Goal: Task Accomplishment & Management: Manage account settings

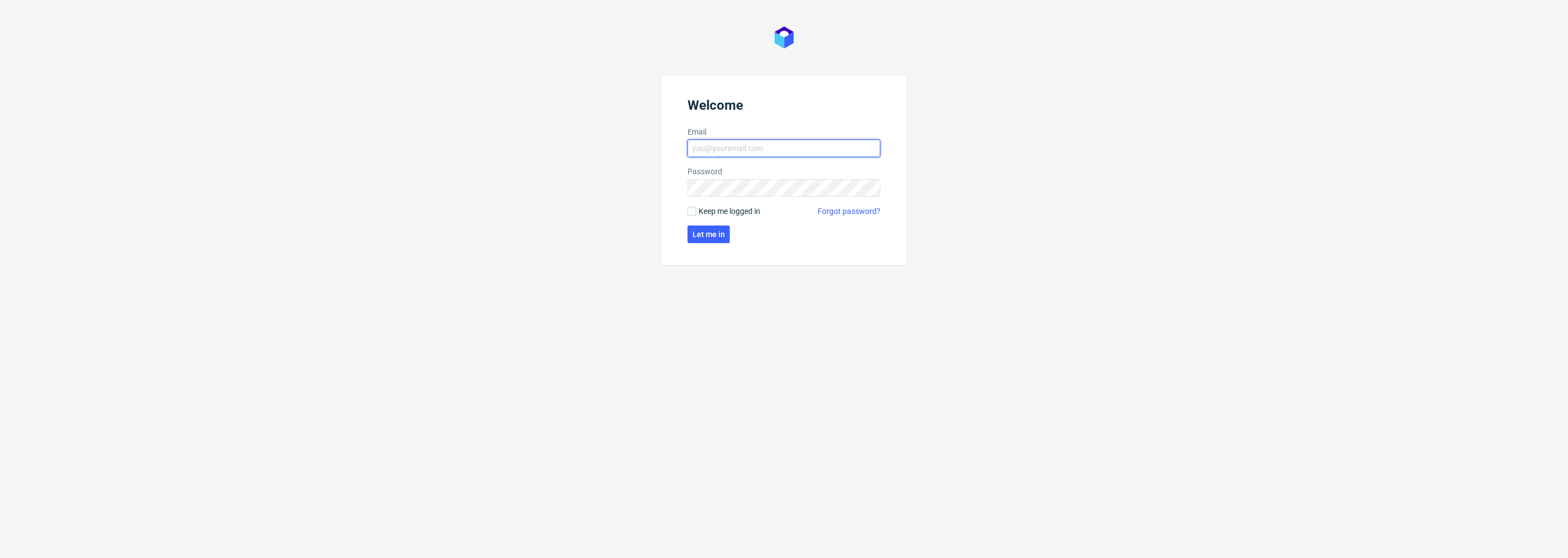
type input "natalia.kaczorowska@packhelp.com"
click at [700, 224] on form "Welcome Email natalia.kaczorowska@packhelp.com Password Keep me logged in Forgo…" at bounding box center [784, 170] width 247 height 191
click at [700, 233] on span "Let me in" at bounding box center [708, 234] width 32 height 8
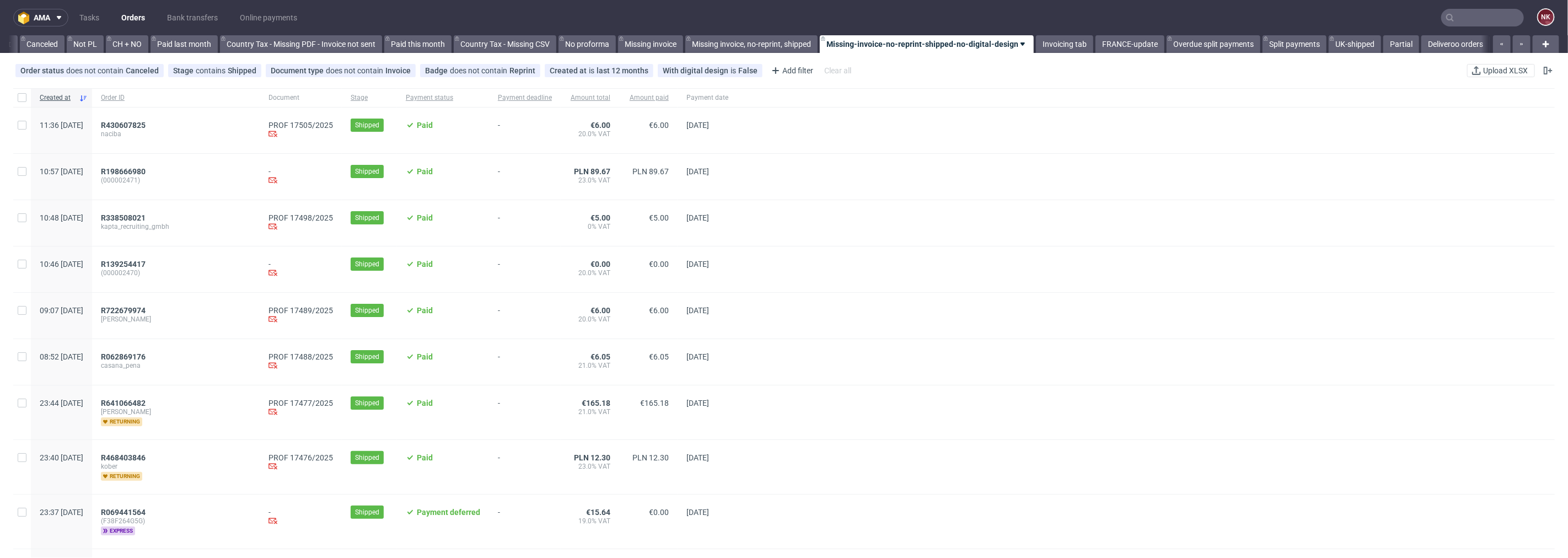
scroll to position [0, 1071]
click at [210, 16] on link "Bank transfers" at bounding box center [193, 17] width 64 height 17
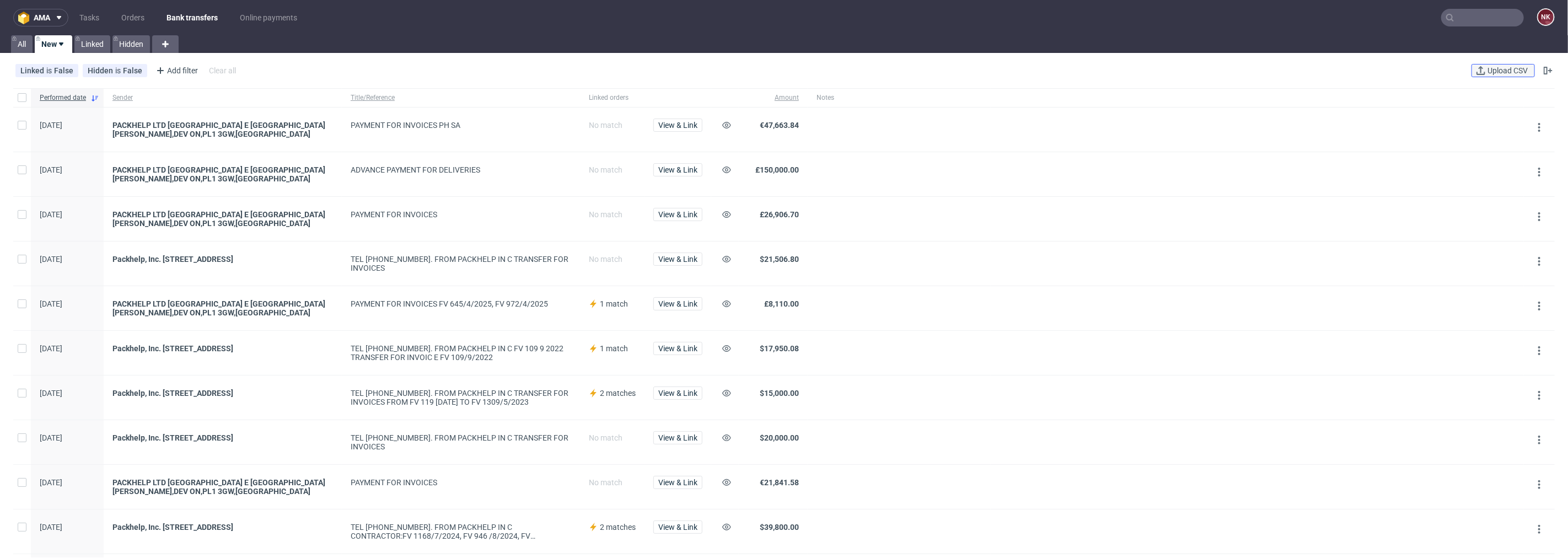
click at [1499, 67] on span "Upload CSV" at bounding box center [1507, 70] width 44 height 8
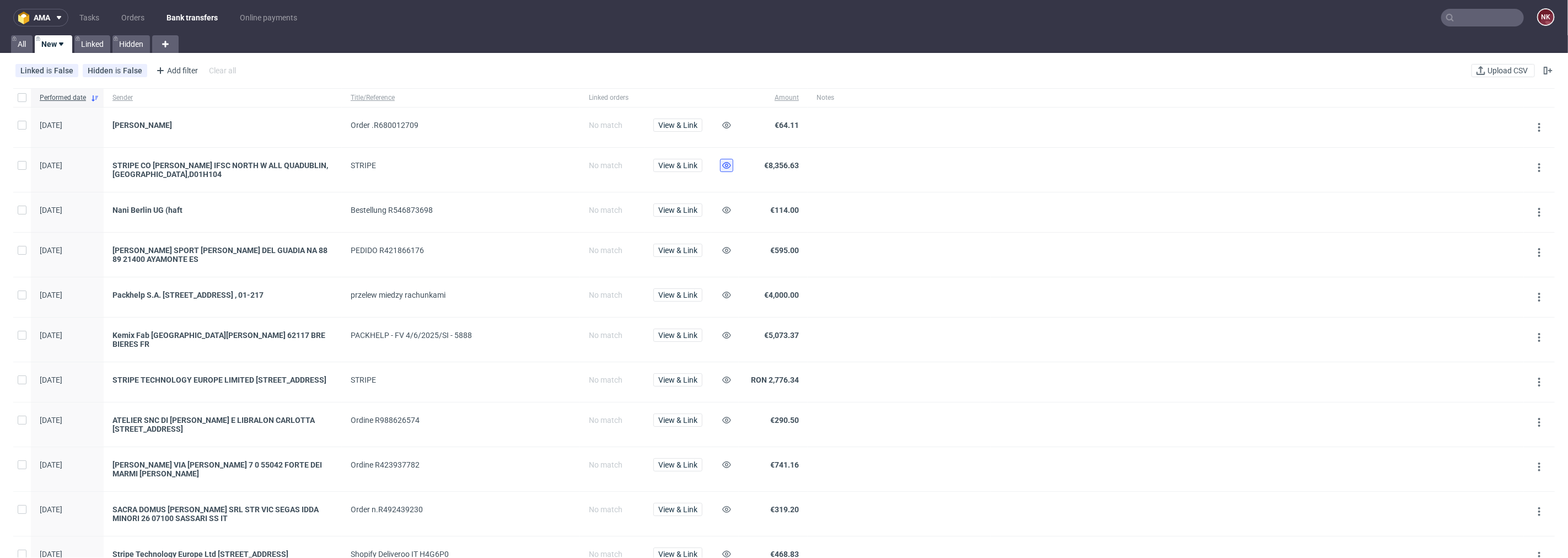
click at [729, 160] on button at bounding box center [726, 165] width 13 height 13
click at [725, 300] on button at bounding box center [726, 294] width 13 height 13
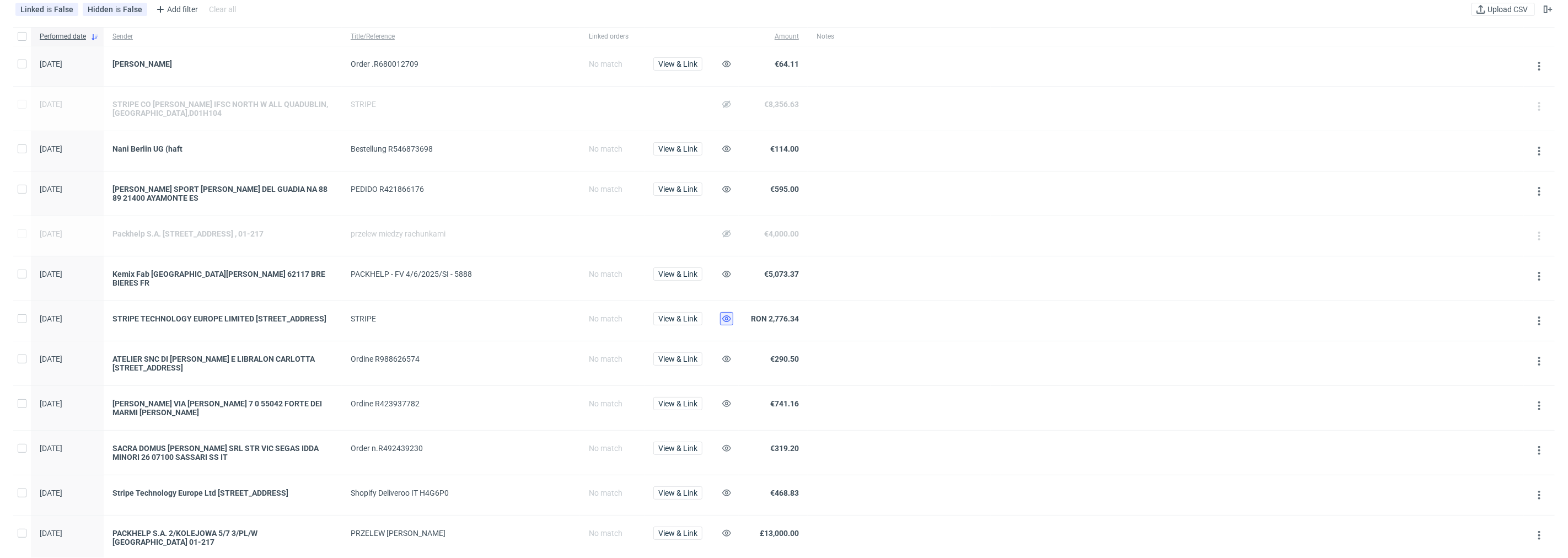
click at [732, 312] on button at bounding box center [726, 318] width 13 height 13
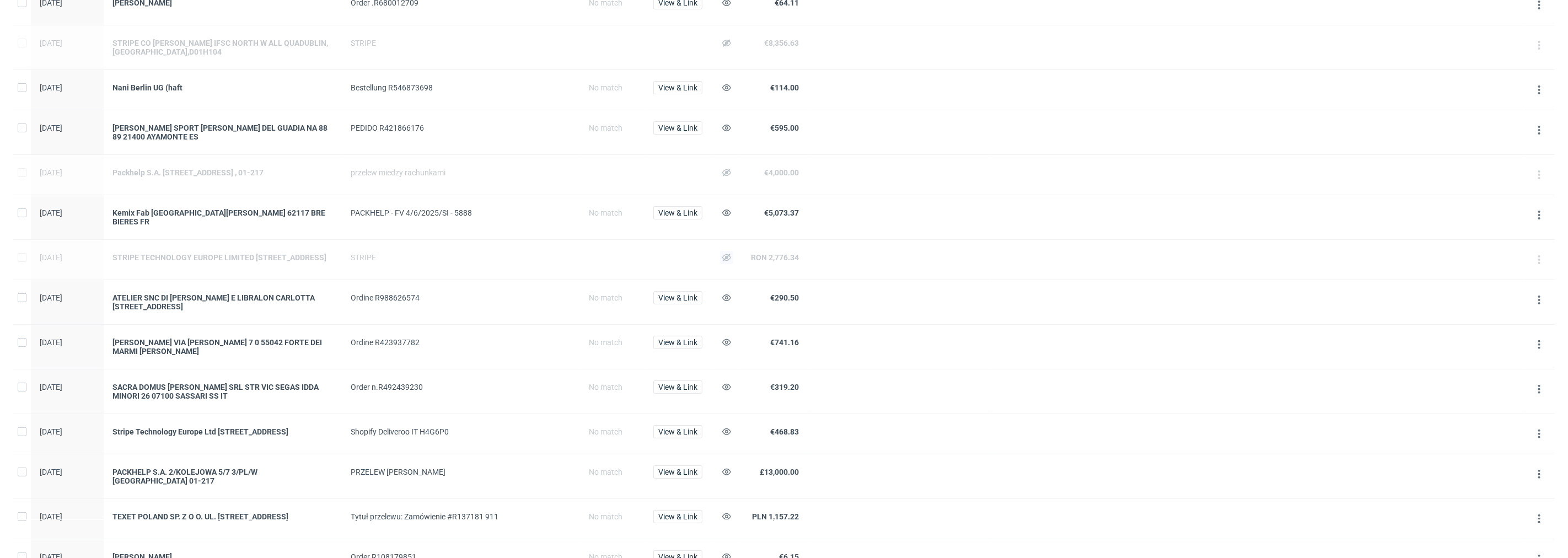
scroll to position [245, 0]
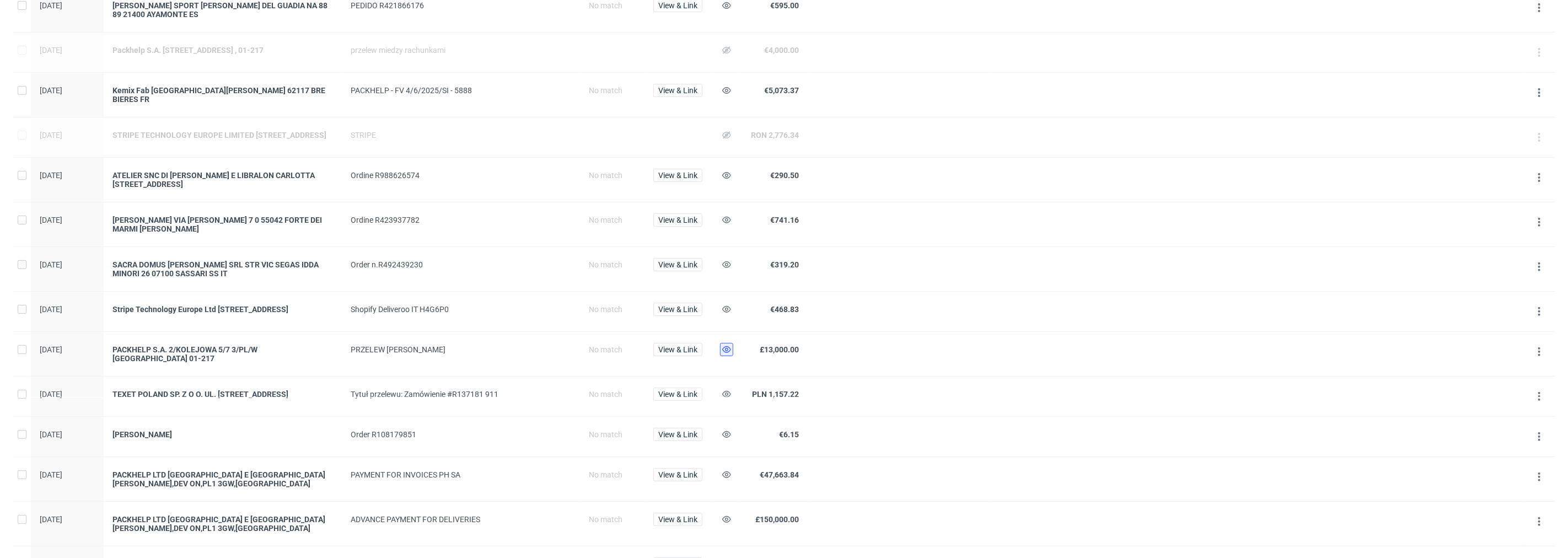
click at [732, 356] on button at bounding box center [726, 349] width 13 height 13
click at [725, 309] on use at bounding box center [727, 310] width 9 height 7
click at [688, 437] on span "View & Link" at bounding box center [678, 434] width 39 height 8
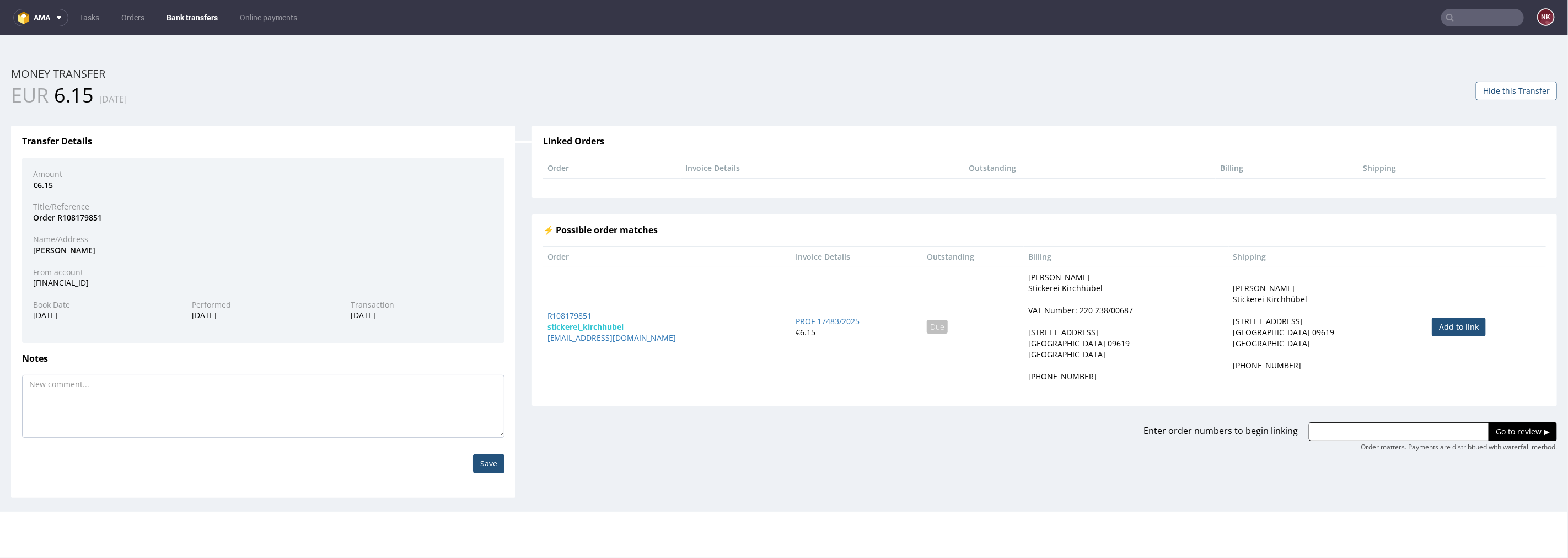
click at [1432, 322] on link "Add to link" at bounding box center [1459, 326] width 54 height 19
type input "R108179851"
click at [1492, 430] on input "Go to review ▶" at bounding box center [1523, 431] width 69 height 19
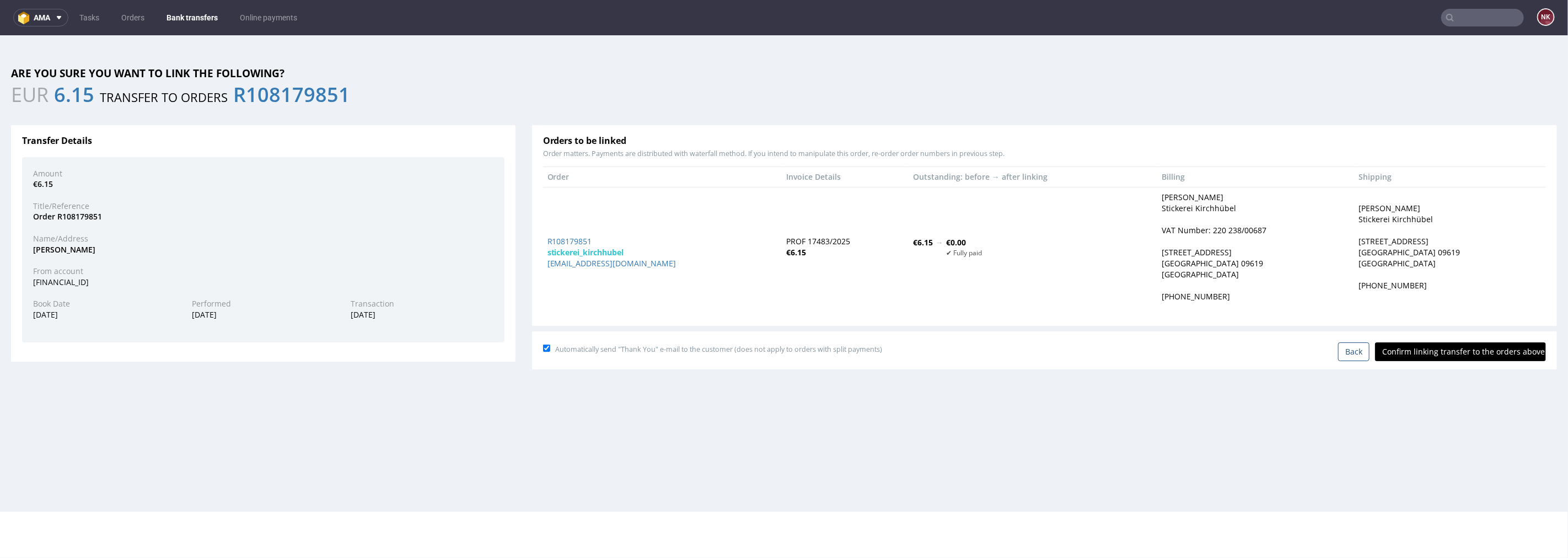
click at [1466, 347] on input "Confirm linking transfer to the orders above" at bounding box center [1460, 351] width 171 height 19
type input "In progress..."
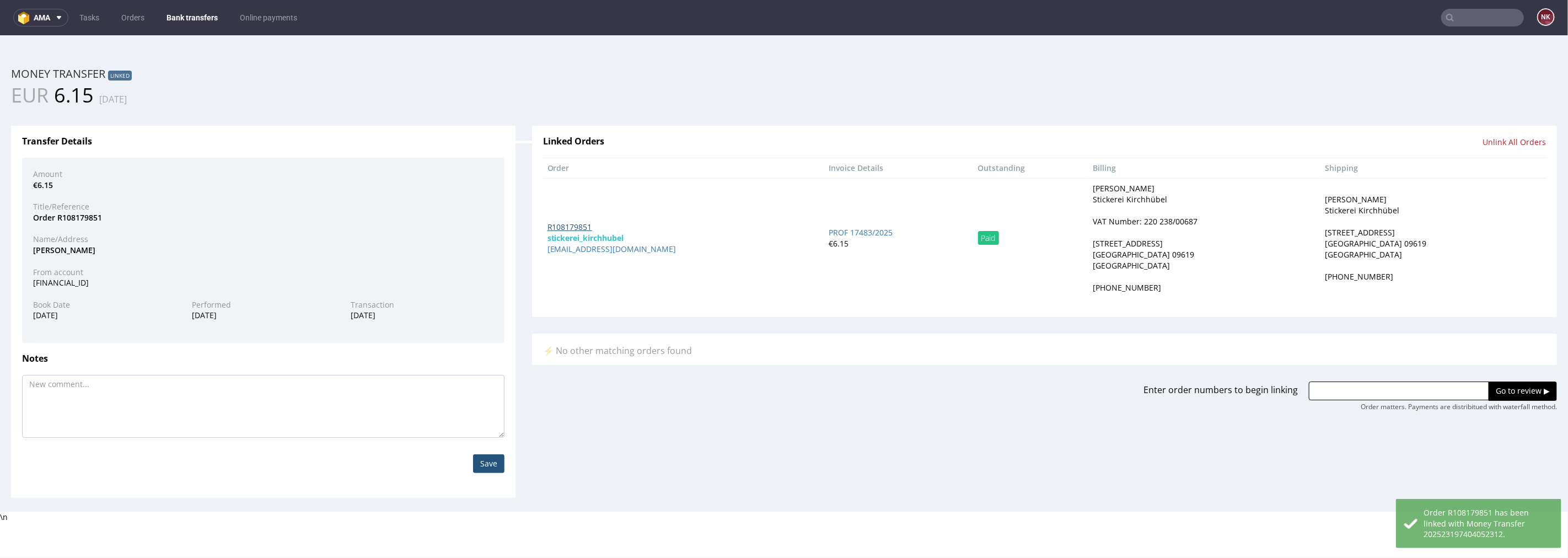
drag, startPoint x: 585, startPoint y: 245, endPoint x: 570, endPoint y: 221, distance: 28.3
click at [202, 7] on nav "ama Tasks Orders Bank transfers Online payments NK" at bounding box center [784, 17] width 1568 height 36
click at [200, 18] on link "Bank transfers" at bounding box center [192, 17] width 64 height 17
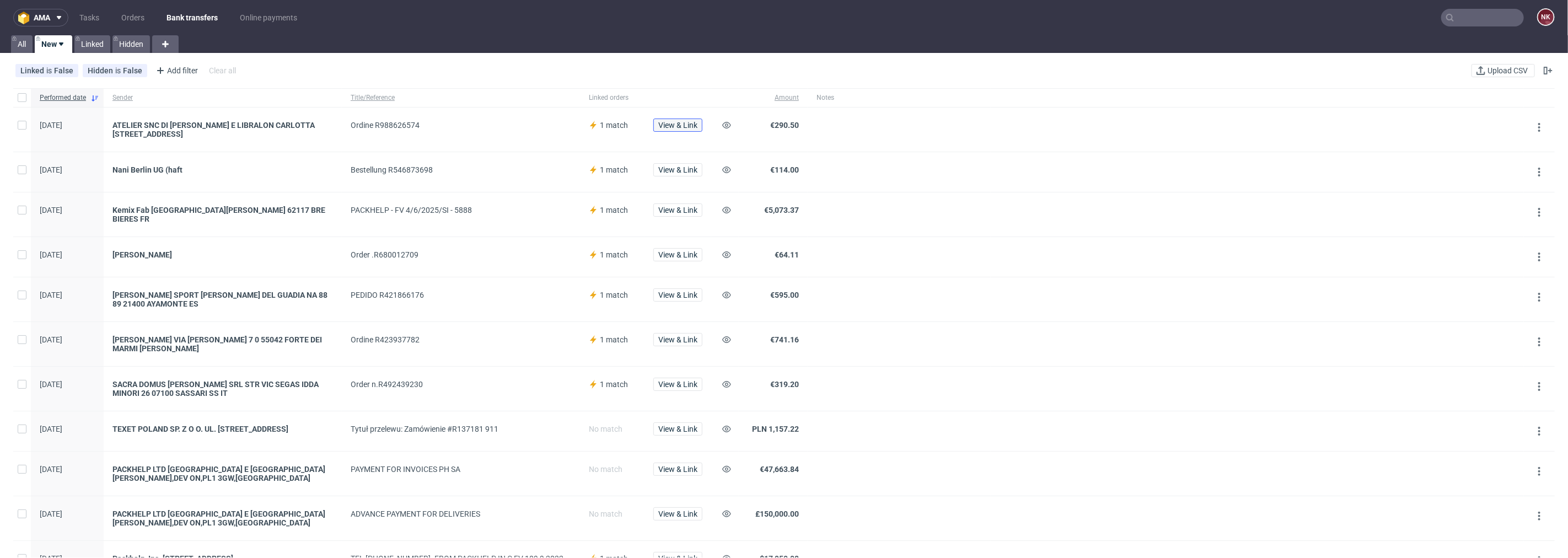
click at [685, 119] on button "View & Link" at bounding box center [678, 125] width 49 height 13
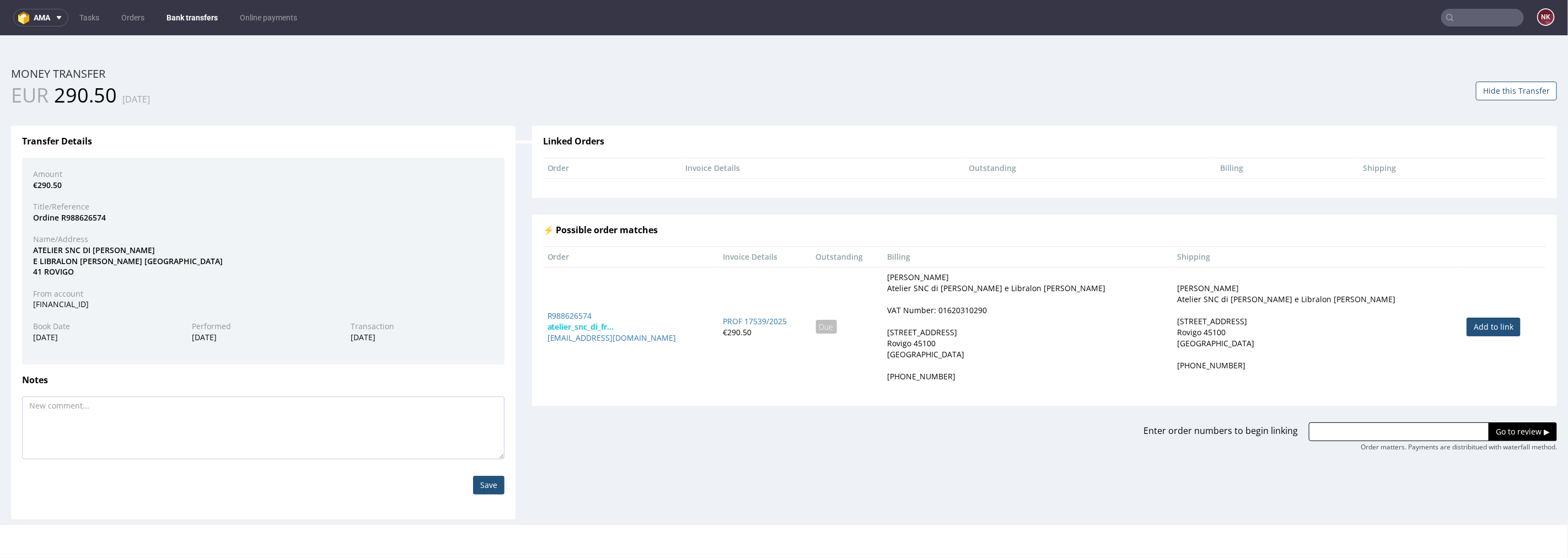
click at [1487, 325] on link "Add to link" at bounding box center [1494, 326] width 54 height 19
type input "R988626574"
click at [1499, 428] on input "Go to review ▶" at bounding box center [1523, 431] width 69 height 19
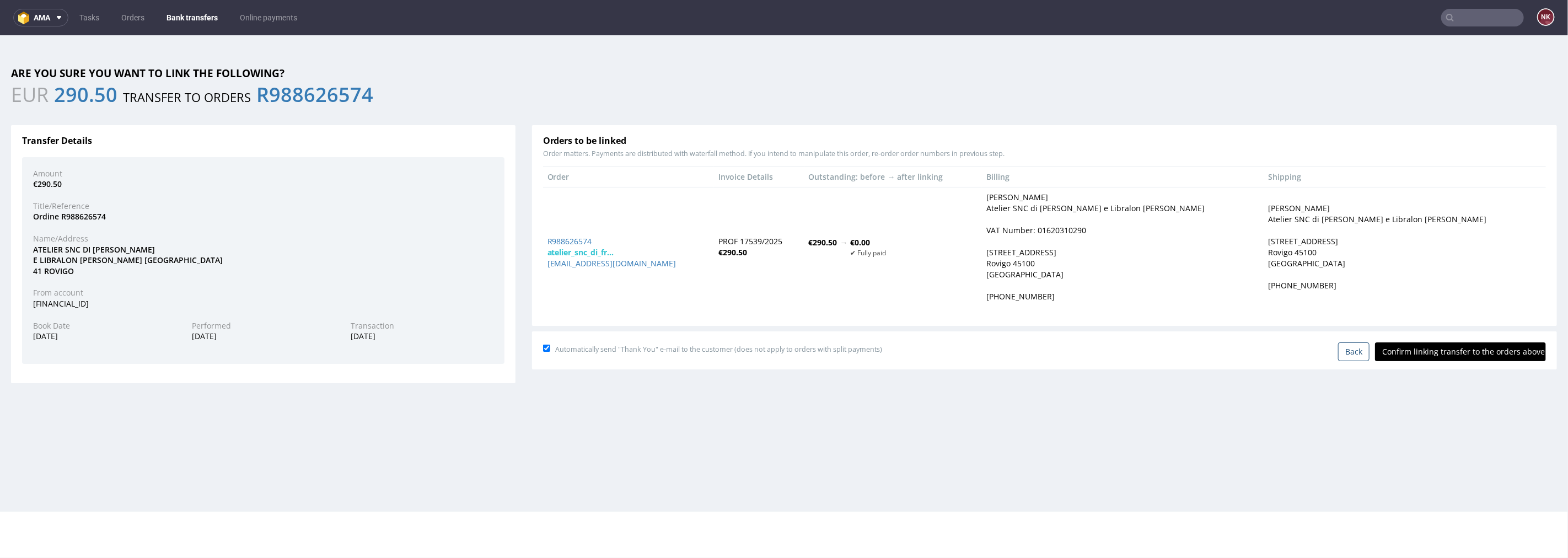
click at [1453, 345] on input "Confirm linking transfer to the orders above" at bounding box center [1460, 351] width 171 height 19
type input "In progress..."
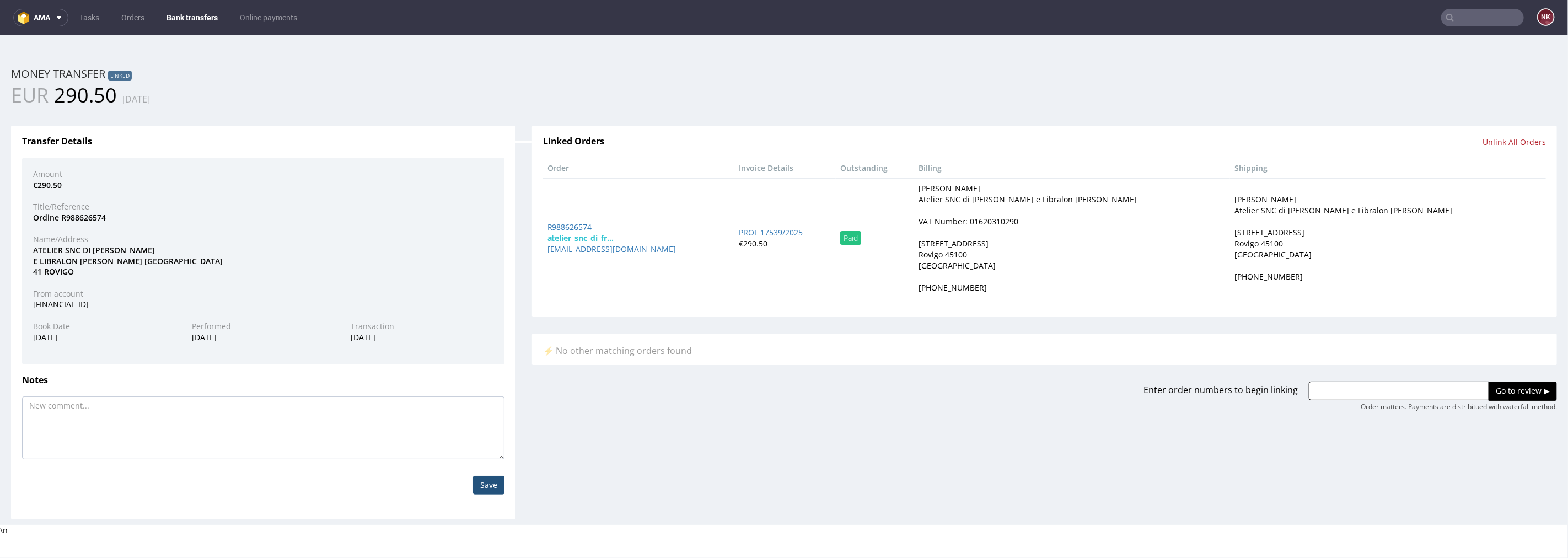
click at [180, 11] on link "Bank transfers" at bounding box center [192, 17] width 64 height 17
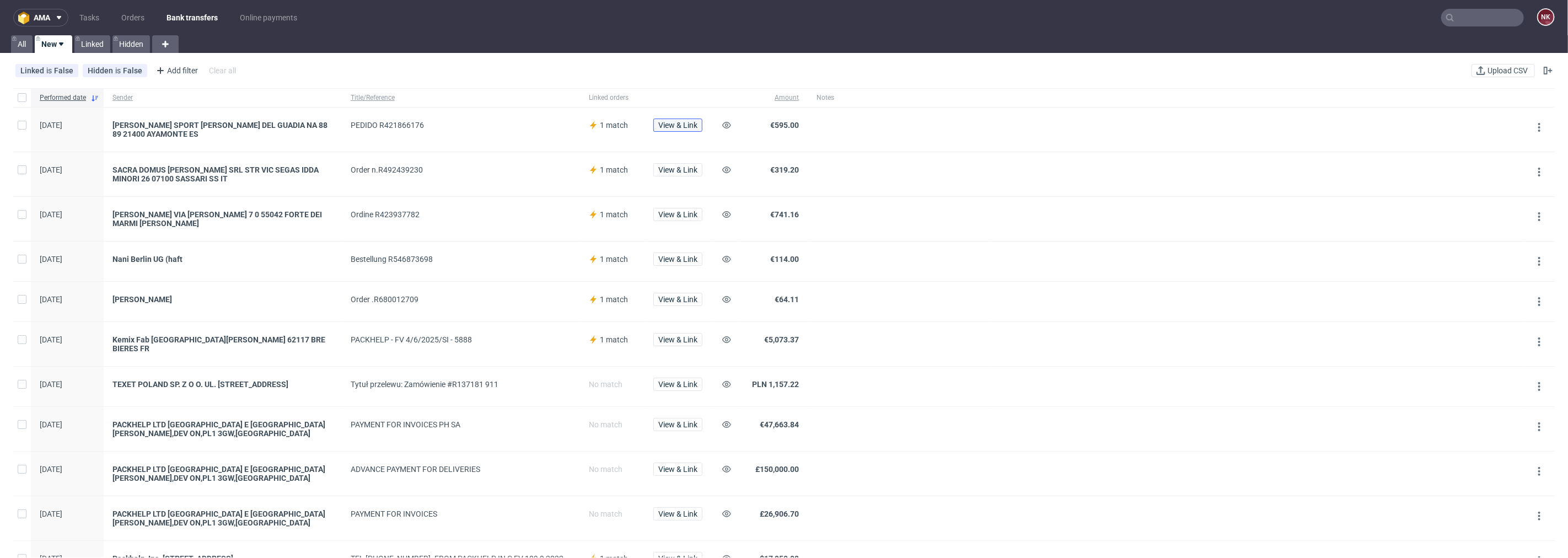
click at [667, 121] on span "View & Link" at bounding box center [678, 125] width 39 height 8
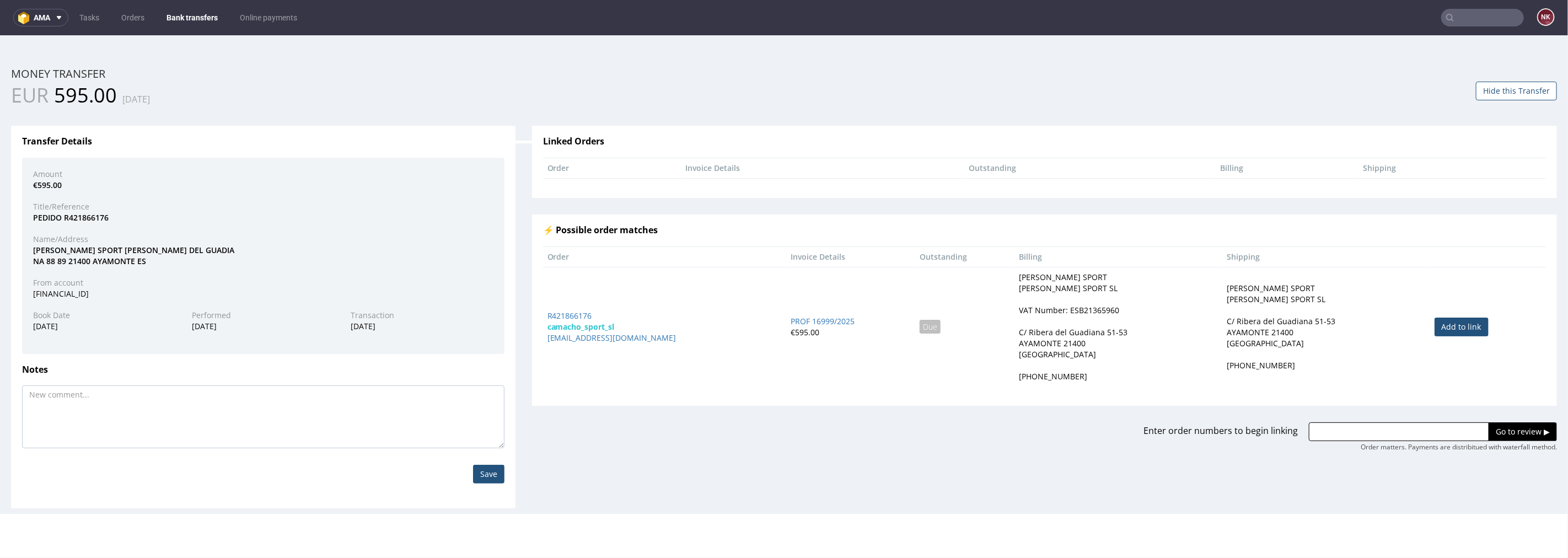
click at [1473, 322] on link "Add to link" at bounding box center [1462, 326] width 54 height 19
type input "R421866176"
click at [1499, 424] on input "Go to review ▶" at bounding box center [1523, 431] width 69 height 19
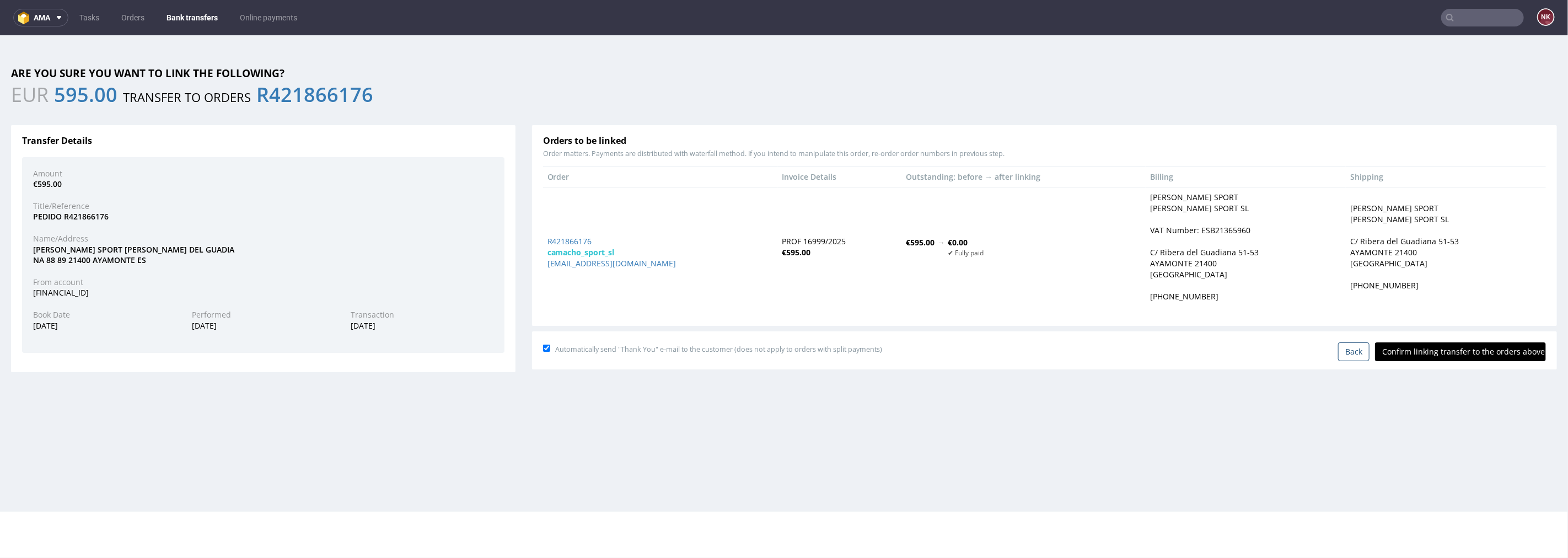
click at [1460, 347] on input "Confirm linking transfer to the orders above" at bounding box center [1460, 351] width 171 height 19
type input "In progress..."
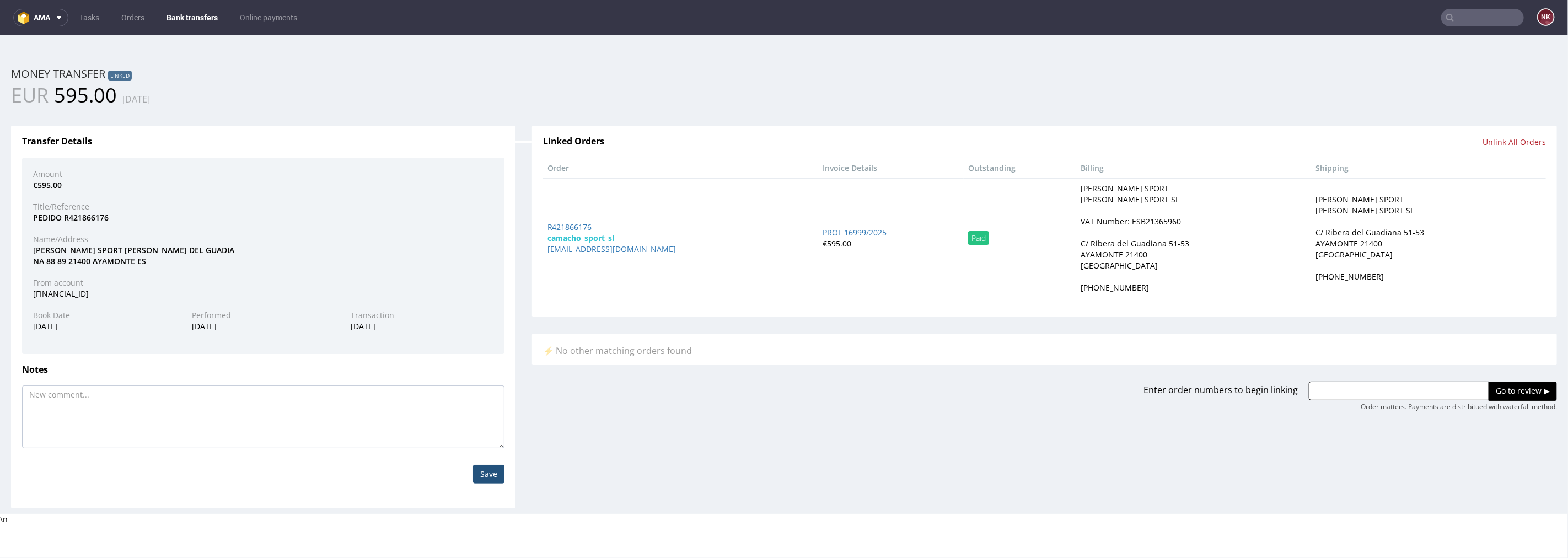
click at [200, 16] on link "Bank transfers" at bounding box center [192, 17] width 64 height 17
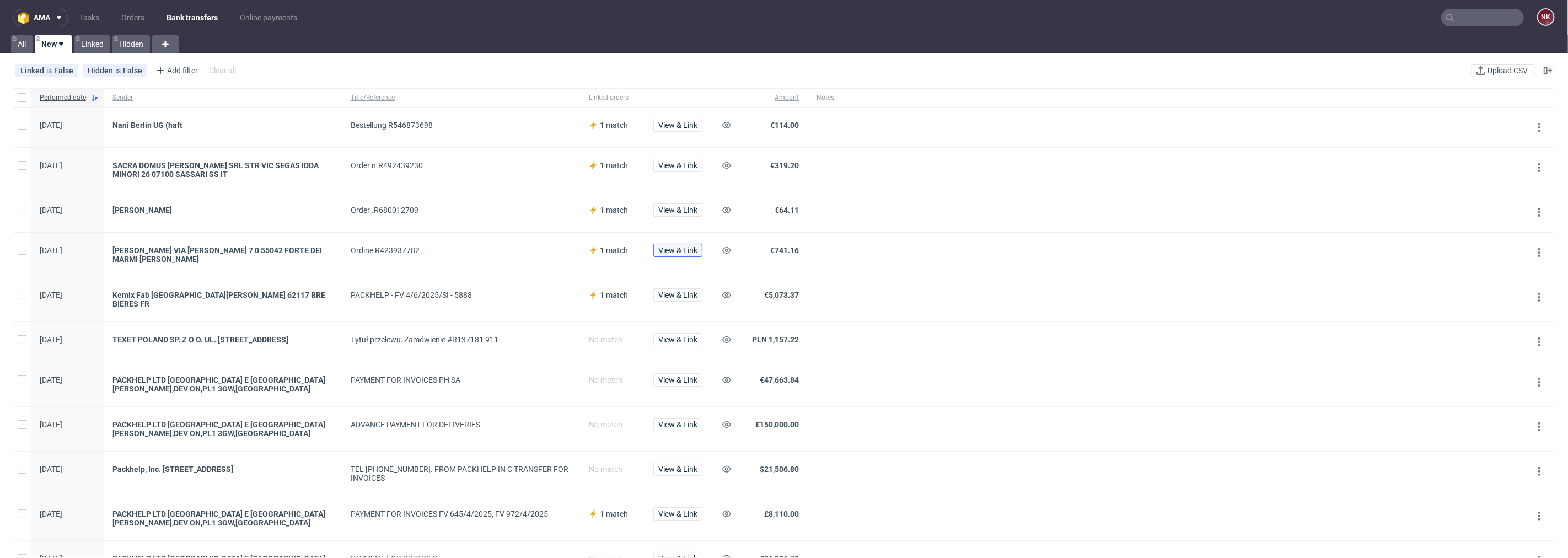
click at [686, 247] on span "View & Link" at bounding box center [678, 250] width 39 height 8
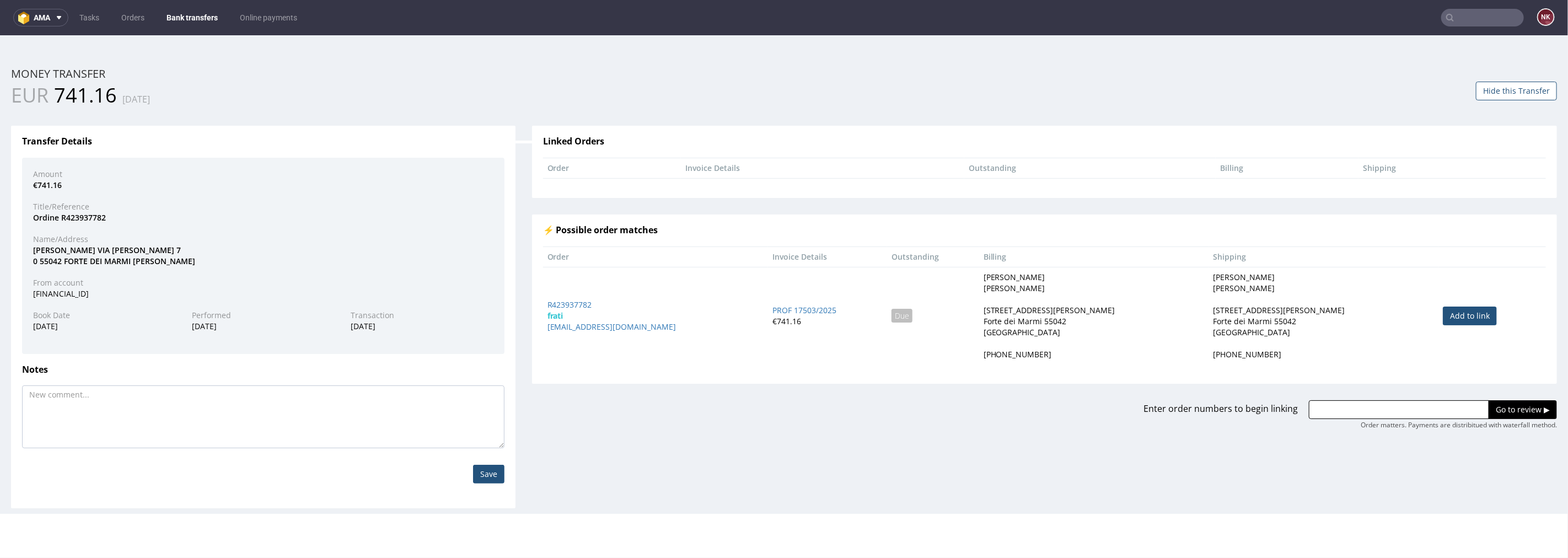
click at [1448, 311] on link "Add to link" at bounding box center [1470, 316] width 54 height 19
type input "R423937782"
click at [1489, 406] on input "Go to review ▶" at bounding box center [1523, 410] width 69 height 19
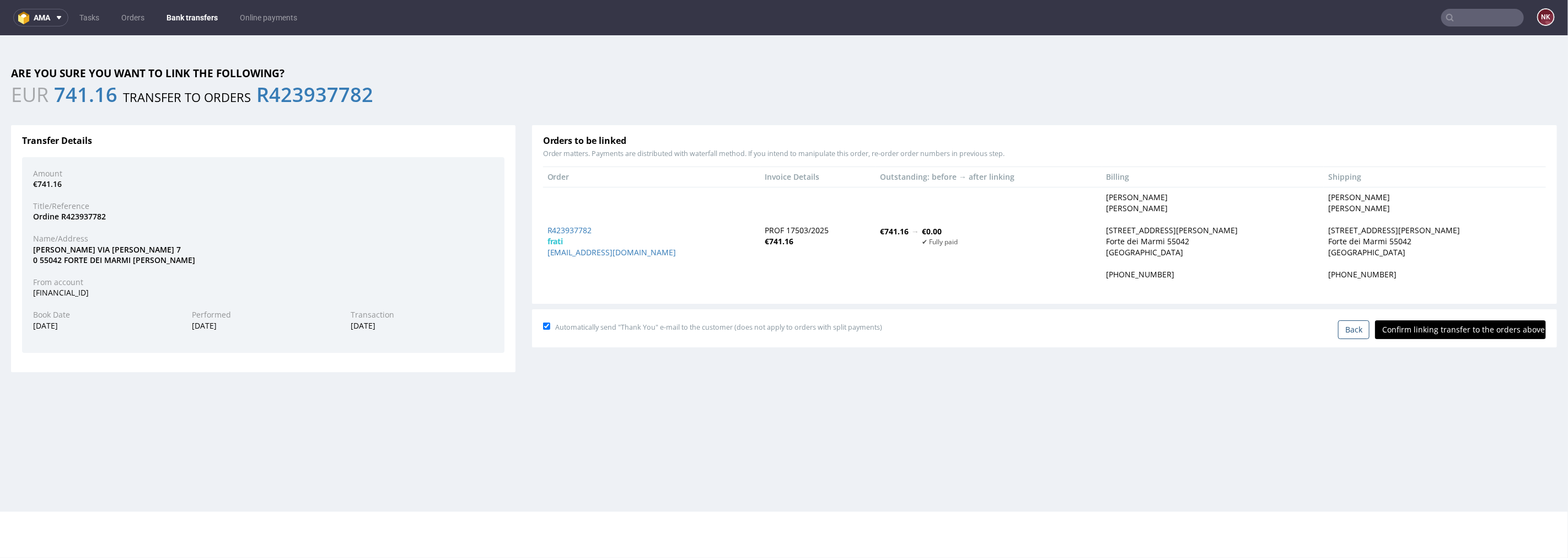
click at [1450, 329] on input "Confirm linking transfer to the orders above" at bounding box center [1460, 330] width 171 height 19
type input "In progress..."
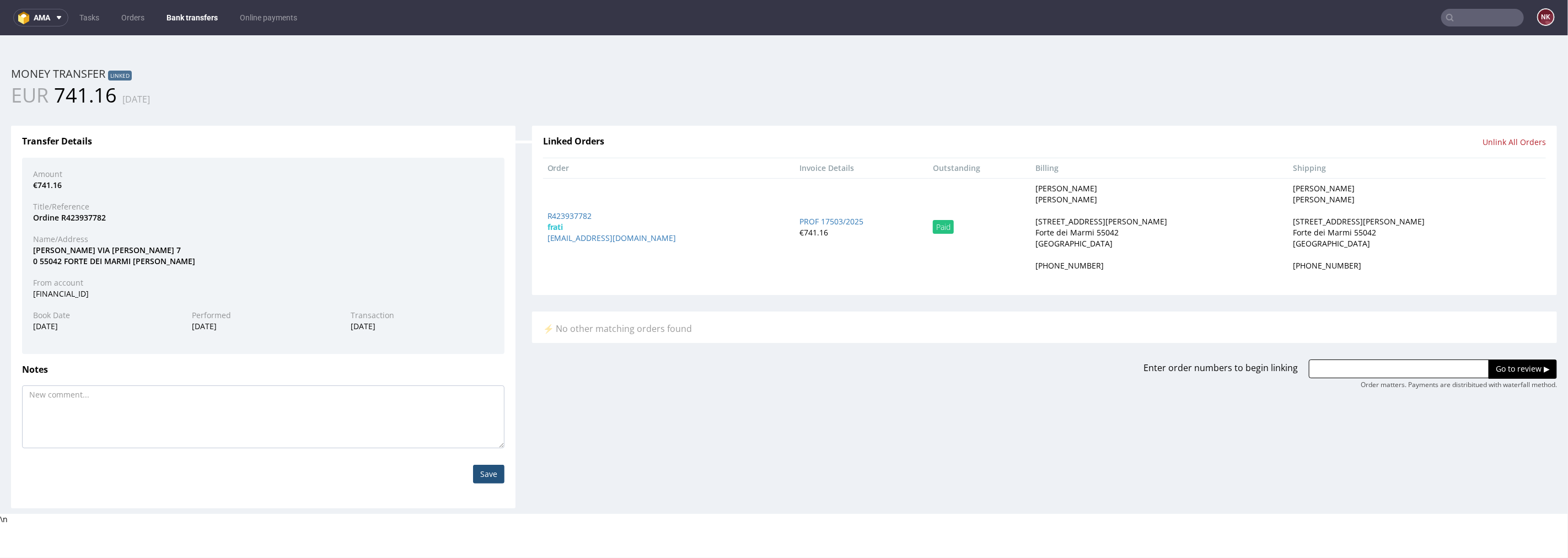
click at [187, 12] on link "Bank transfers" at bounding box center [192, 17] width 64 height 17
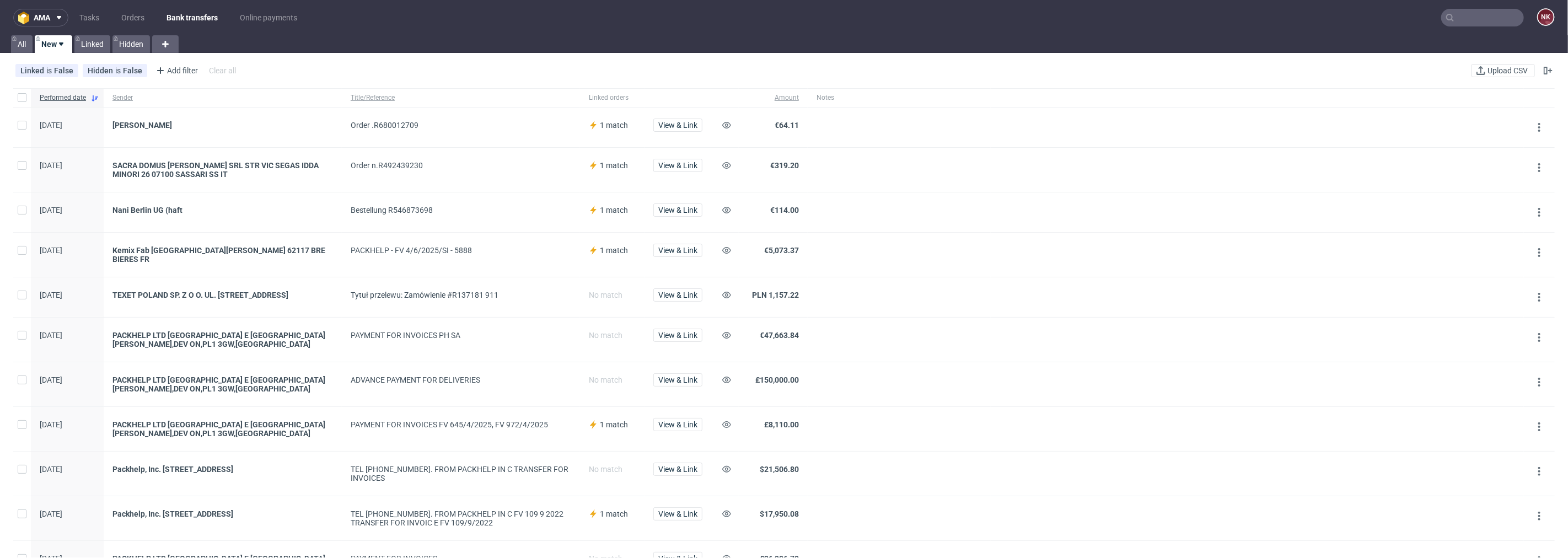
click at [681, 200] on div "View & Link" at bounding box center [678, 213] width 67 height 40
click at [682, 210] on span "View & Link" at bounding box center [678, 210] width 39 height 8
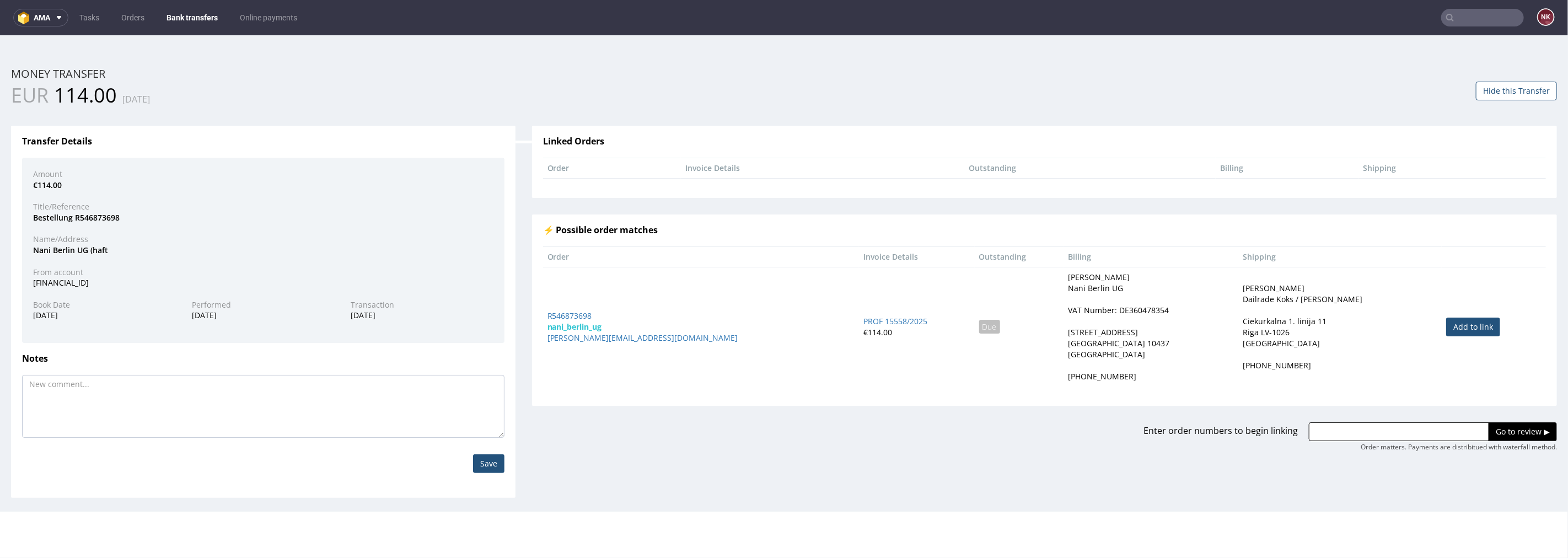
click at [1456, 316] on td "Add to link" at bounding box center [1494, 326] width 104 height 120
click at [1458, 326] on link "Add to link" at bounding box center [1473, 326] width 54 height 19
type input "R546873698"
click at [1500, 419] on div "Enter order numbers to begin linking R546873698 Go to review ▶ Order matters. P…" at bounding box center [1045, 428] width 1042 height 46
click at [1500, 426] on input "Go to review ▶" at bounding box center [1523, 431] width 69 height 19
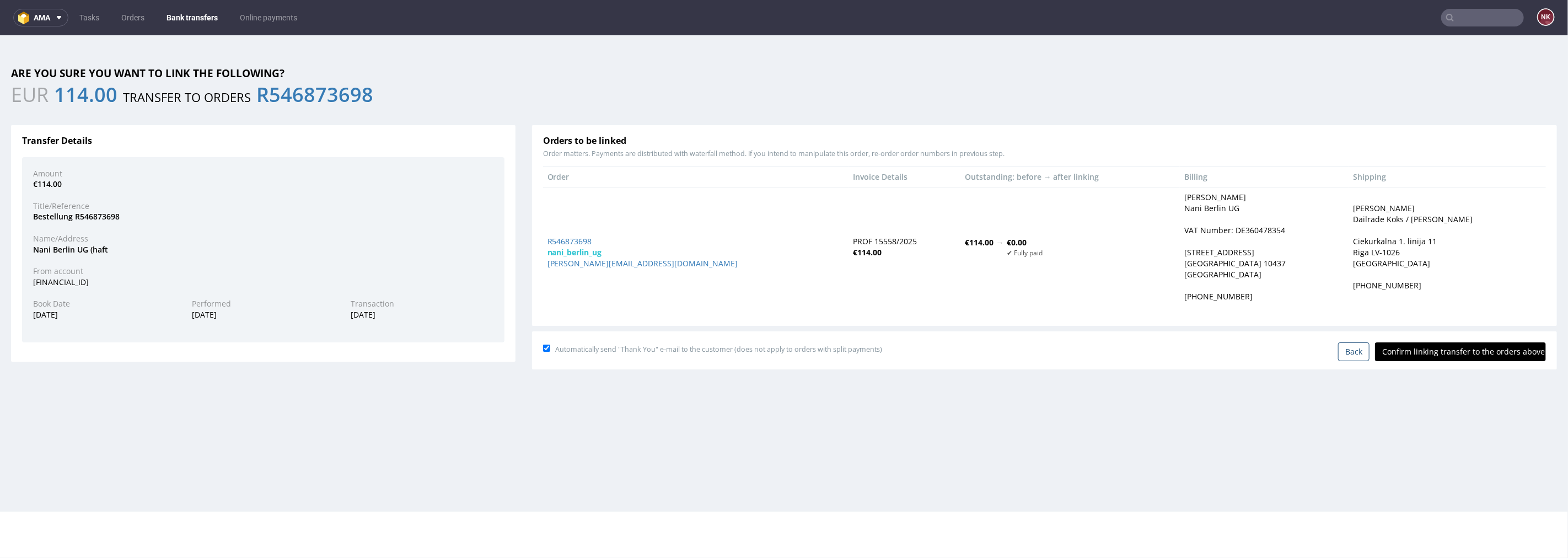
click at [1449, 352] on input "Confirm linking transfer to the orders above" at bounding box center [1460, 351] width 171 height 19
type input "In progress..."
drag, startPoint x: 576, startPoint y: 246, endPoint x: 578, endPoint y: 240, distance: 6.3
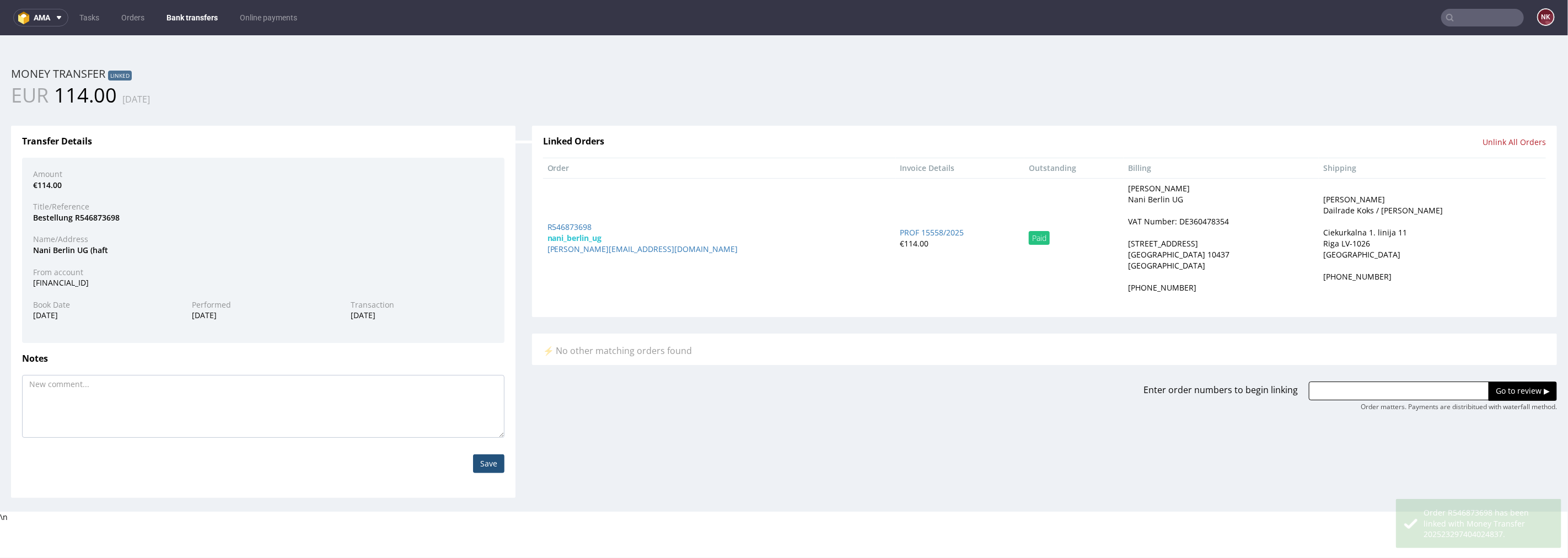
click at [210, 19] on link "Bank transfers" at bounding box center [192, 17] width 64 height 17
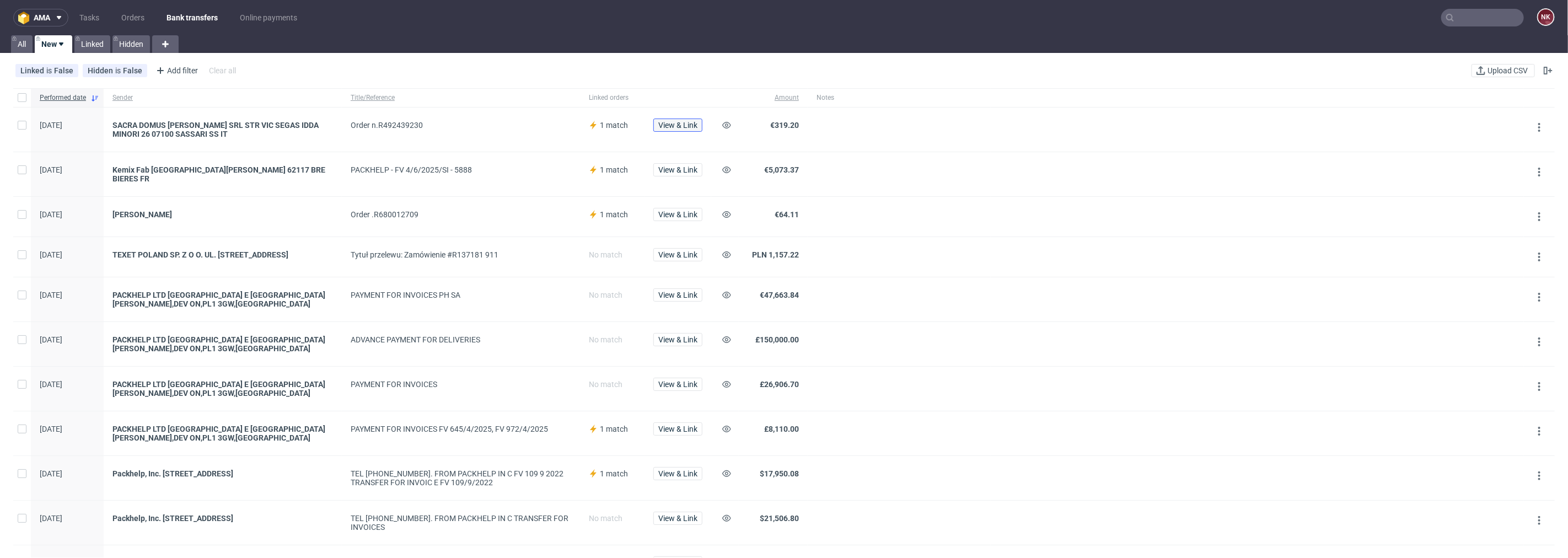
click at [688, 128] on span "View & Link" at bounding box center [678, 125] width 39 height 8
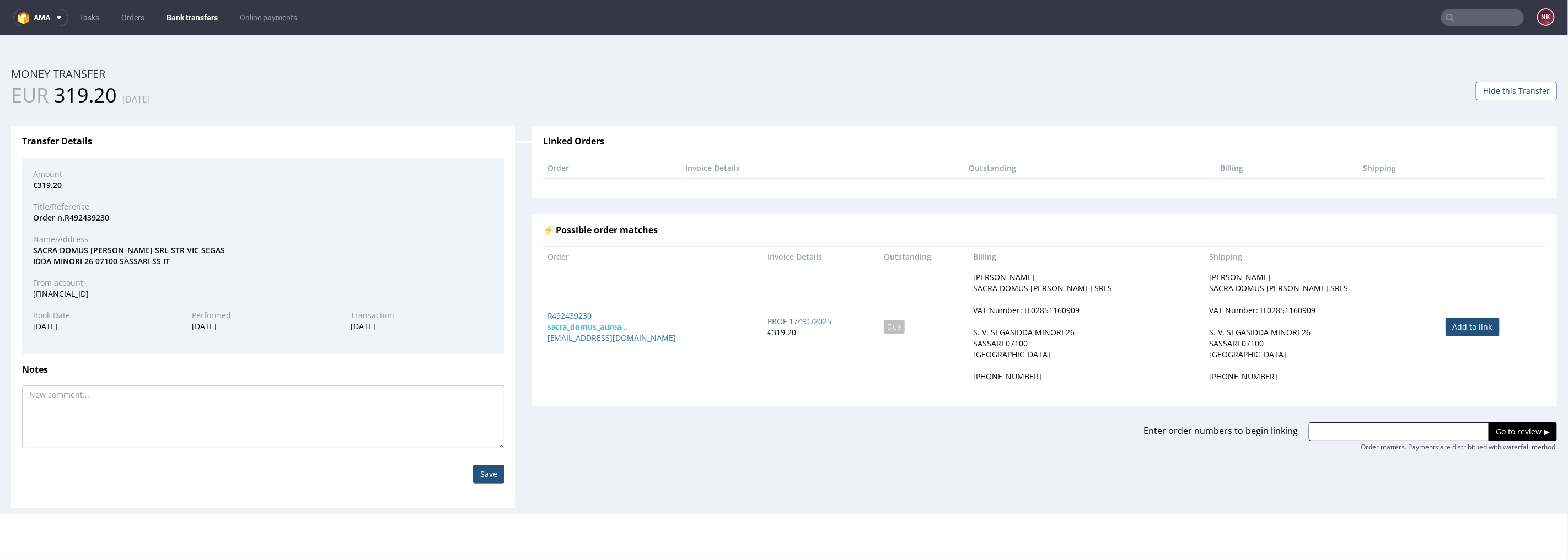
click at [1446, 332] on link "Add to link" at bounding box center [1473, 326] width 54 height 19
type input "R492439230"
click at [1502, 428] on input "Go to review ▶" at bounding box center [1523, 431] width 69 height 19
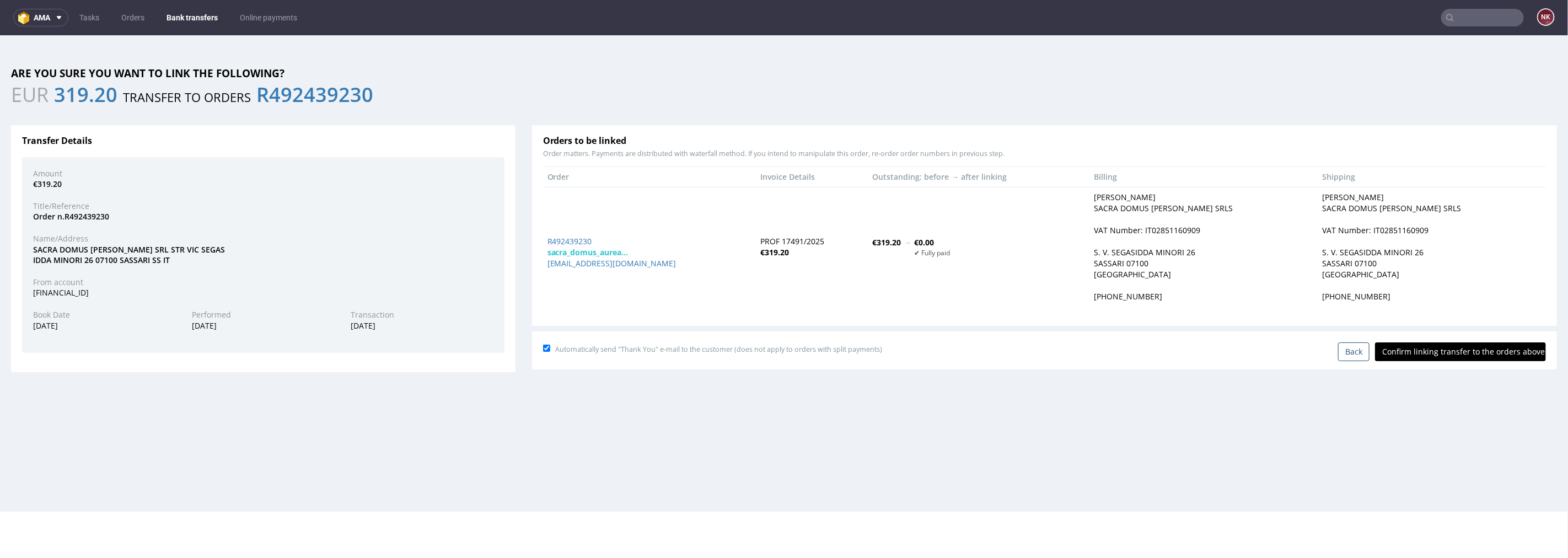
click at [1447, 340] on div "Automatically send "Thank You" e-mail to the customer (does not apply to orders…" at bounding box center [1045, 349] width 1003 height 23
click at [1447, 352] on input "Confirm linking transfer to the orders above" at bounding box center [1460, 351] width 171 height 19
type input "In progress..."
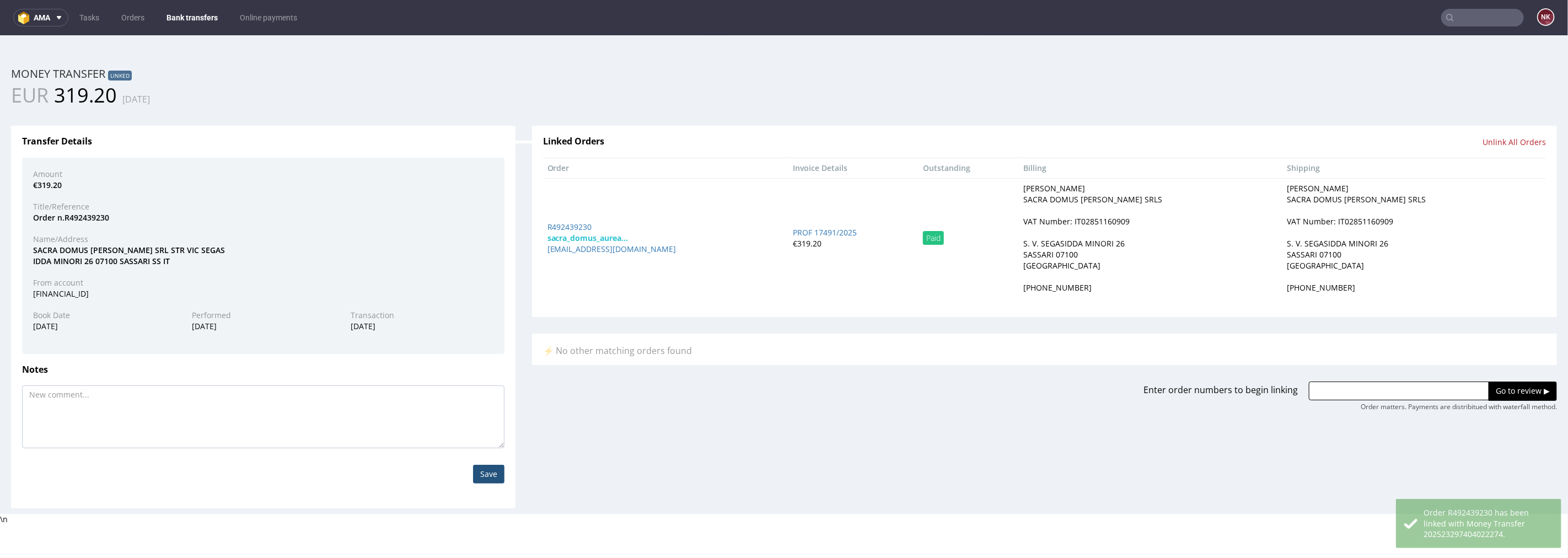
click at [193, 19] on link "Bank transfers" at bounding box center [192, 17] width 64 height 17
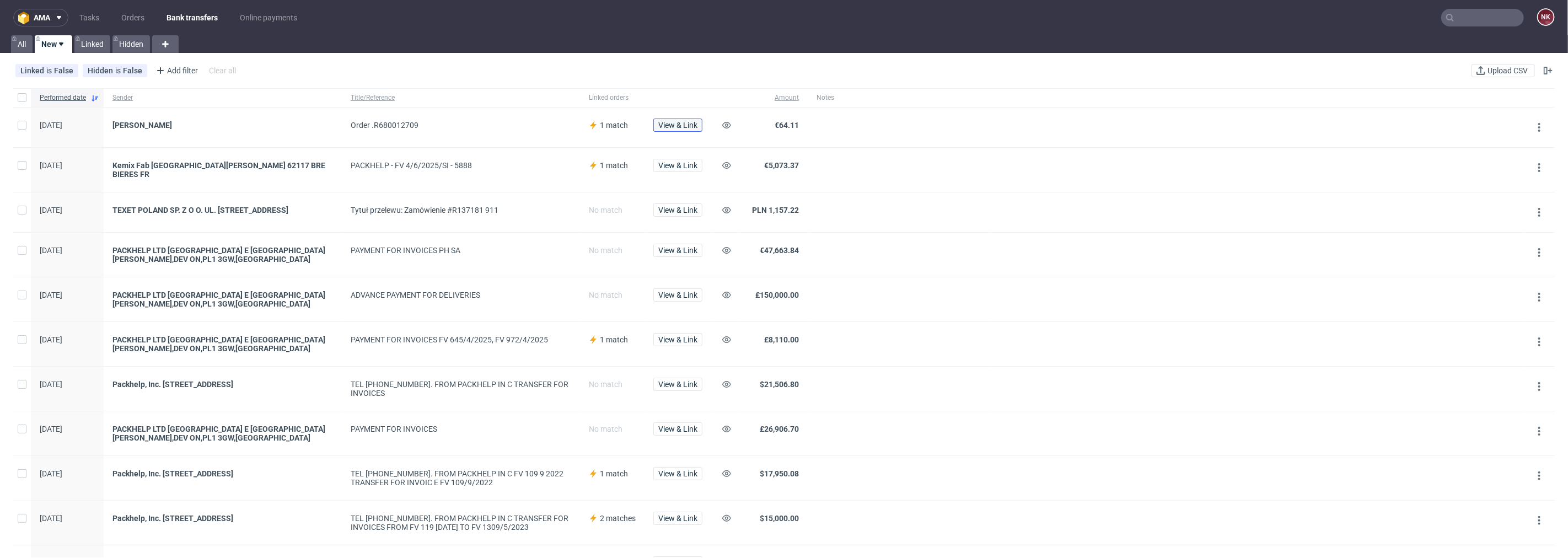
click at [673, 129] on button "View & Link" at bounding box center [678, 125] width 49 height 13
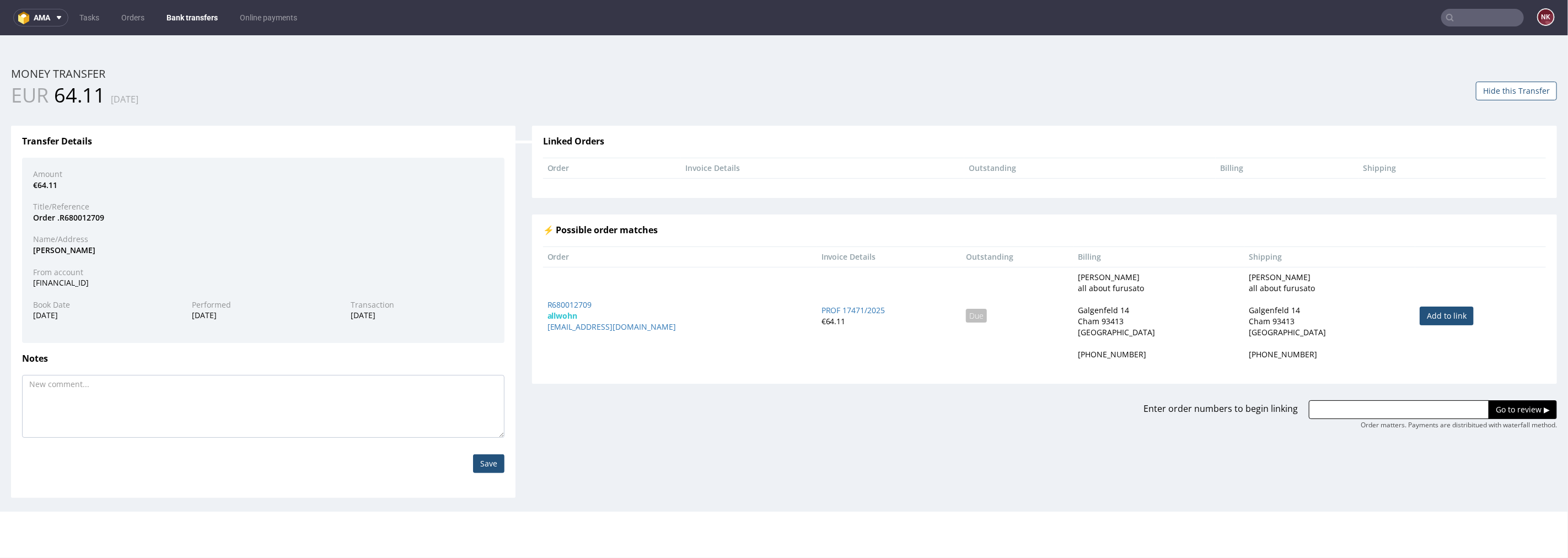
click at [1447, 318] on link "Add to link" at bounding box center [1447, 316] width 54 height 19
type input "R680012709"
click at [1495, 410] on input "Go to review ▶" at bounding box center [1523, 410] width 69 height 19
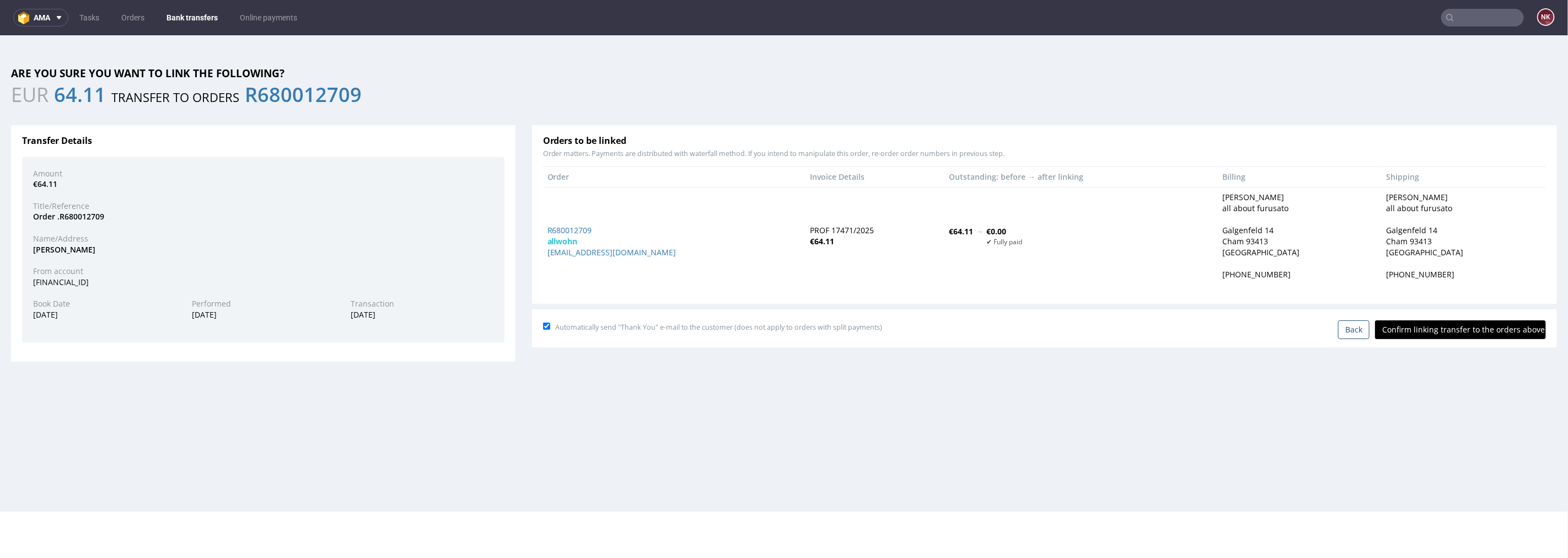
click at [1447, 336] on input "Confirm linking transfer to the orders above" at bounding box center [1460, 330] width 171 height 19
type input "In progress..."
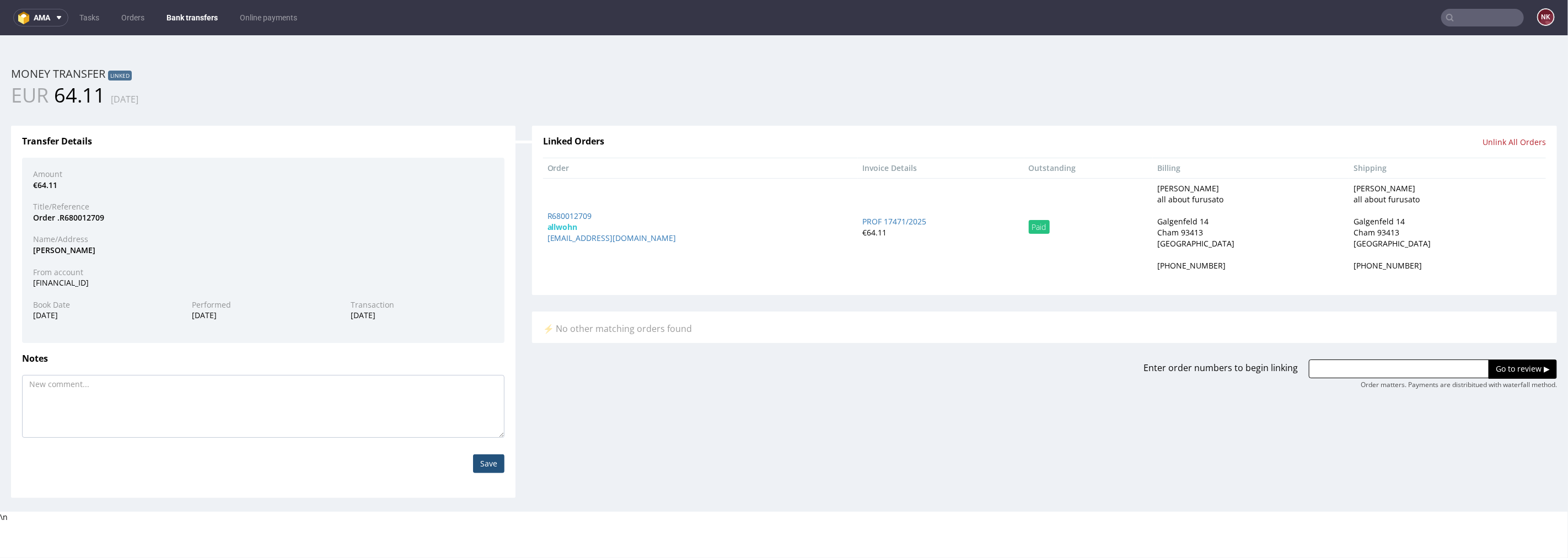
click at [202, 19] on link "Bank transfers" at bounding box center [192, 17] width 64 height 17
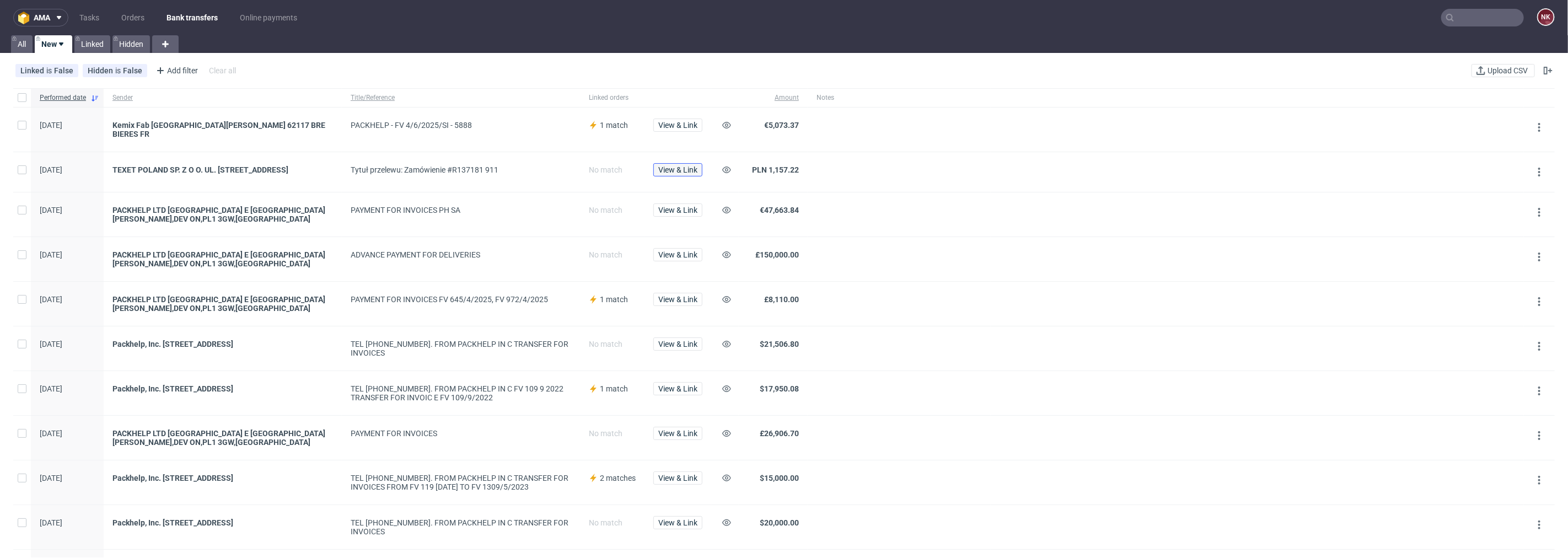
click at [699, 164] on button "View & Link" at bounding box center [678, 169] width 49 height 13
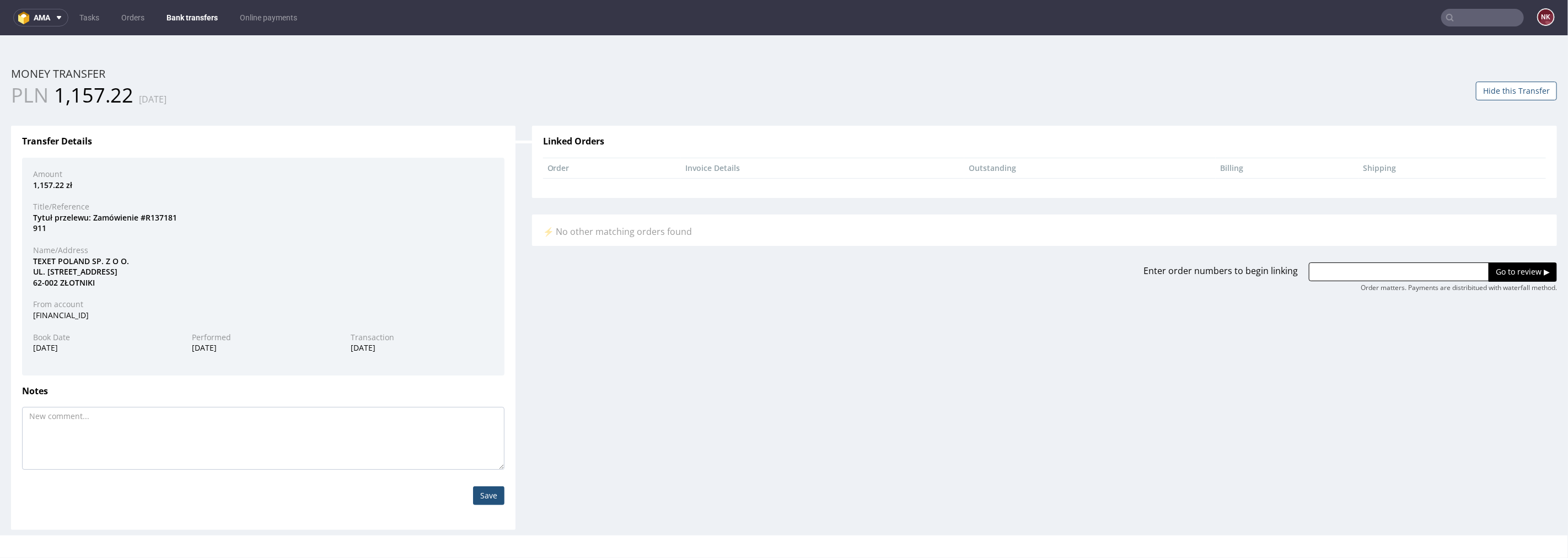
click at [37, 259] on div "TEXET POLAND SP. Z O O. UL. KRZEMOWA 1 62-002 ZŁOTNIKI" at bounding box center [264, 271] width 477 height 32
copy div "TEXET"
click at [1370, 279] on input "text" at bounding box center [1400, 272] width 180 height 19
paste input "R137181911"
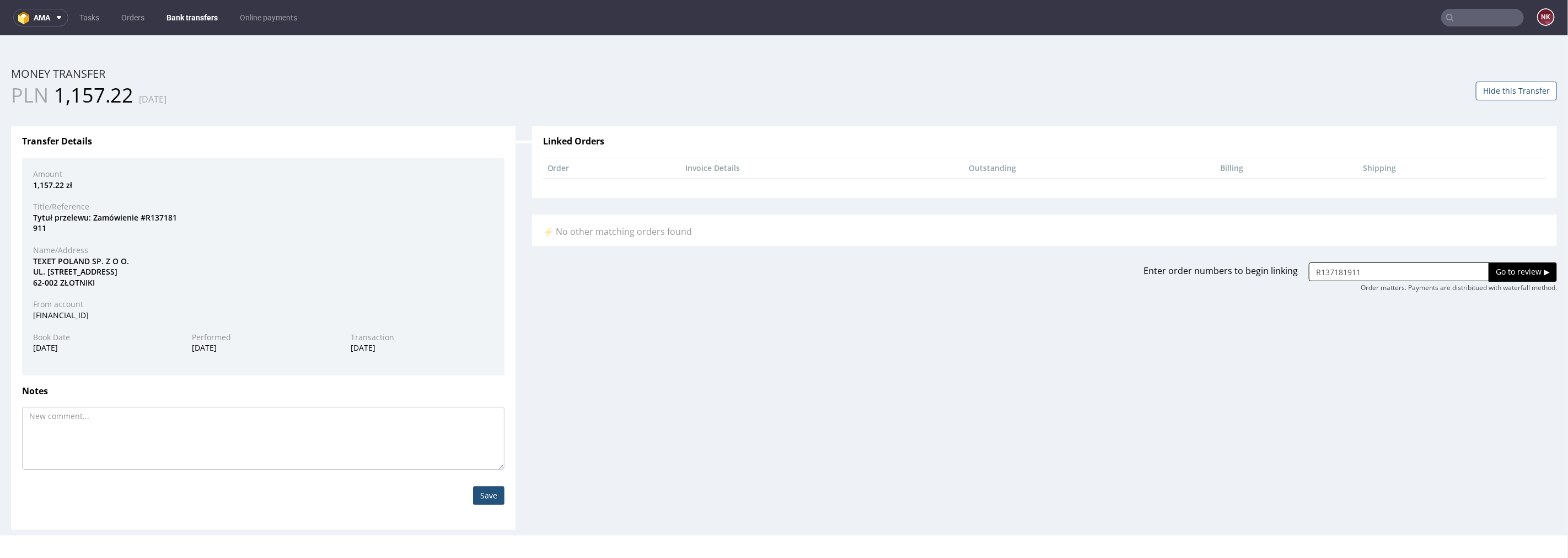
type input "R137181911"
click at [1515, 264] on input "Go to review ▶" at bounding box center [1523, 272] width 69 height 19
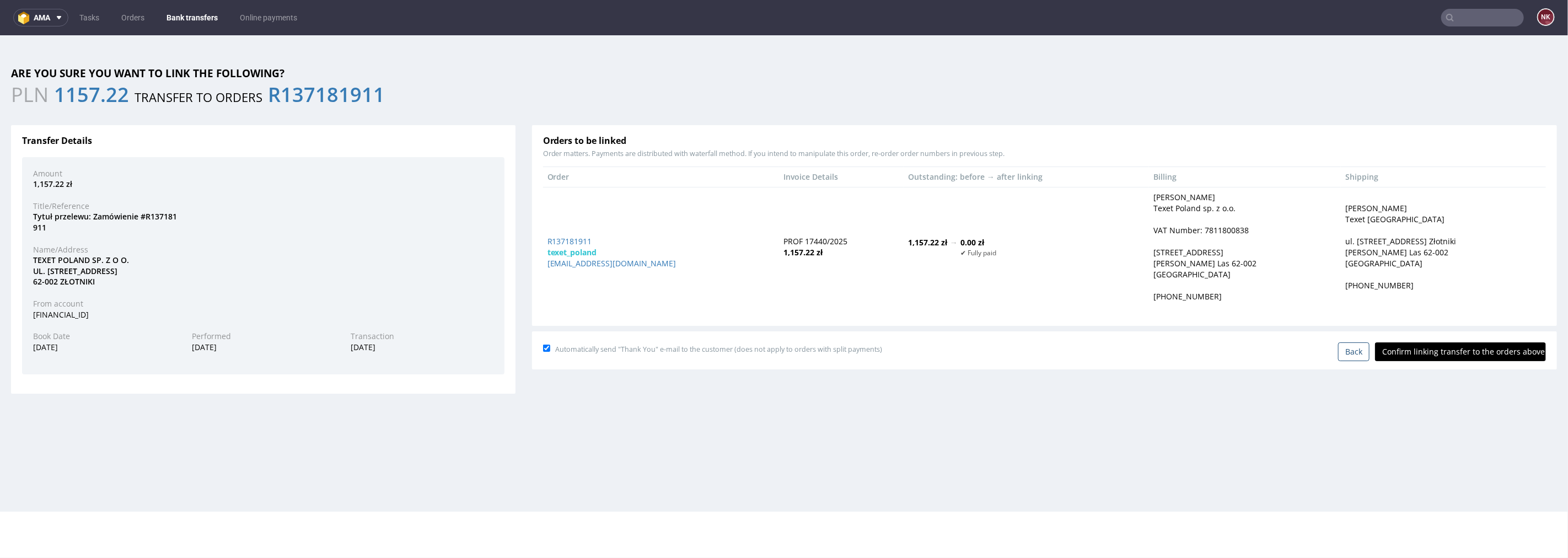
click at [1447, 355] on input "Confirm linking transfer to the orders above" at bounding box center [1460, 351] width 171 height 19
type input "In progress..."
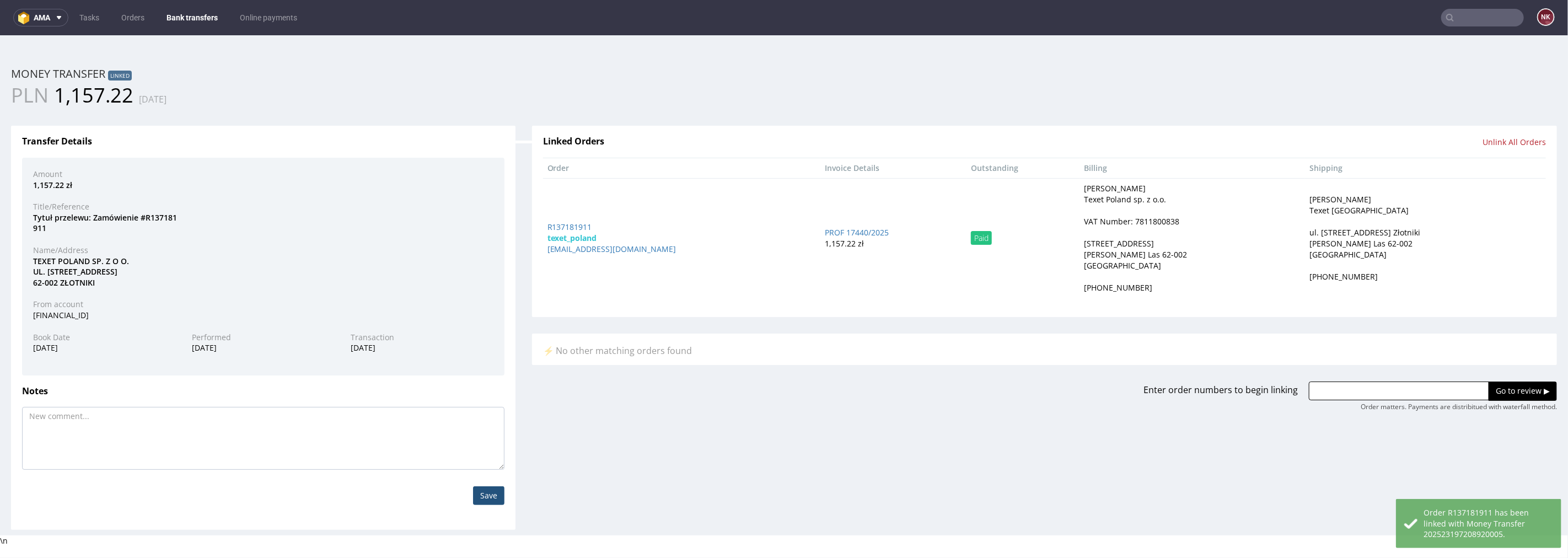
click at [204, 18] on link "Bank transfers" at bounding box center [192, 17] width 64 height 17
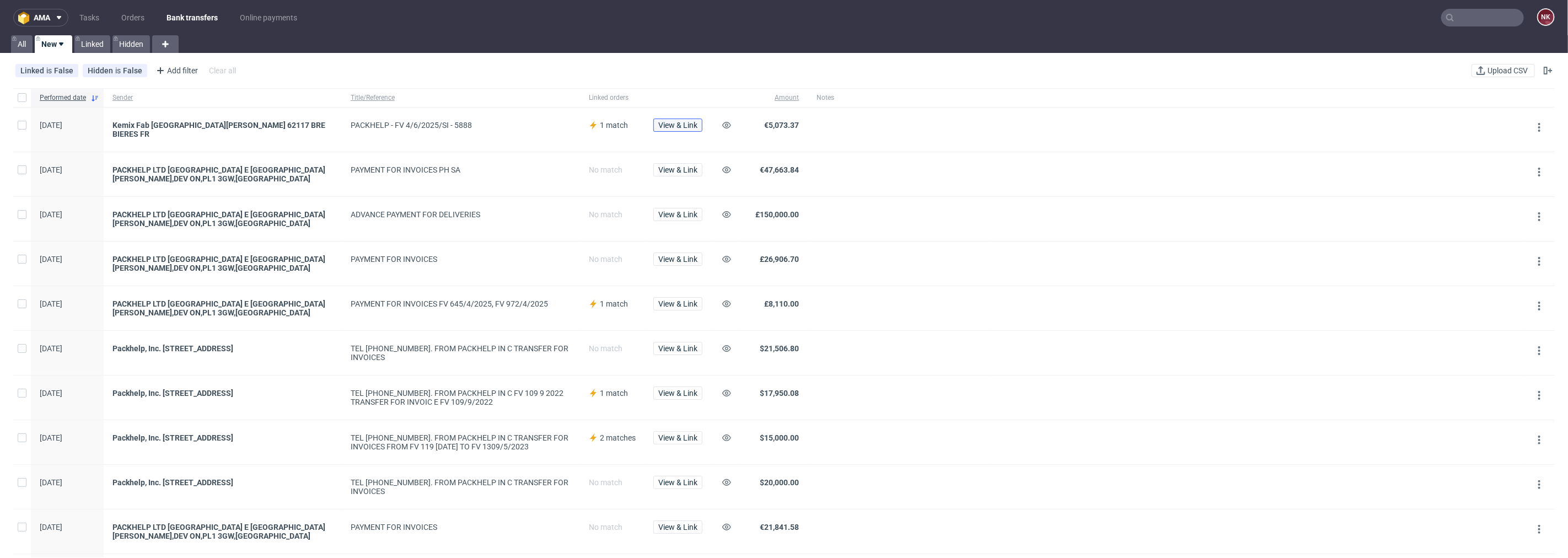
click at [686, 124] on span "View & Link" at bounding box center [678, 125] width 39 height 8
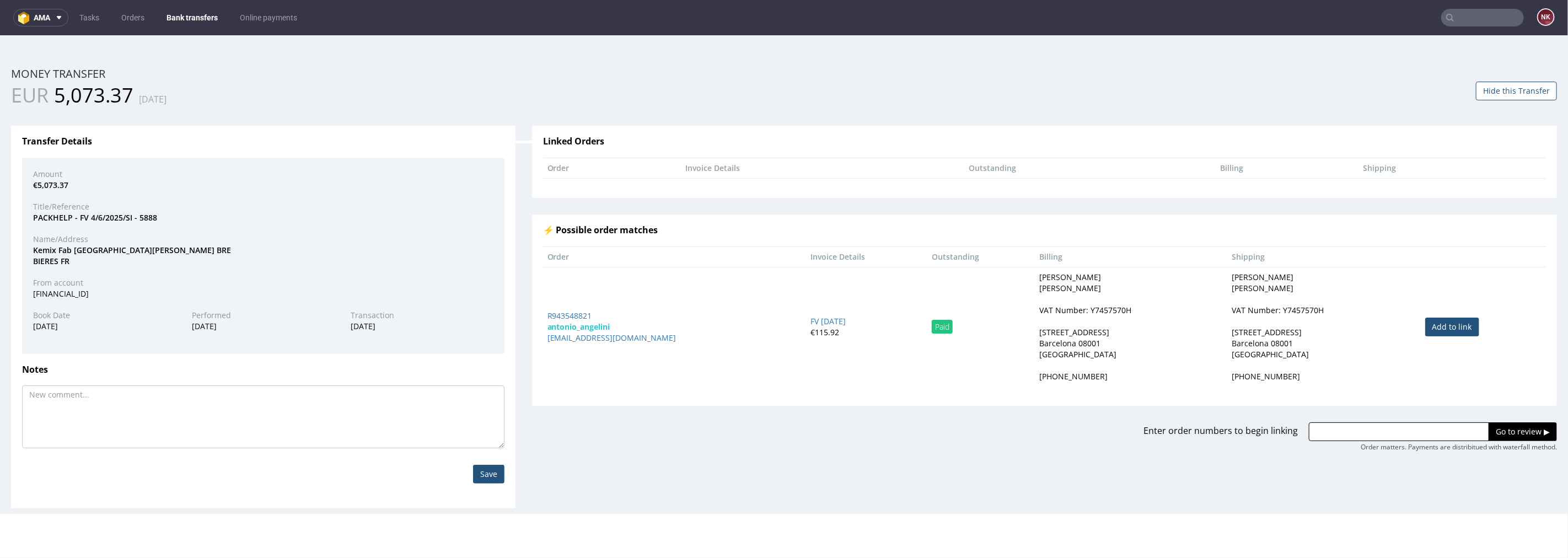
click at [1330, 432] on input "text" at bounding box center [1400, 431] width 180 height 19
paste input "R254713972"
type input "R254713972"
click at [1549, 426] on div "Enter order numbers to begin linking R254713972 Go to review ▶ Order matters. P…" at bounding box center [1045, 437] width 1042 height 30
click at [1526, 428] on input "Go to review ▶" at bounding box center [1523, 431] width 69 height 19
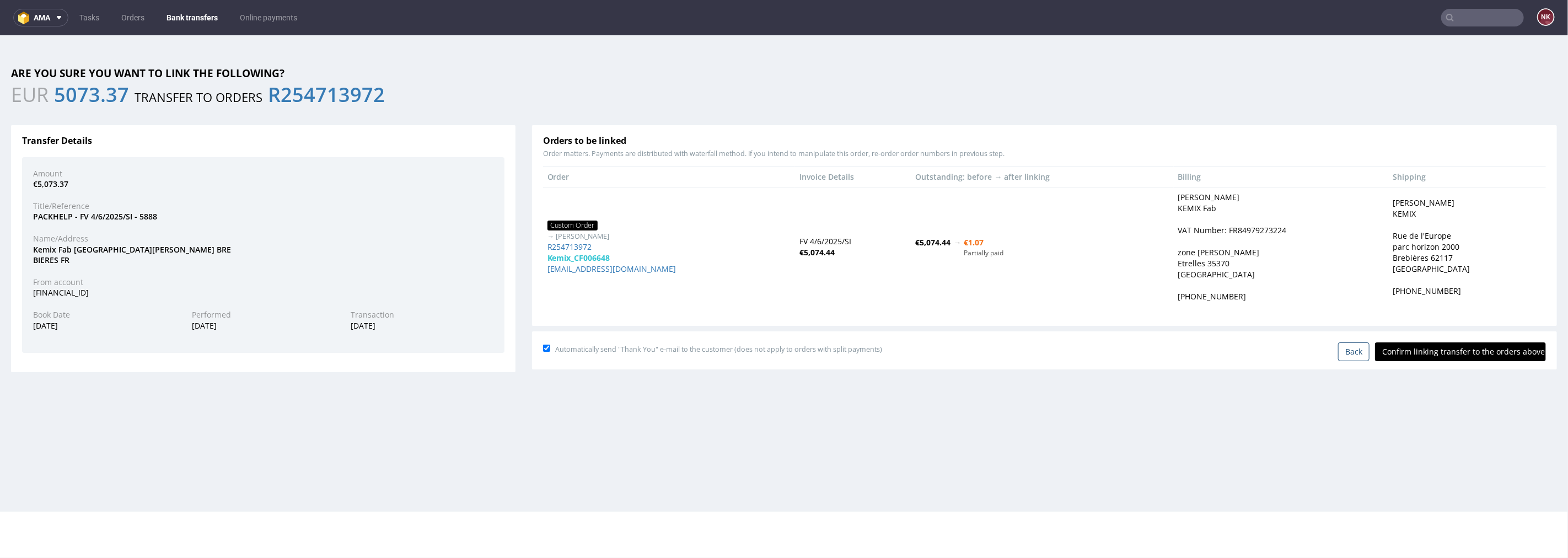
click at [1476, 351] on input "Confirm linking transfer to the orders above" at bounding box center [1460, 351] width 171 height 19
type input "In progress..."
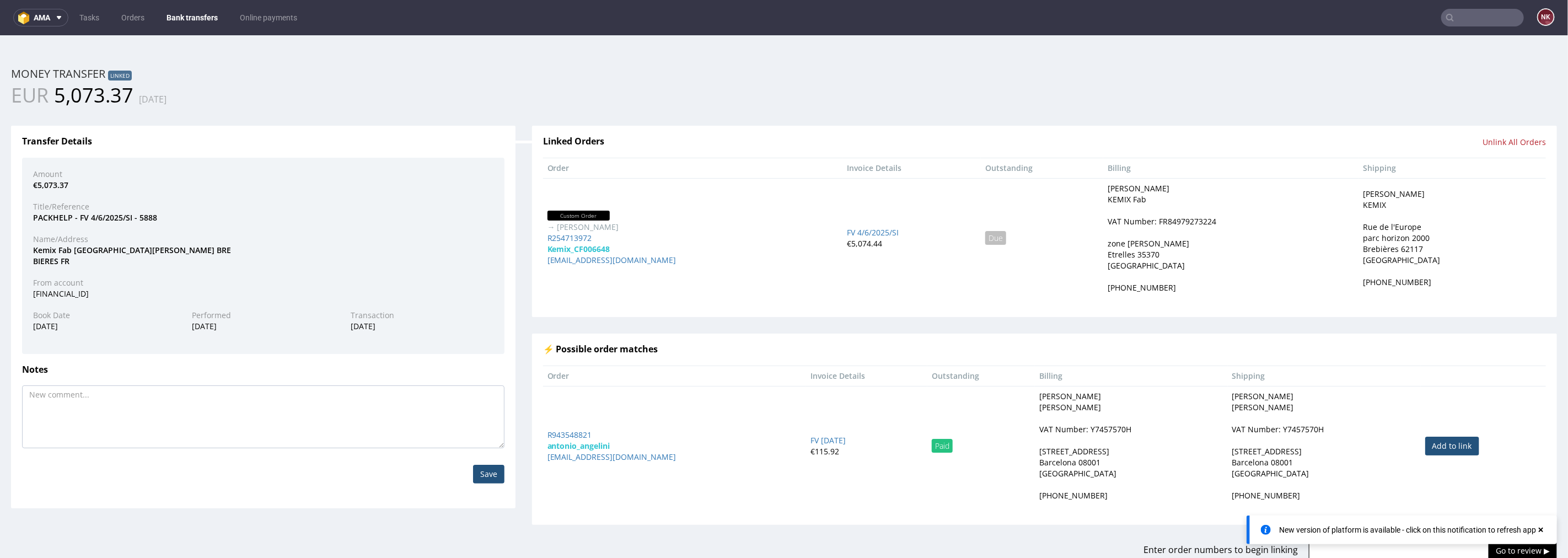
click at [1461, 17] on input "text" at bounding box center [1482, 17] width 82 height 17
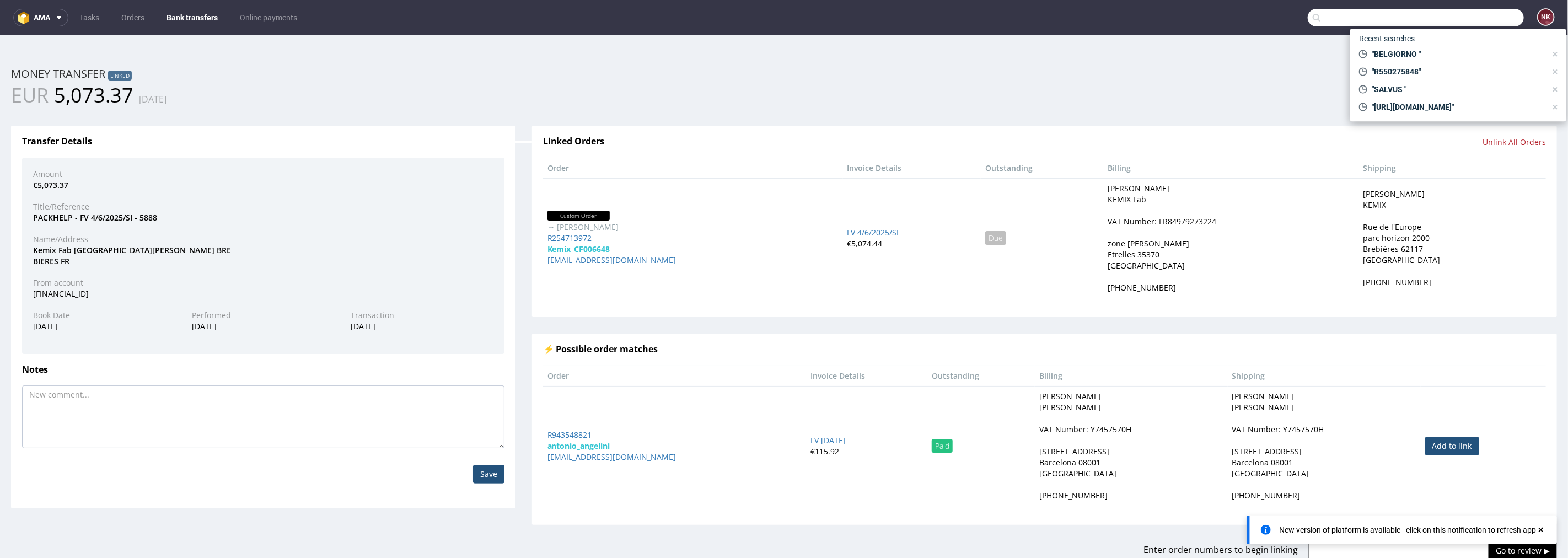
paste input "TREELOGY"
type input "TREELOGY"
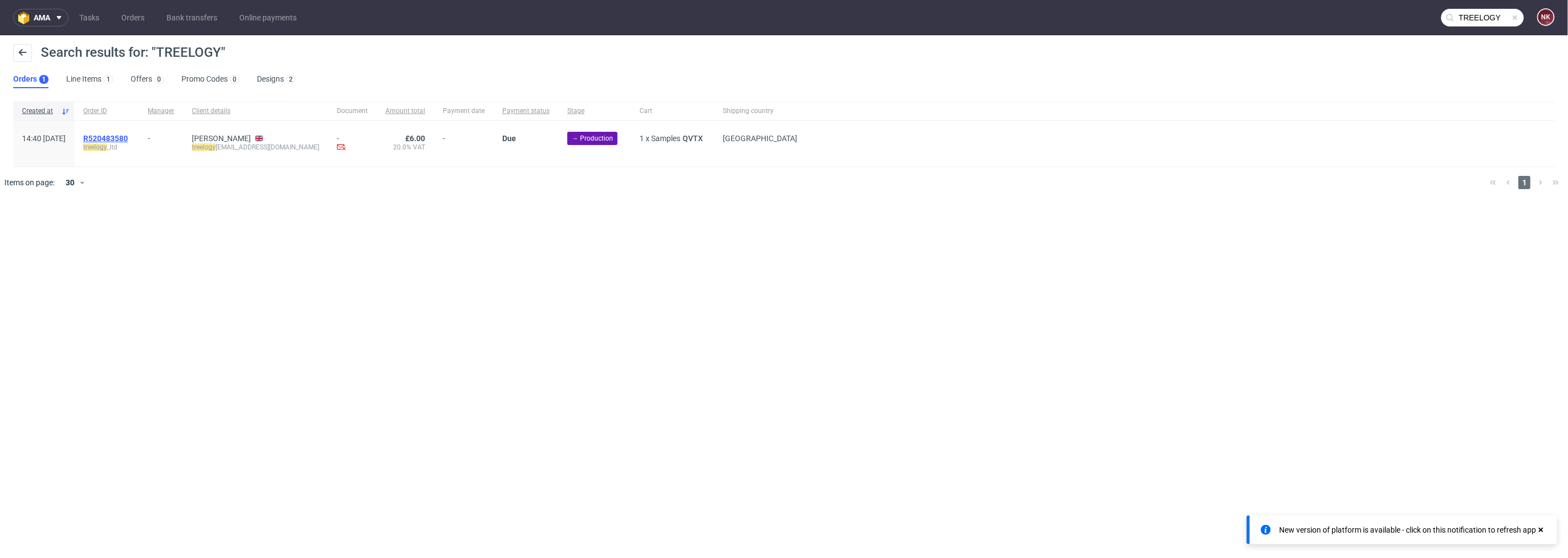
click at [128, 135] on span "R520483580" at bounding box center [105, 138] width 44 height 9
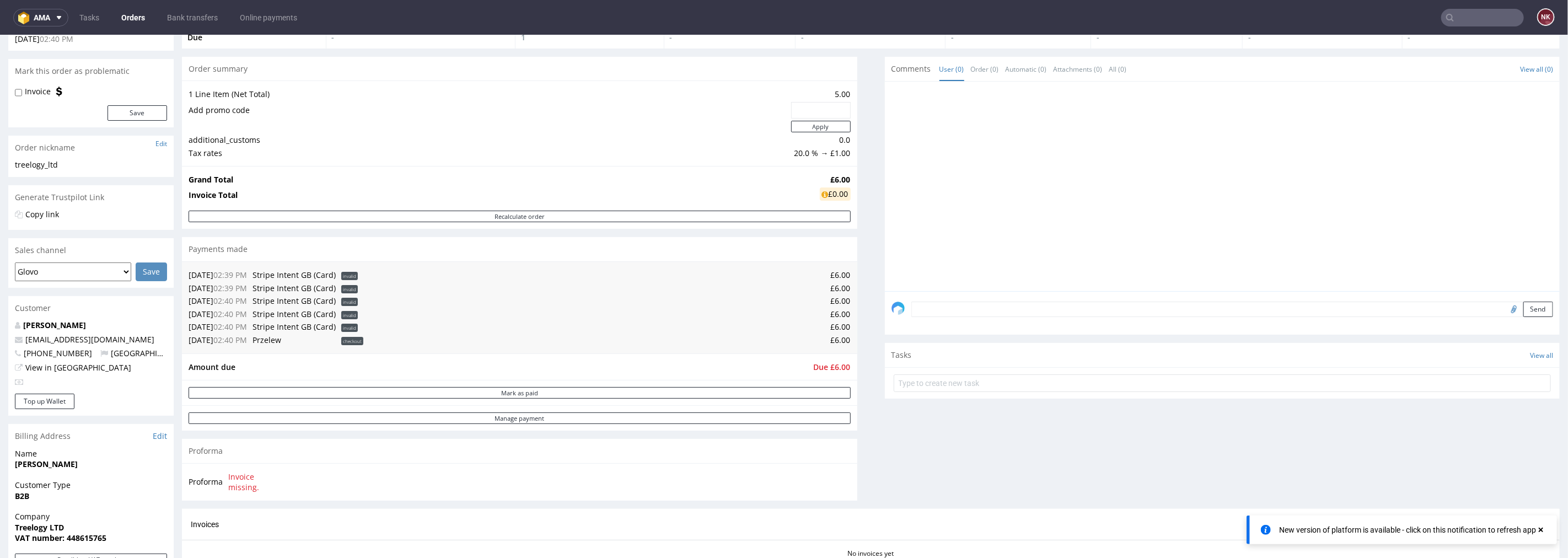
scroll to position [122, 0]
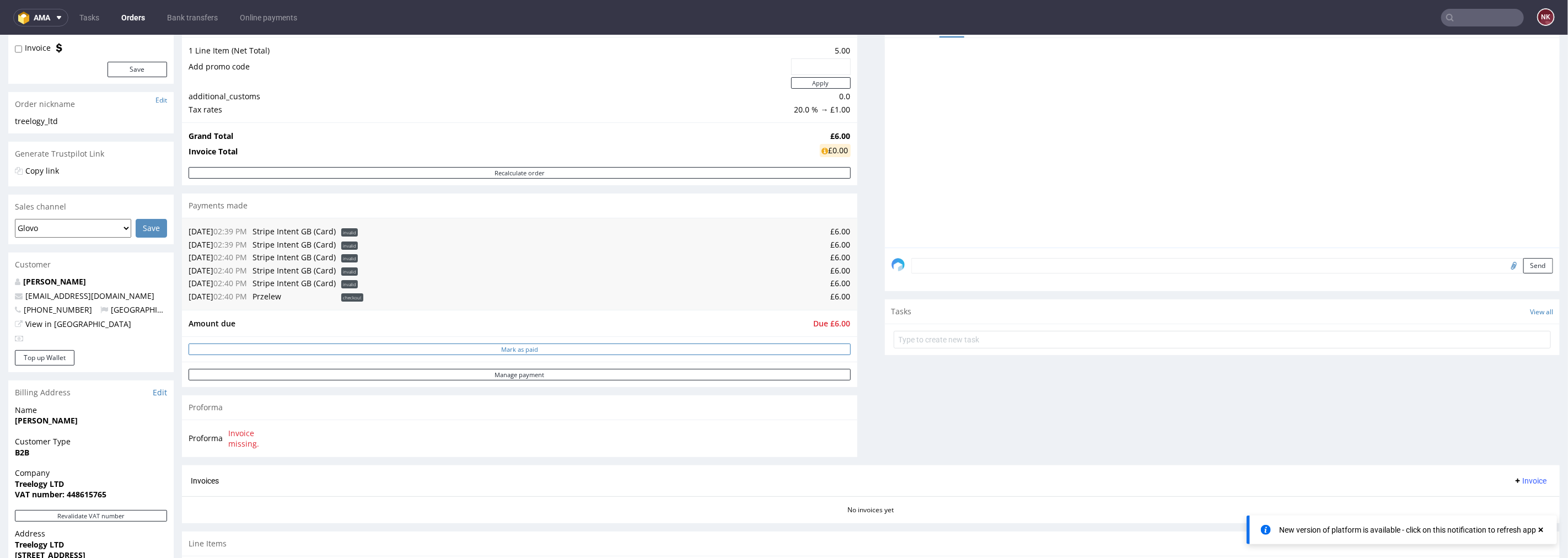
click at [570, 351] on button "Mark as paid" at bounding box center [519, 348] width 662 height 11
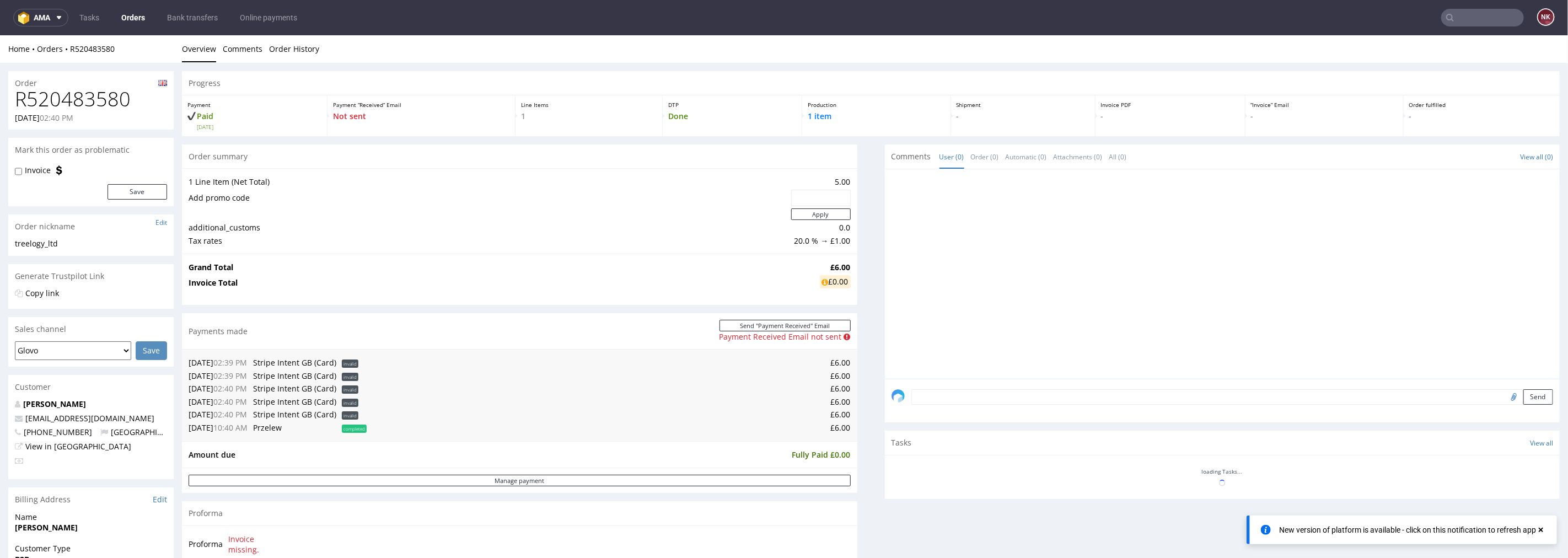
scroll to position [0, 0]
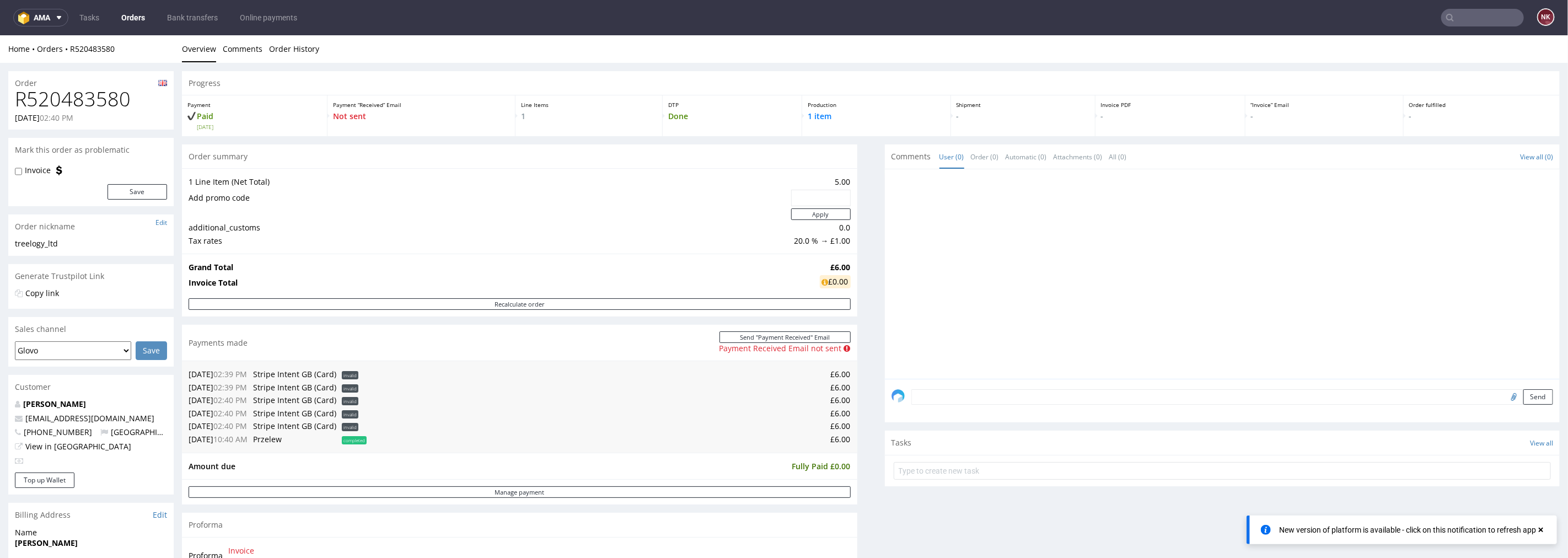
click at [108, 101] on h1 "R520483580" at bounding box center [90, 98] width 152 height 22
copy h1 "R520483580"
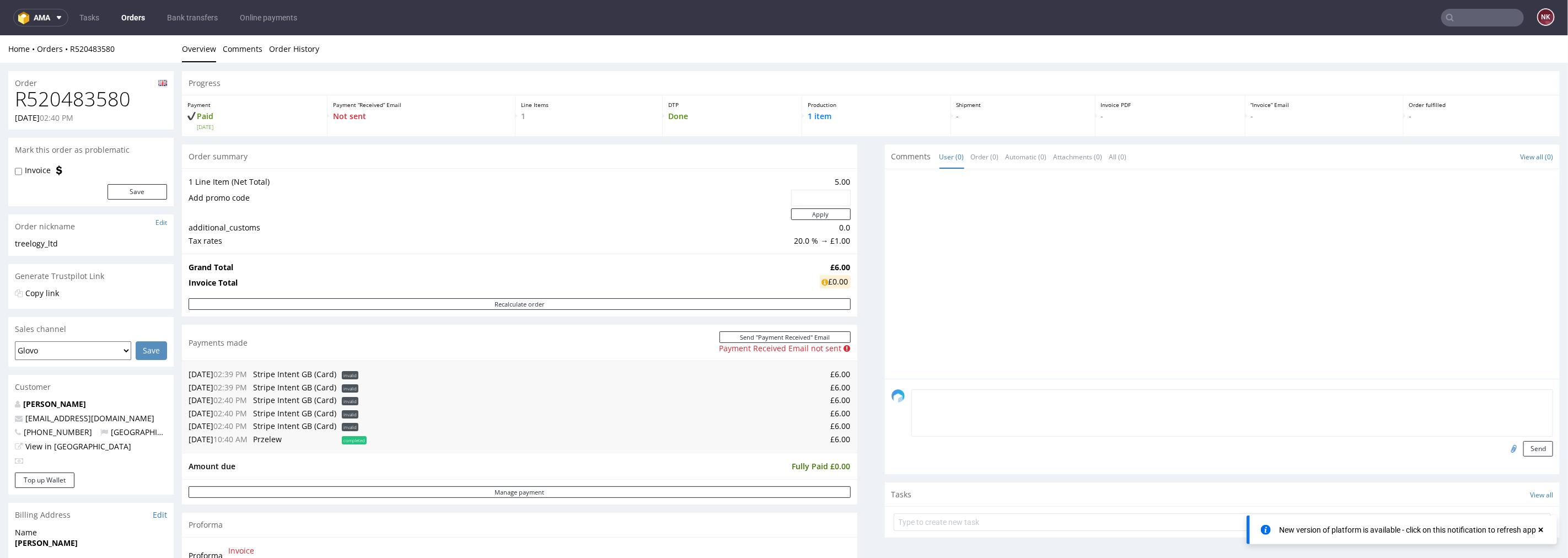
click at [1027, 391] on textarea at bounding box center [1233, 412] width 642 height 48
type textarea "paid via CITI"
click at [1505, 450] on input "file" at bounding box center [1512, 448] width 16 height 15
type input "C:\fakepath\R520483580_CITI.pdf"
click at [1524, 449] on button "Send" at bounding box center [1538, 449] width 30 height 16
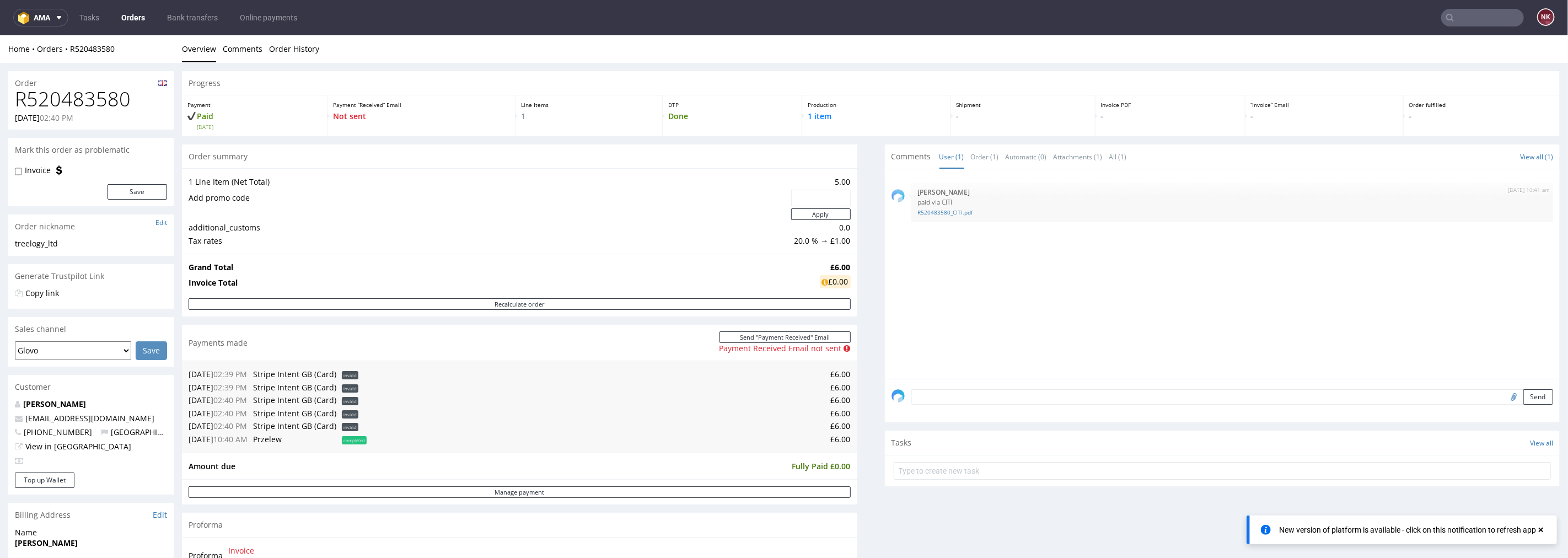
click at [141, 15] on link "Orders" at bounding box center [133, 17] width 37 height 17
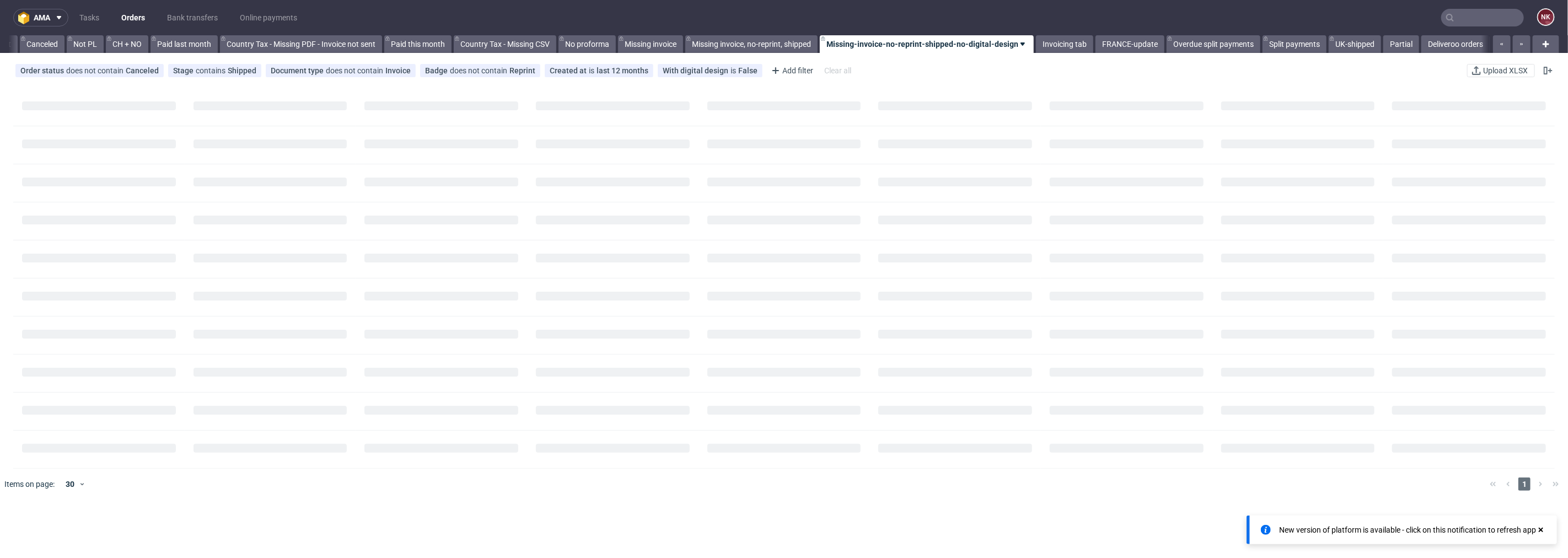
scroll to position [0, 1071]
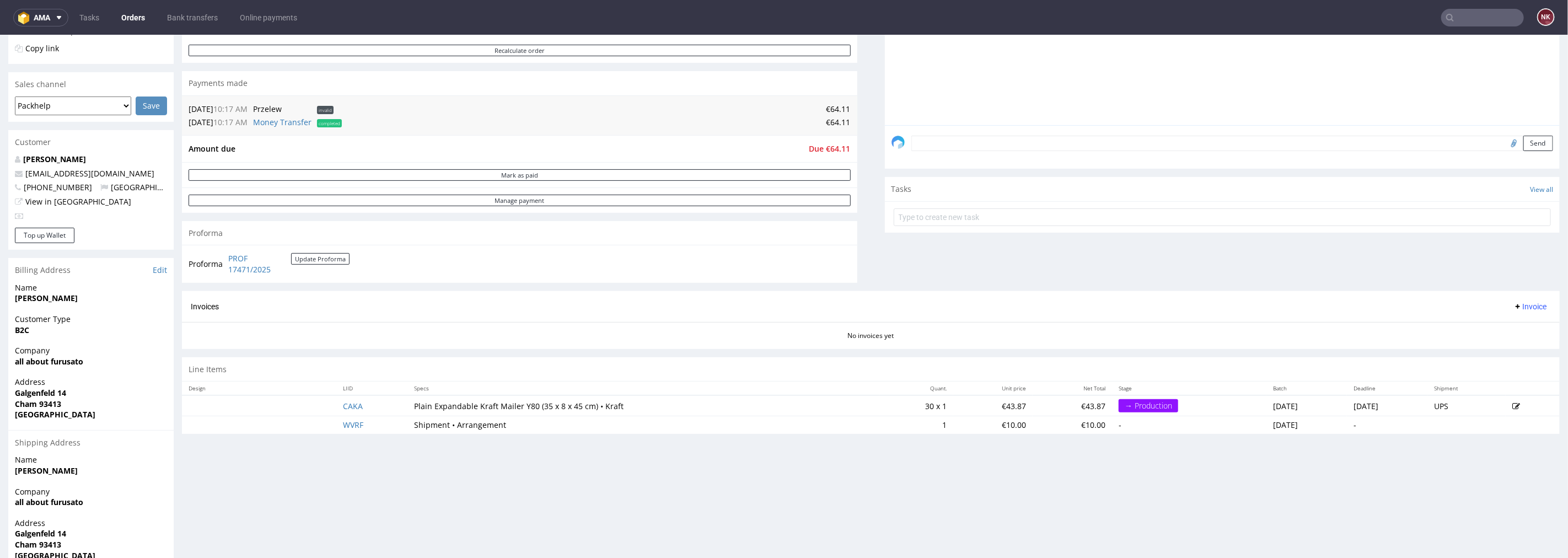
scroll to position [62, 0]
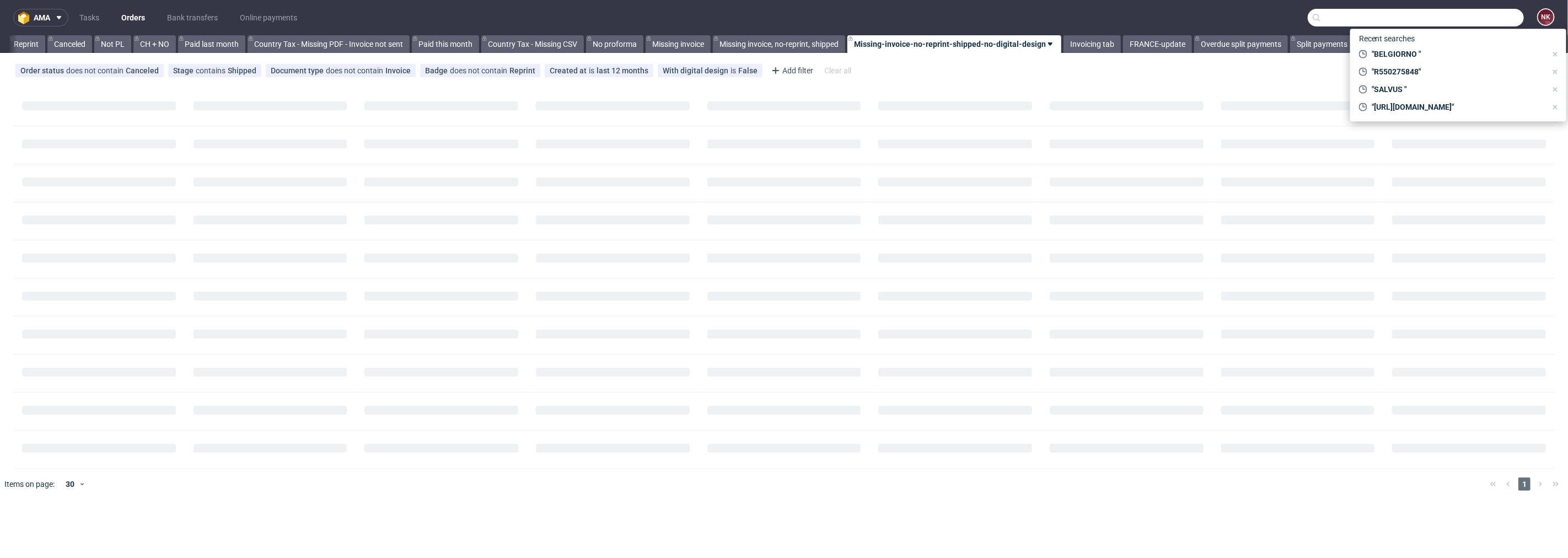
click at [1452, 15] on input "text" at bounding box center [1415, 17] width 216 height 17
paste input "TEXET"
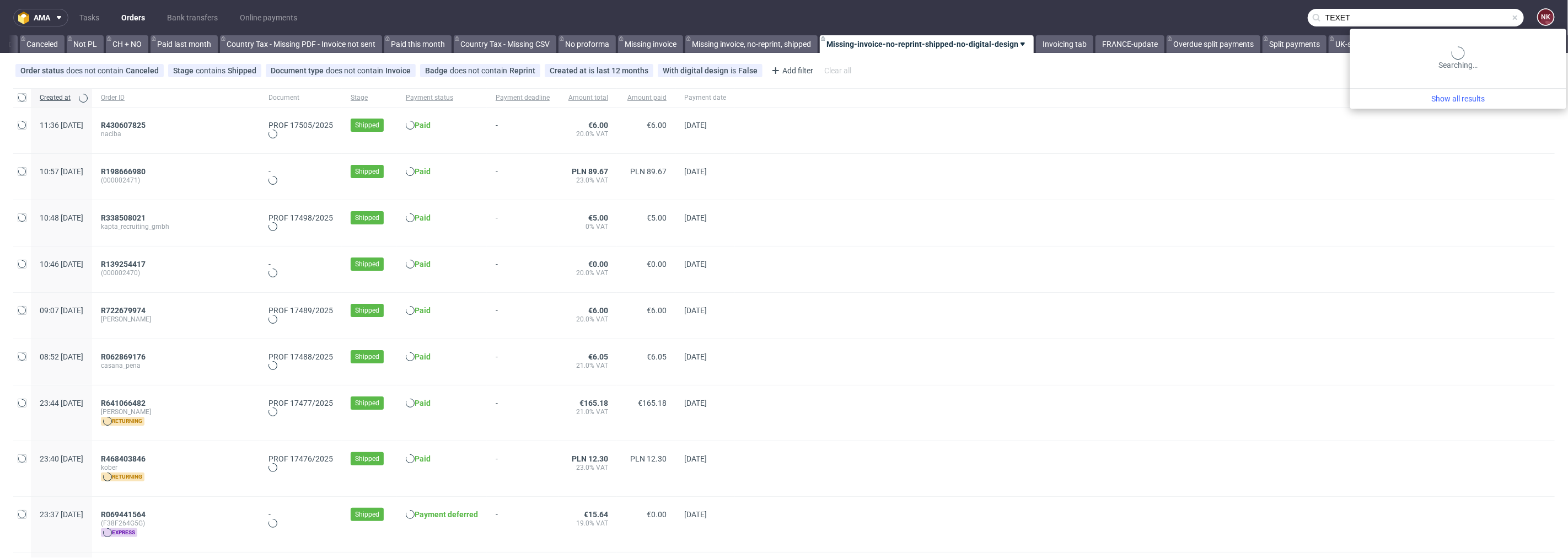
scroll to position [0, 1071]
type input "TEXET"
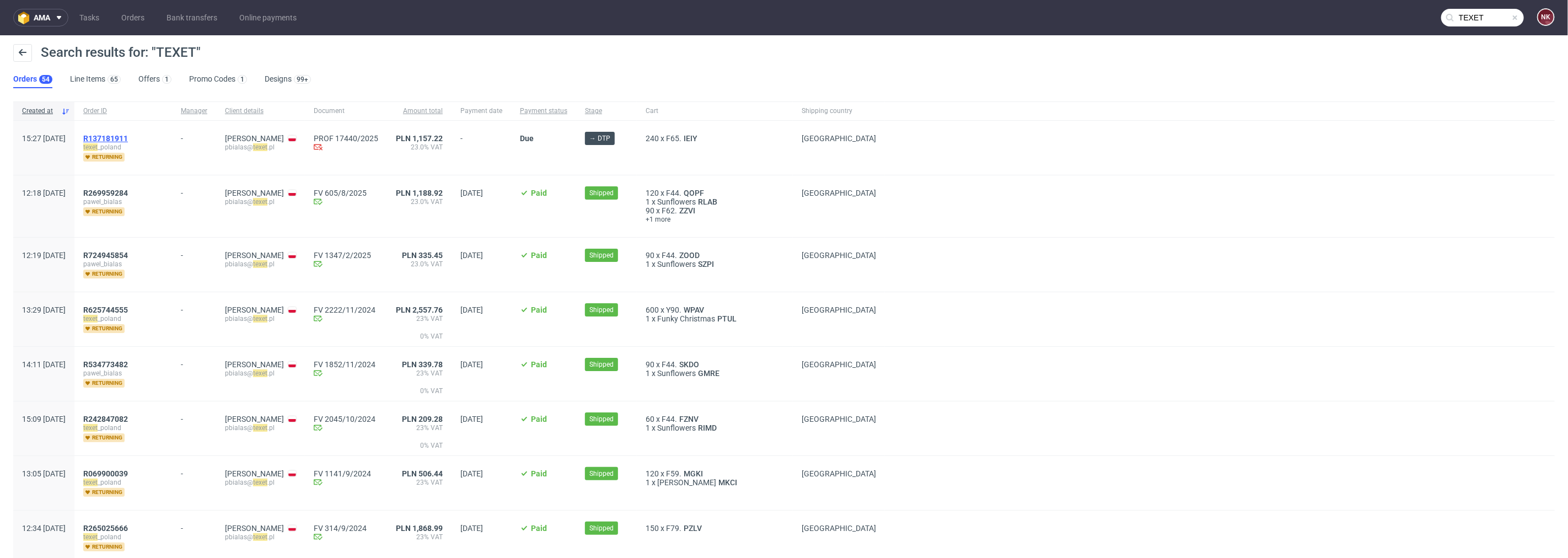
click at [128, 134] on span "R137181911" at bounding box center [105, 138] width 44 height 9
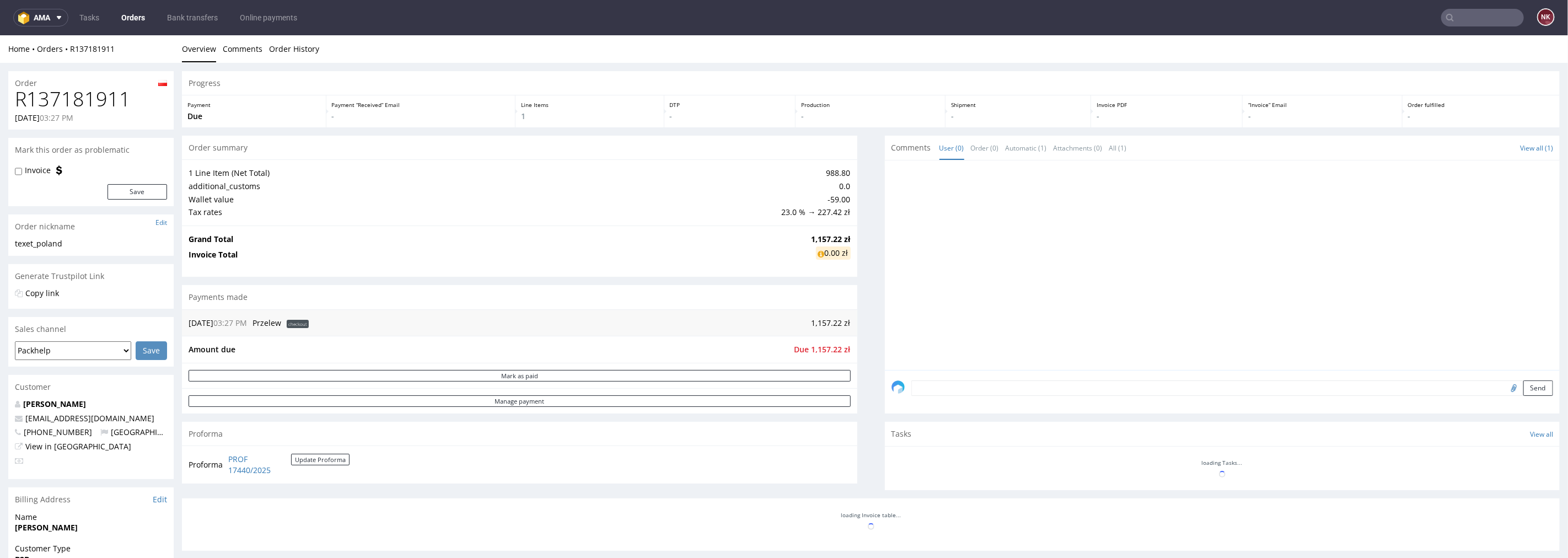
click at [76, 106] on h1 "R137181911" at bounding box center [90, 98] width 152 height 22
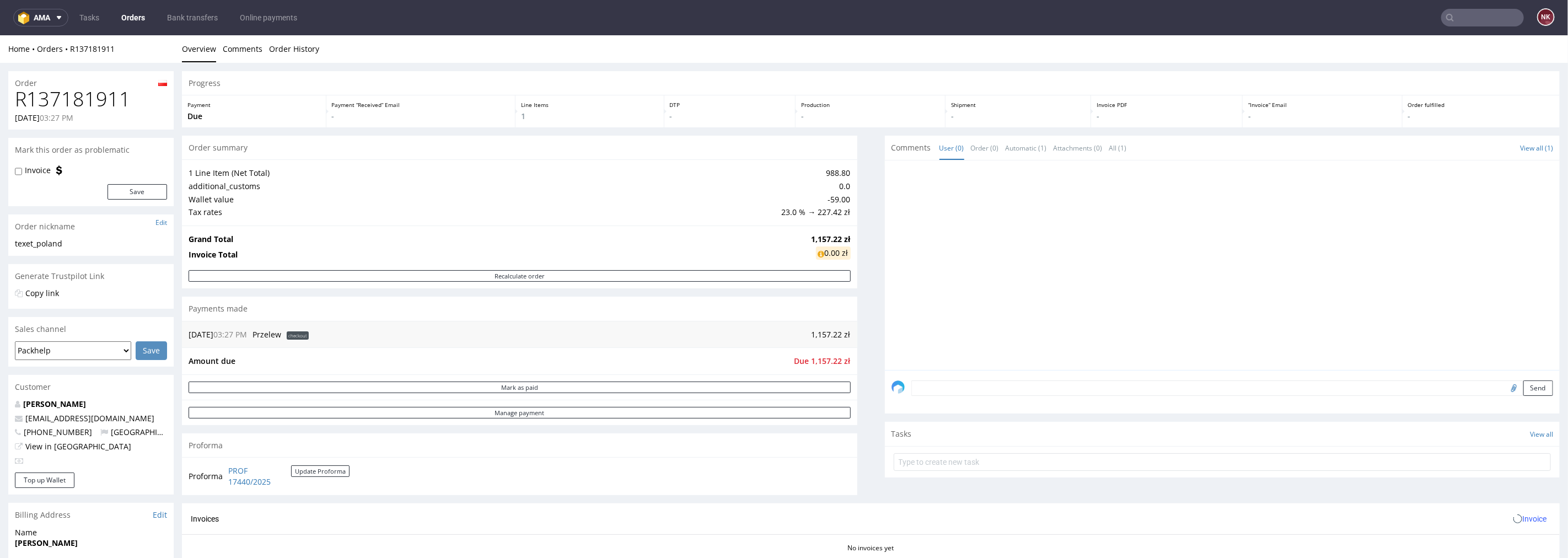
click at [76, 102] on h1 "R137181911" at bounding box center [90, 98] width 152 height 22
copy h1 "R137181911"
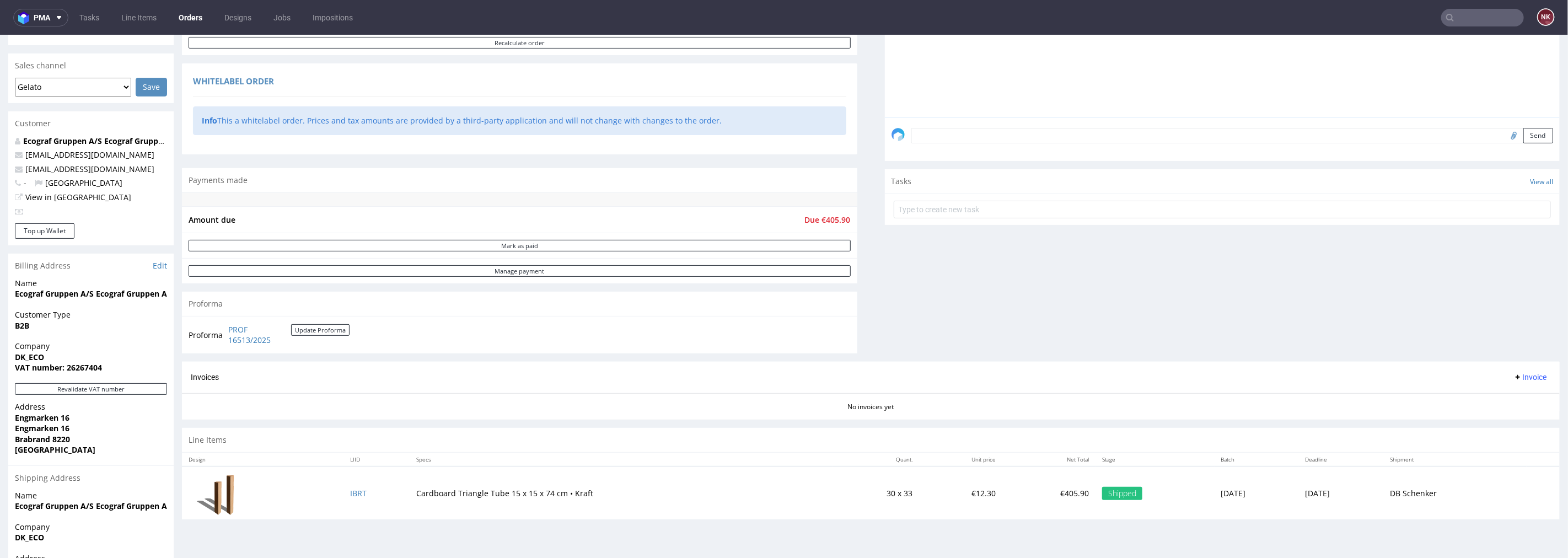
scroll to position [252, 0]
click at [869, 315] on div "Progress Payment Payment deferred Payment “Received” Email - Line Items 1 DTP -…" at bounding box center [871, 174] width 1378 height 710
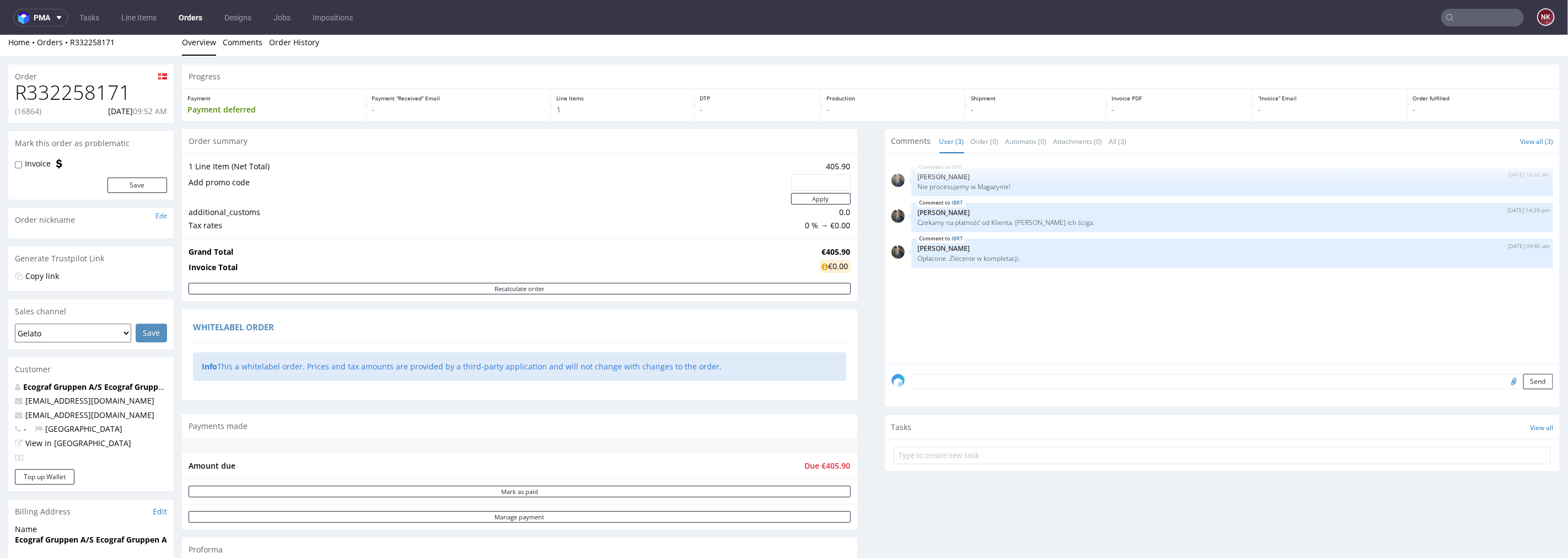
scroll to position [0, 0]
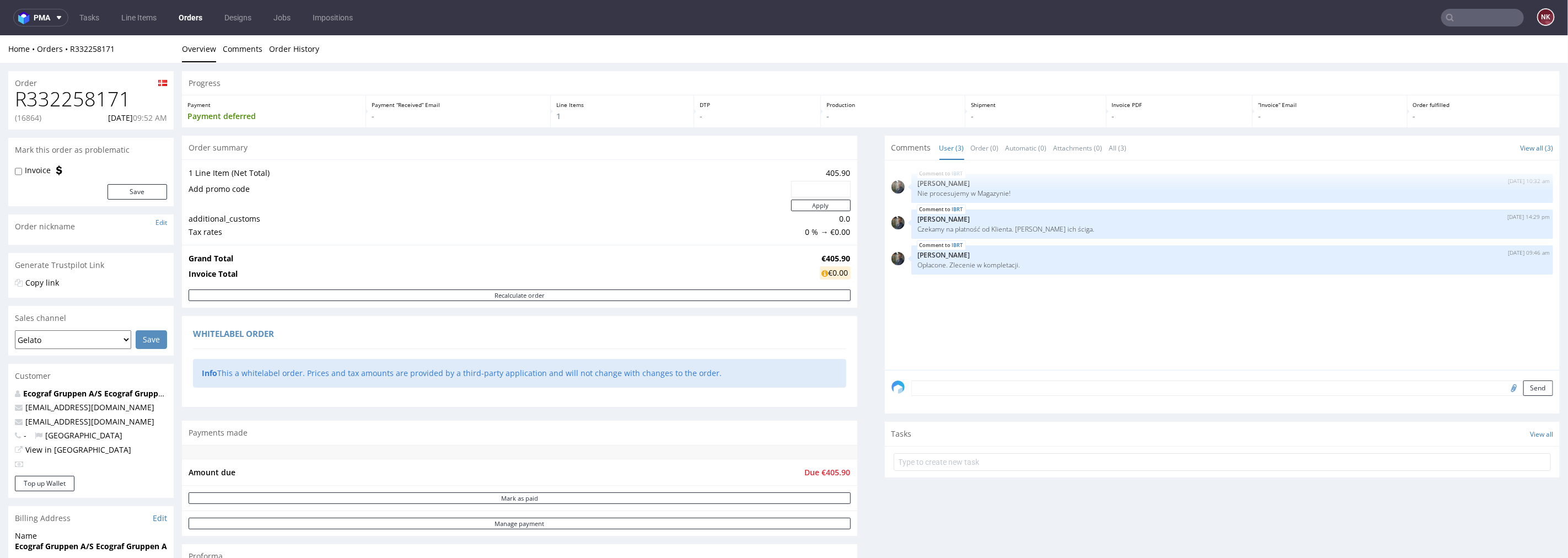
click at [961, 388] on textarea at bounding box center [1233, 388] width 642 height 16
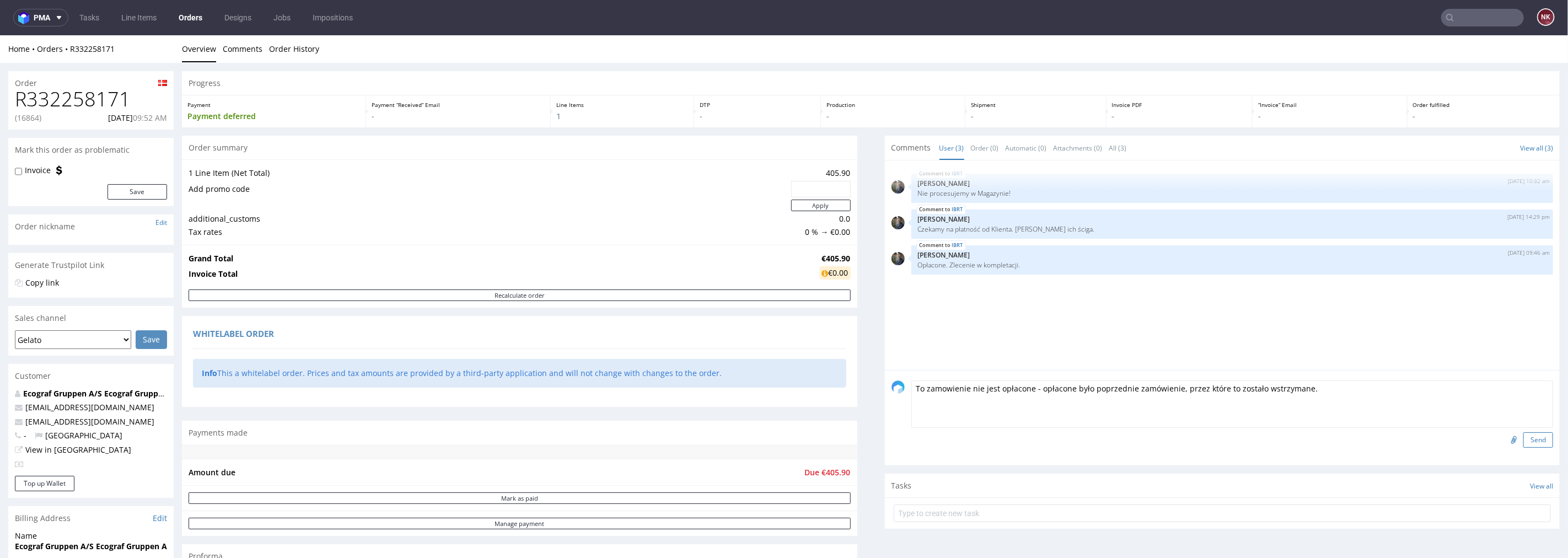
type textarea "To zamowienie nie jest opłacone - opłacone było poprzednie zamówienie, przez kt…"
click at [1525, 442] on button "Send" at bounding box center [1538, 440] width 30 height 16
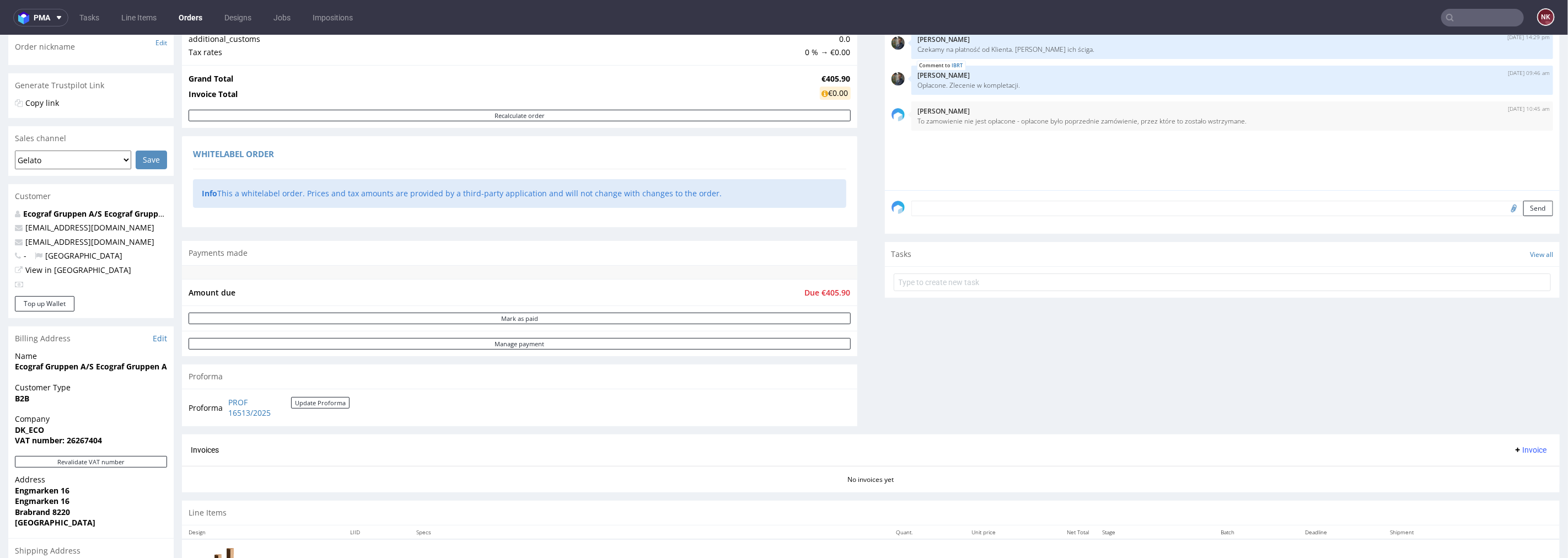
scroll to position [245, 0]
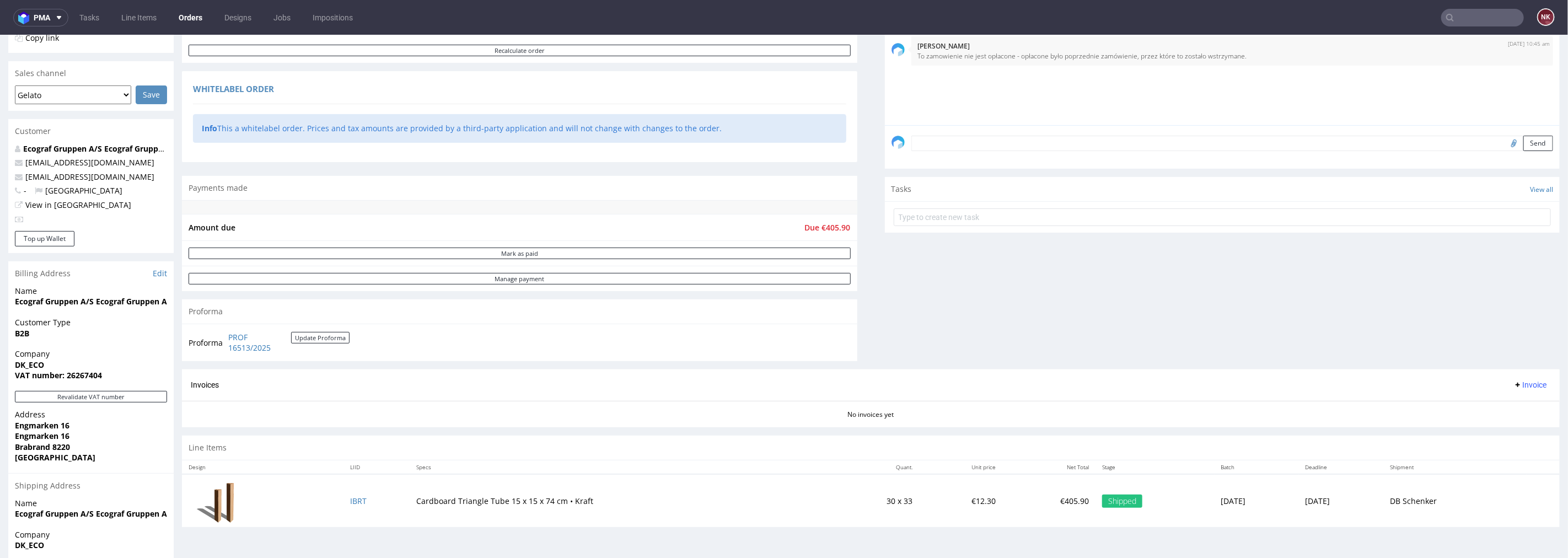
click at [863, 321] on div "Progress Payment Payment deferred Payment “Received” Email - Line Items 1 DTP -…" at bounding box center [871, 181] width 1378 height 710
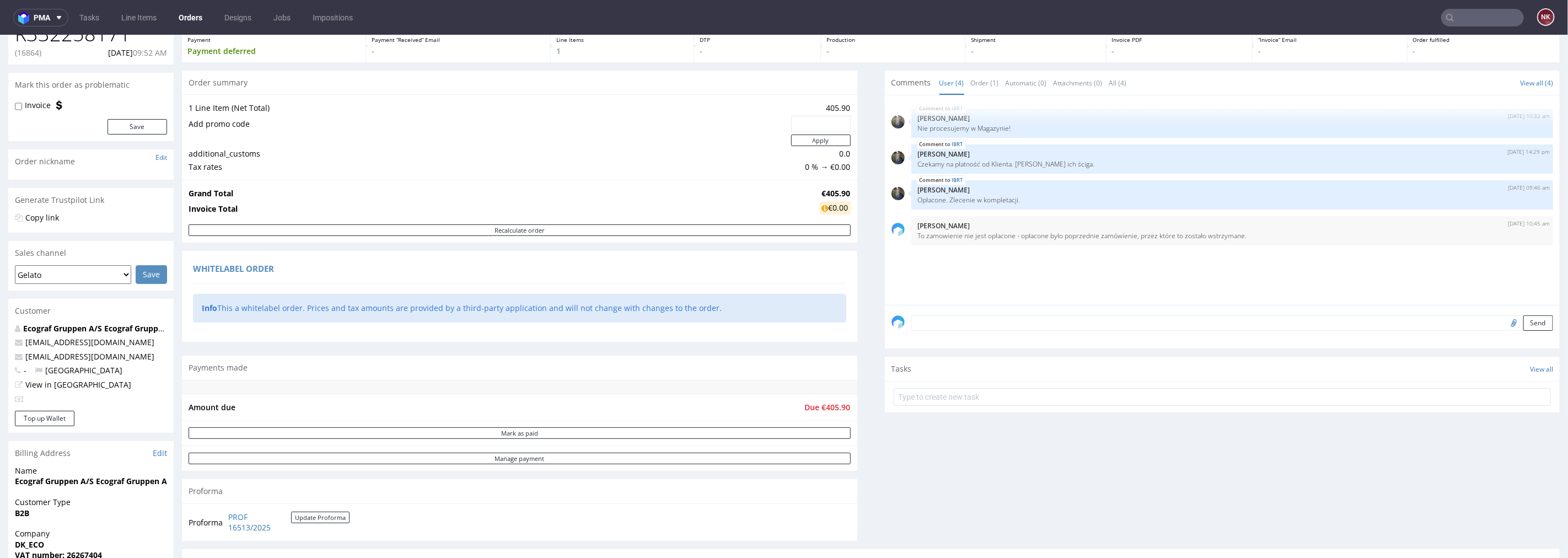
scroll to position [62, 0]
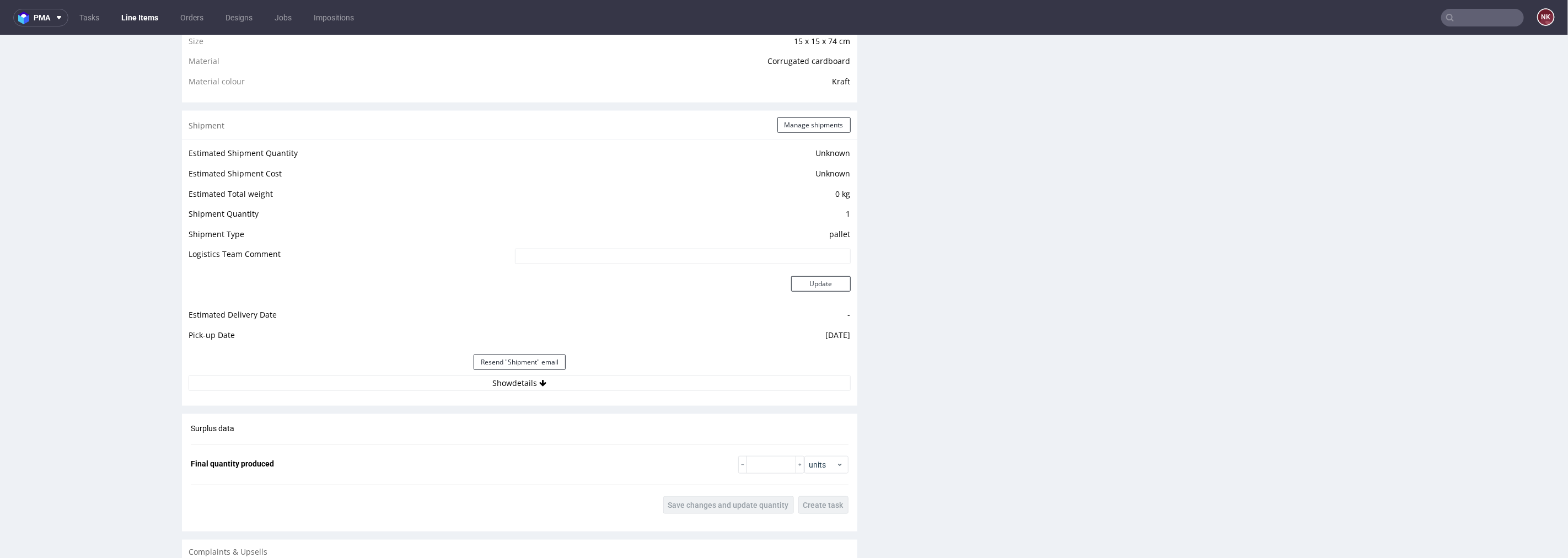
scroll to position [980, 0]
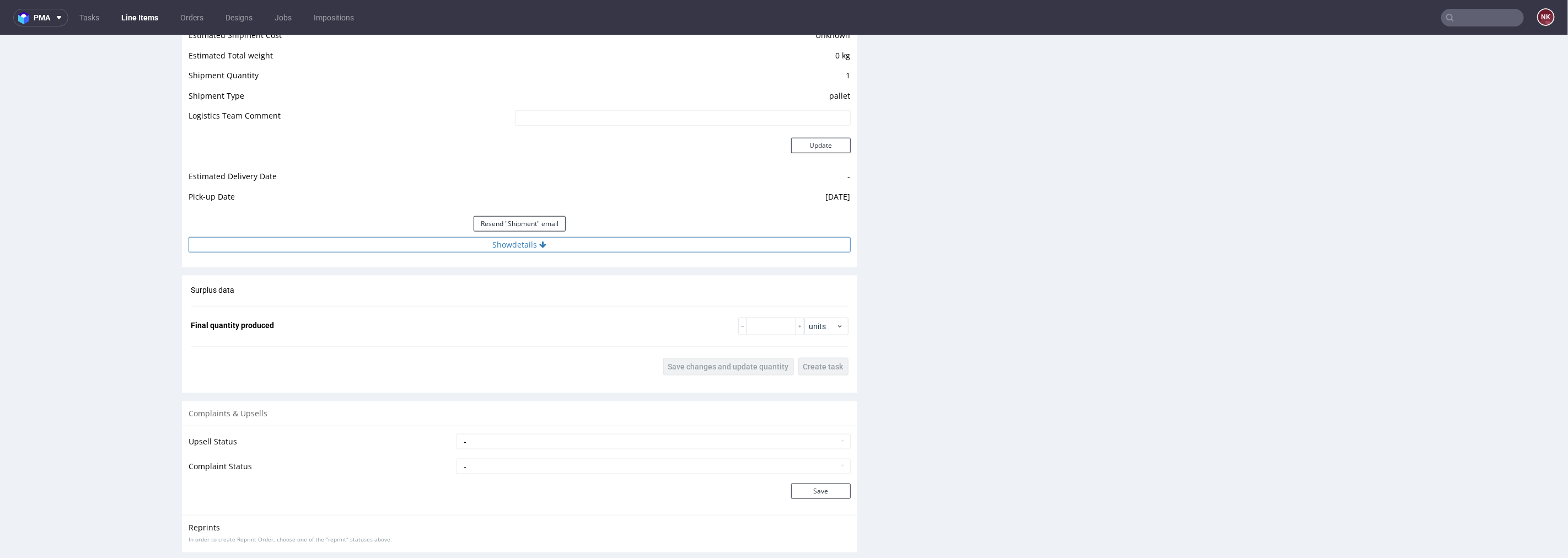
click at [577, 240] on button "Show details" at bounding box center [519, 245] width 662 height 16
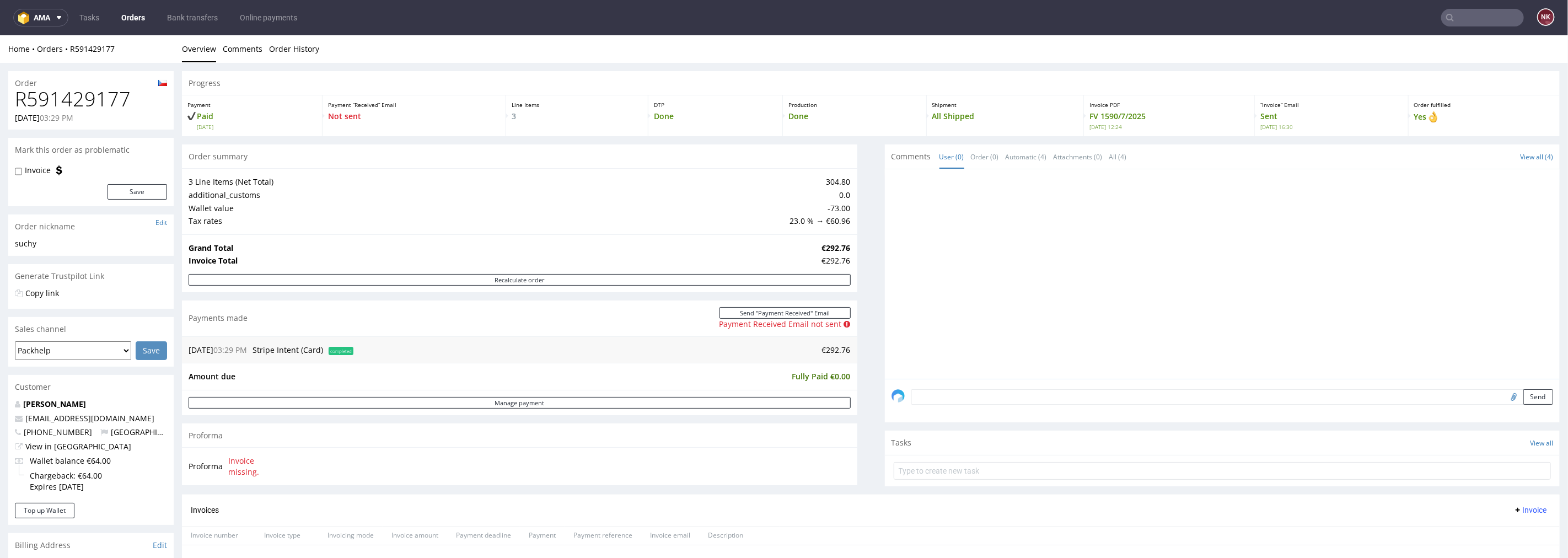
click at [86, 102] on h1 "R591429177" at bounding box center [90, 98] width 152 height 22
copy h1 "R591429177"
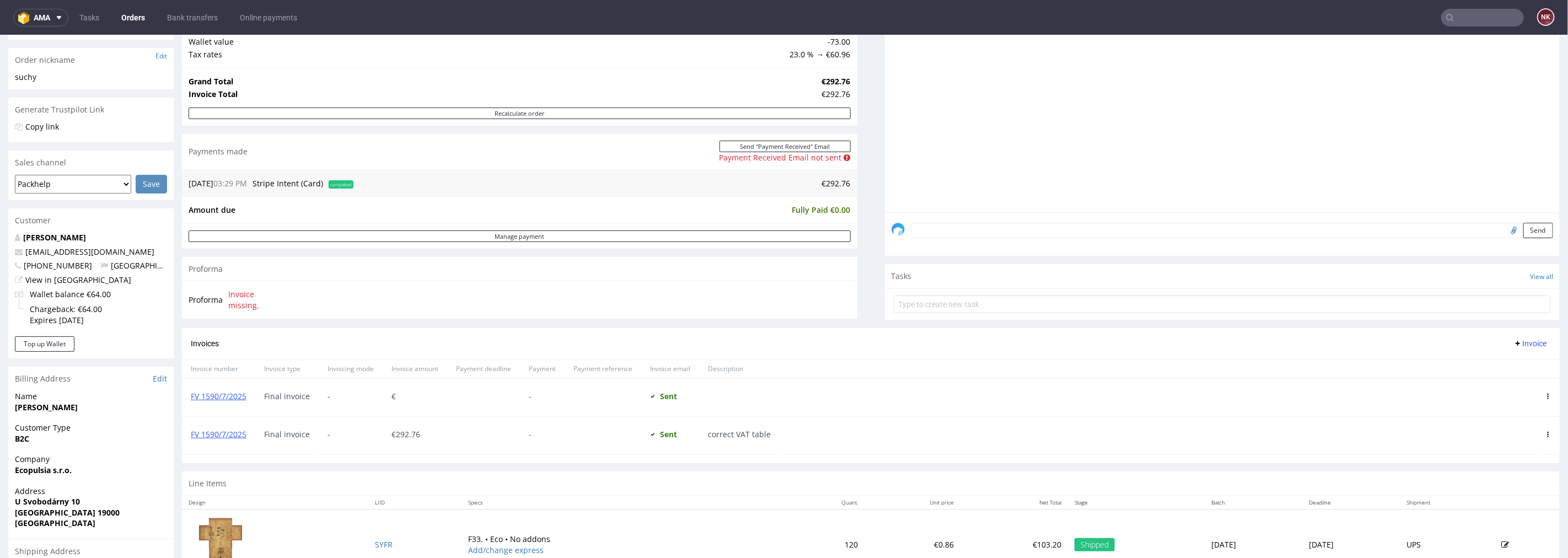
scroll to position [184, 0]
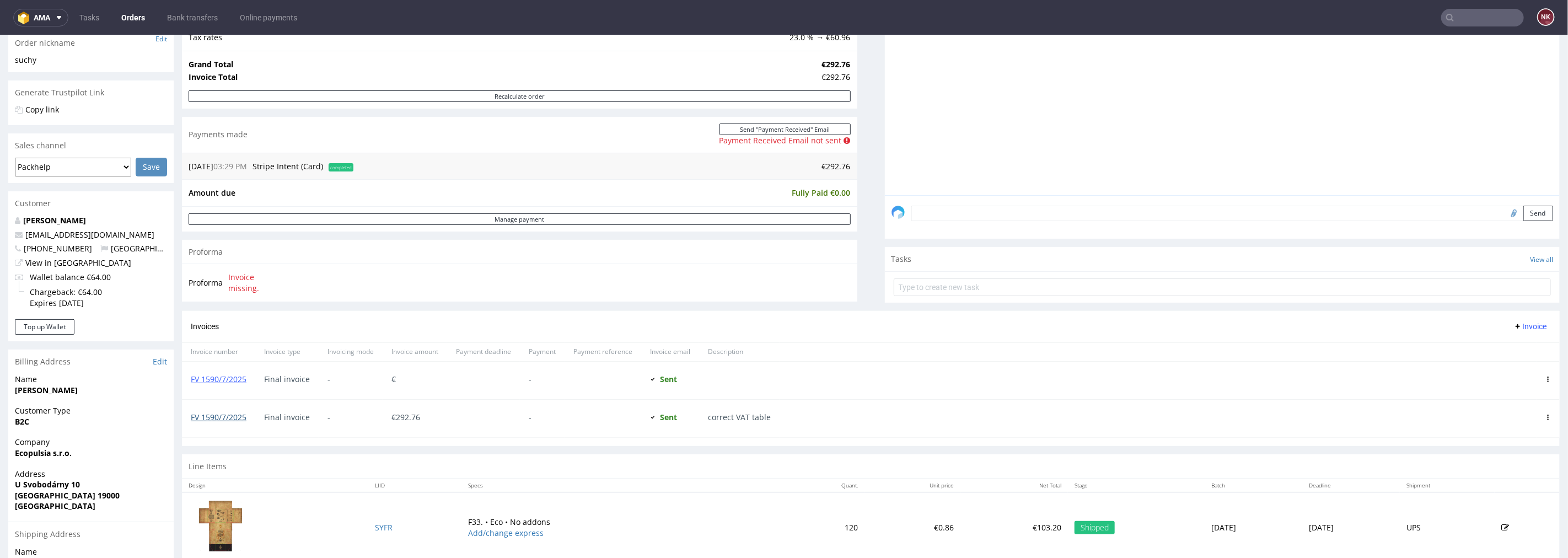
click at [223, 416] on link "FV 1590/7/2025" at bounding box center [219, 417] width 56 height 10
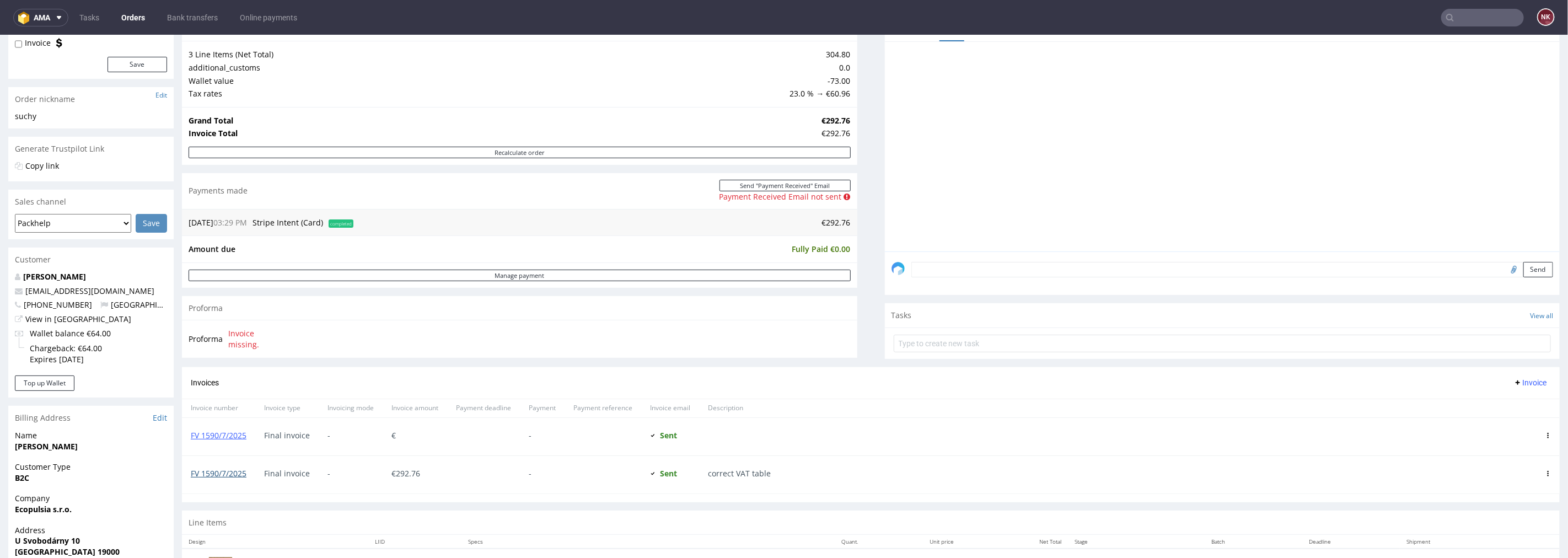
scroll to position [306, 0]
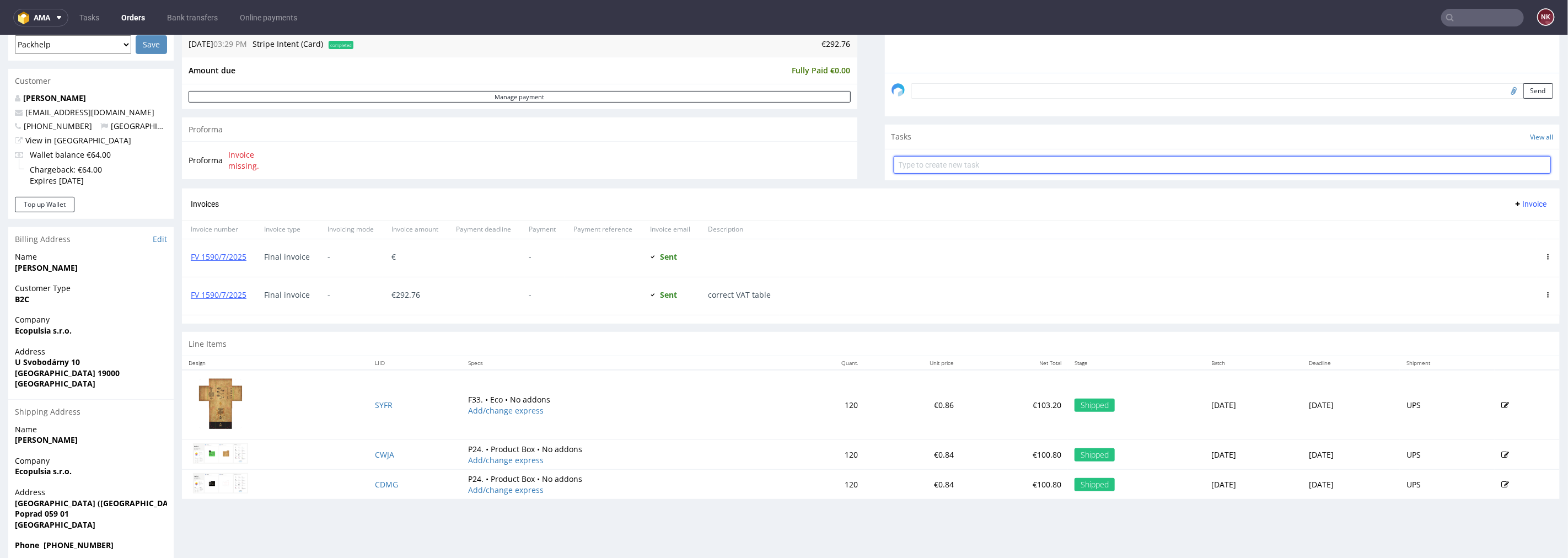
click at [941, 161] on input "text" at bounding box center [1223, 164] width 658 height 17
type input "Invoice correction"
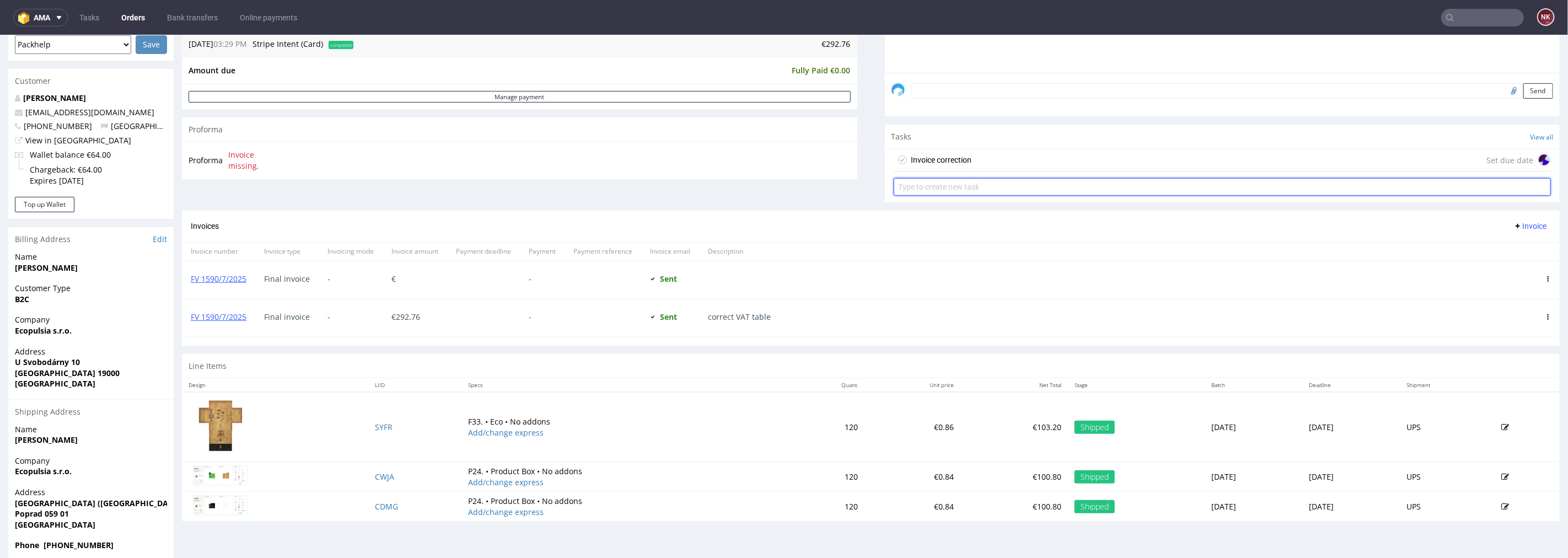
click at [1019, 182] on input "text" at bounding box center [1223, 187] width 658 height 17
type input "New invoice"
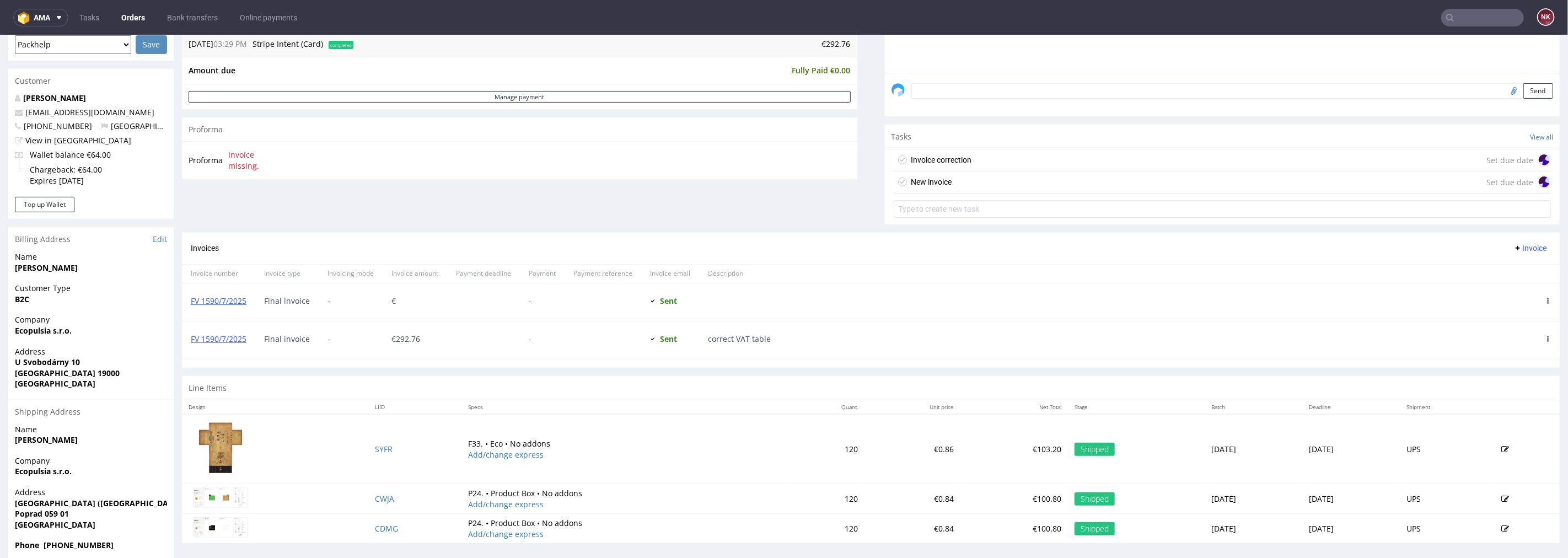
click at [941, 160] on div "Invoice correction" at bounding box center [942, 159] width 61 height 13
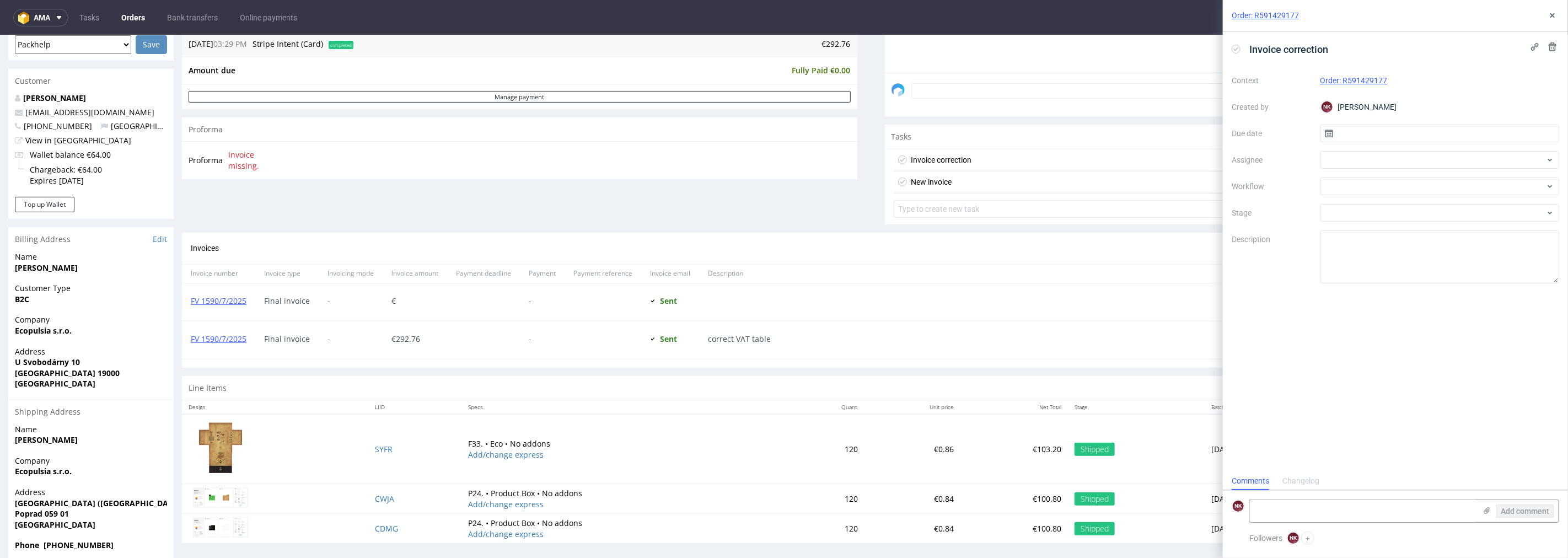
scroll to position [9, 0]
click at [1313, 509] on textarea at bounding box center [1363, 510] width 226 height 22
type textarea "Klient miał VAT ID, czekaliśmy na informację co do ich danych."
click at [1511, 512] on span "Add comment" at bounding box center [1525, 511] width 49 height 8
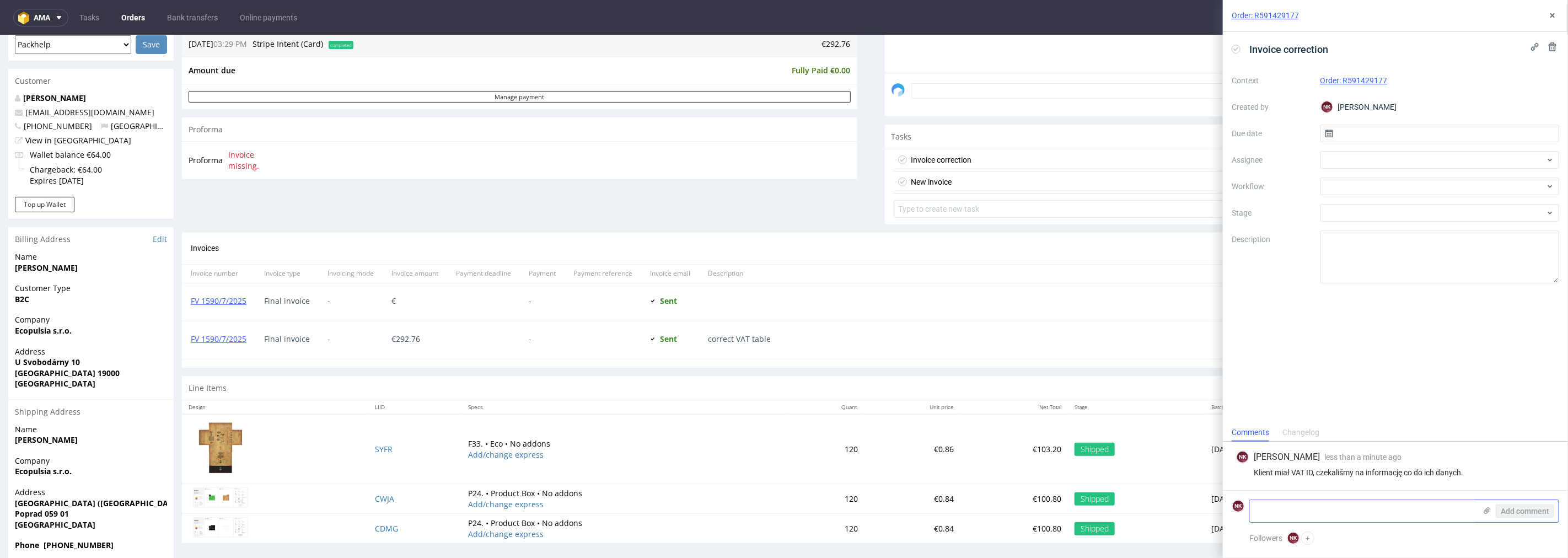
click at [1486, 512] on icon at bounding box center [1487, 510] width 9 height 9
click at [0, 0] on input "file" at bounding box center [0, 0] width 0 height 0
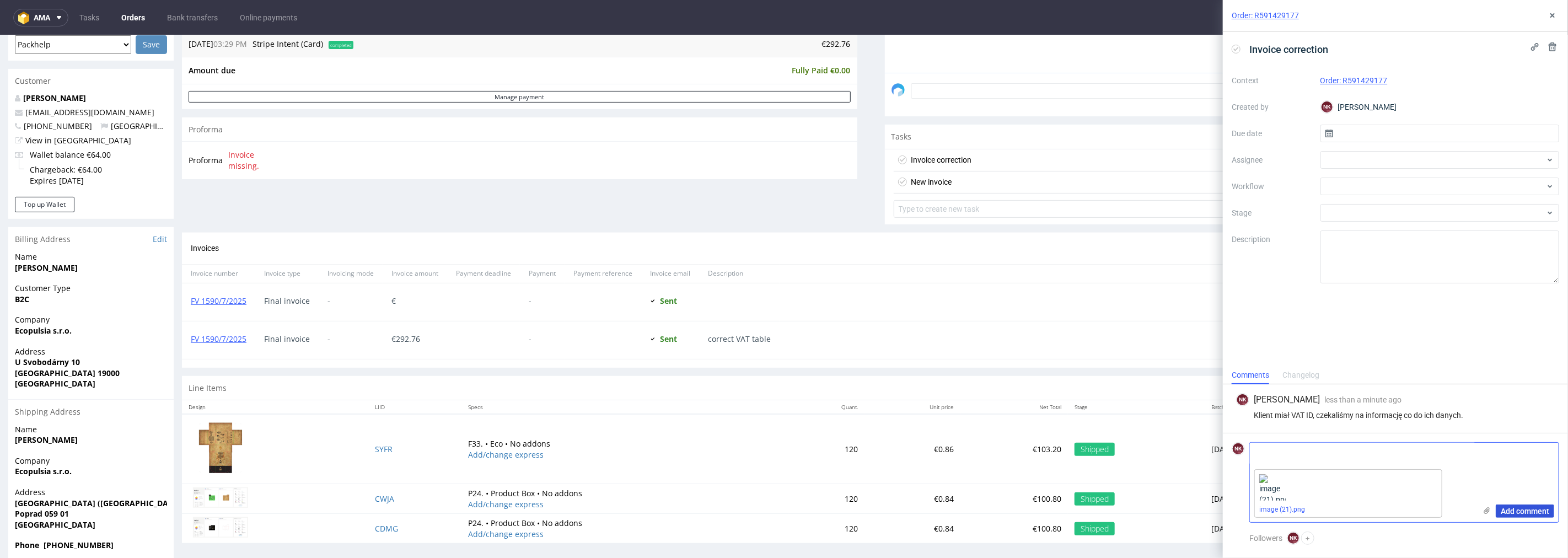
click at [1533, 515] on span "Add comment" at bounding box center [1525, 511] width 49 height 8
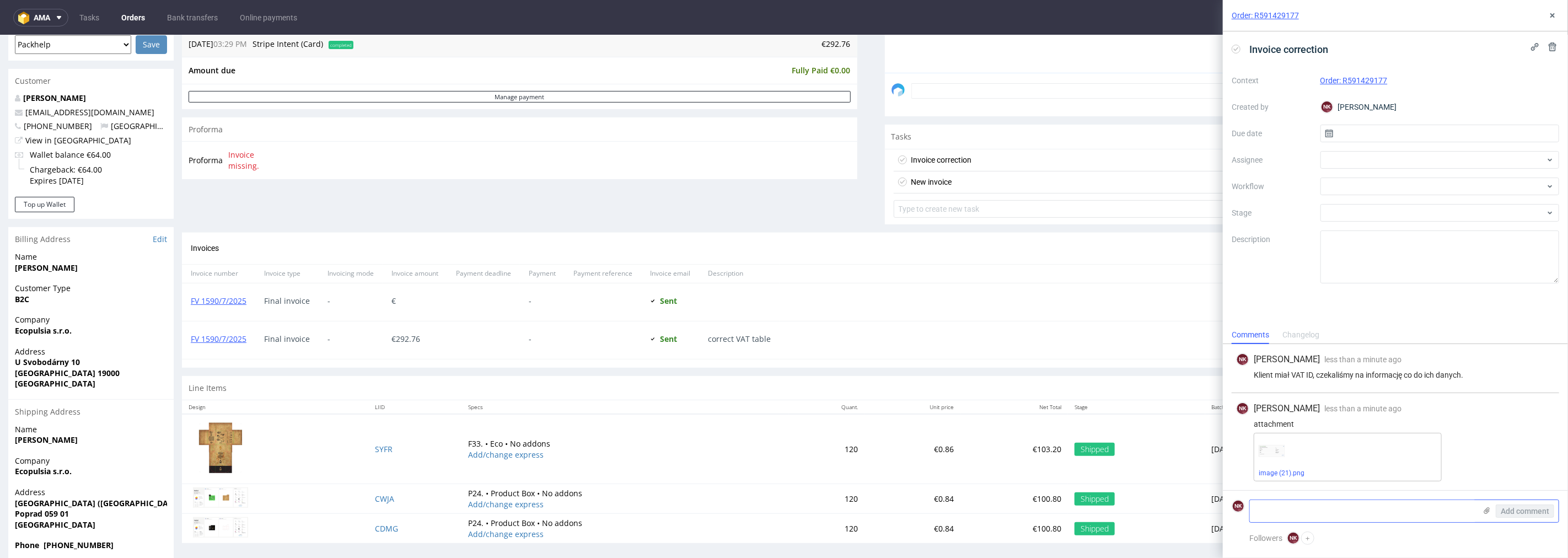
click at [1346, 509] on textarea at bounding box center [1363, 510] width 226 height 22
type textarea "wystawiam korektę do zera i nową fakturę"
click at [1535, 503] on div "Add comment" at bounding box center [1517, 510] width 82 height 22
click at [1535, 505] on button "Add comment" at bounding box center [1525, 511] width 58 height 13
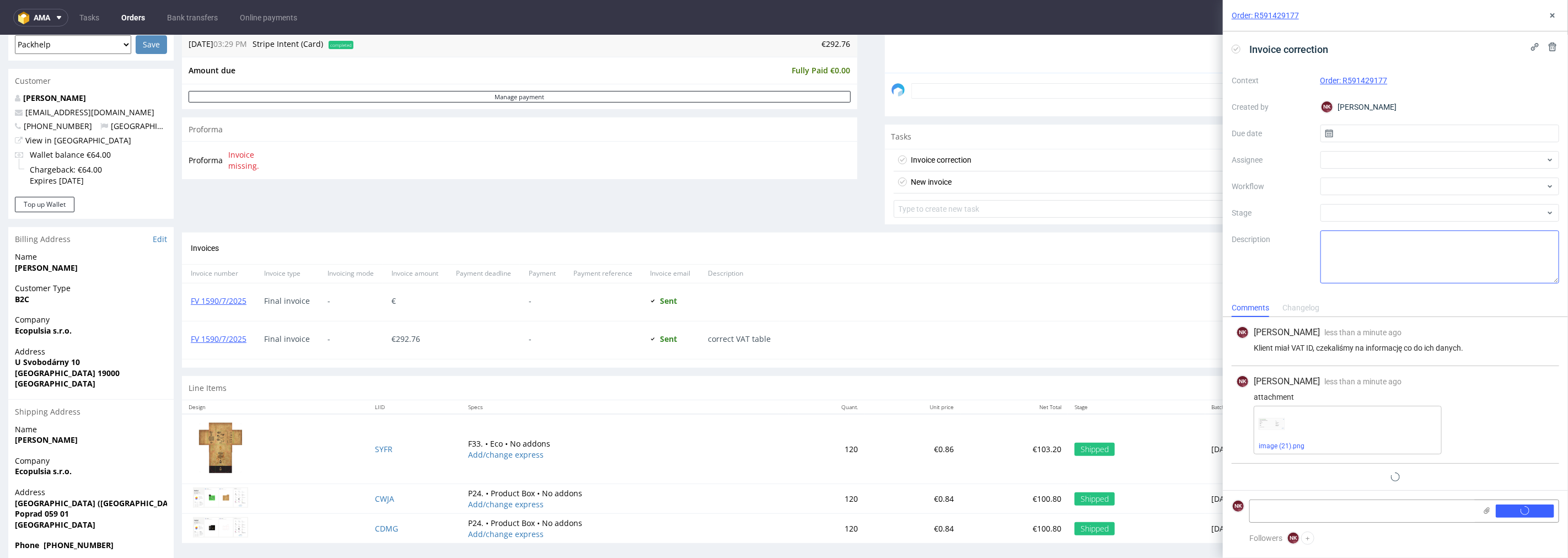
scroll to position [3, 0]
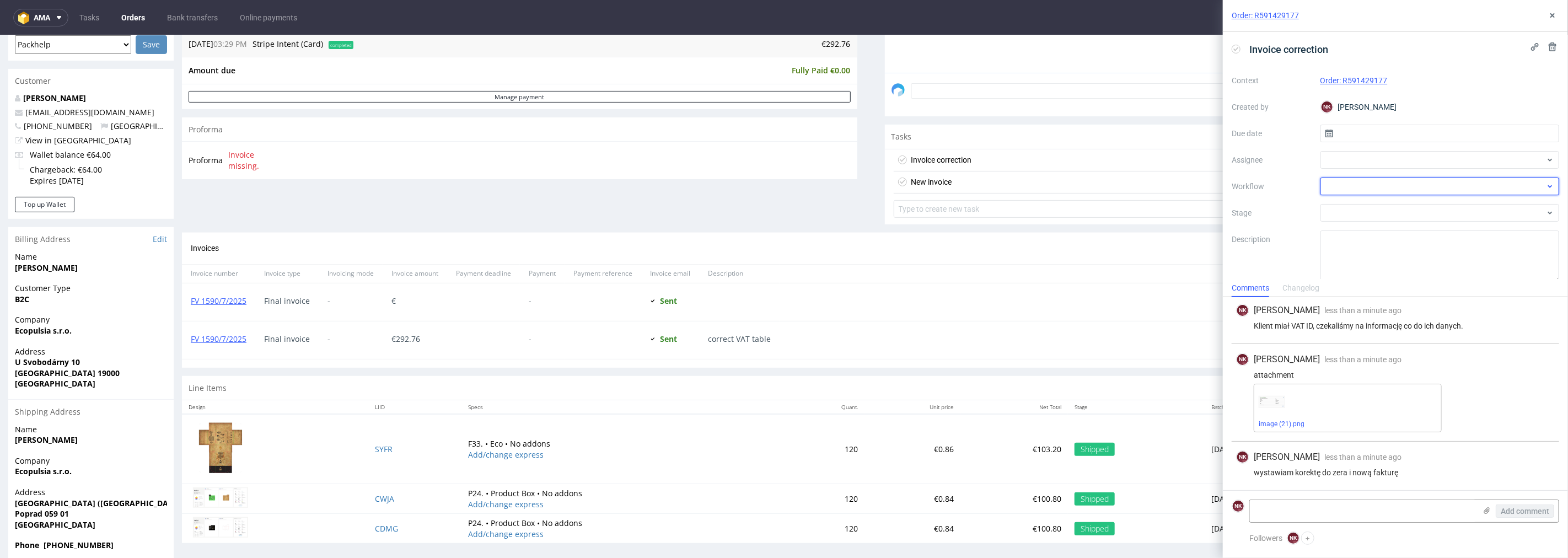
click at [1357, 190] on div at bounding box center [1440, 187] width 239 height 17
type input "corr"
click at [1364, 218] on div "Finance - Invoice - Correction Invoice" at bounding box center [1434, 226] width 223 height 20
click at [1557, 12] on icon at bounding box center [1553, 16] width 9 height 9
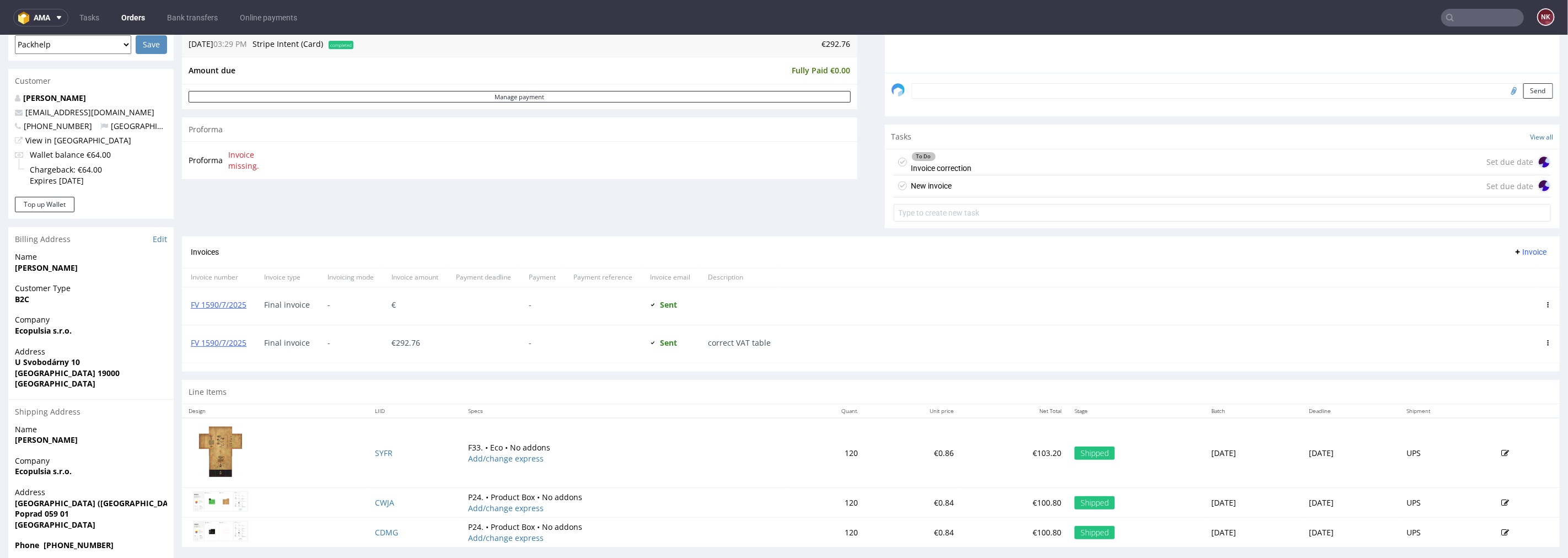
click at [1432, 186] on div "New invoice Set due date" at bounding box center [1223, 185] width 658 height 22
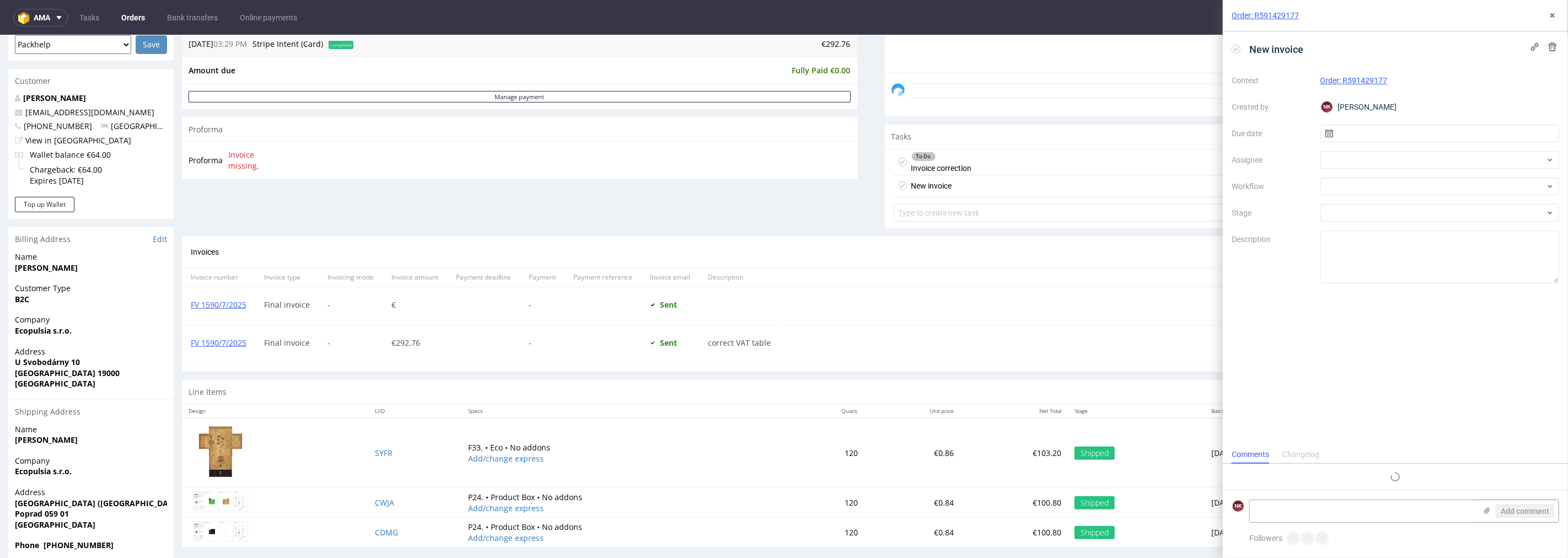
scroll to position [9, 0]
click at [1556, 41] on button at bounding box center [1552, 46] width 13 height 13
click at [1541, 101] on span "Delete" at bounding box center [1545, 100] width 23 height 8
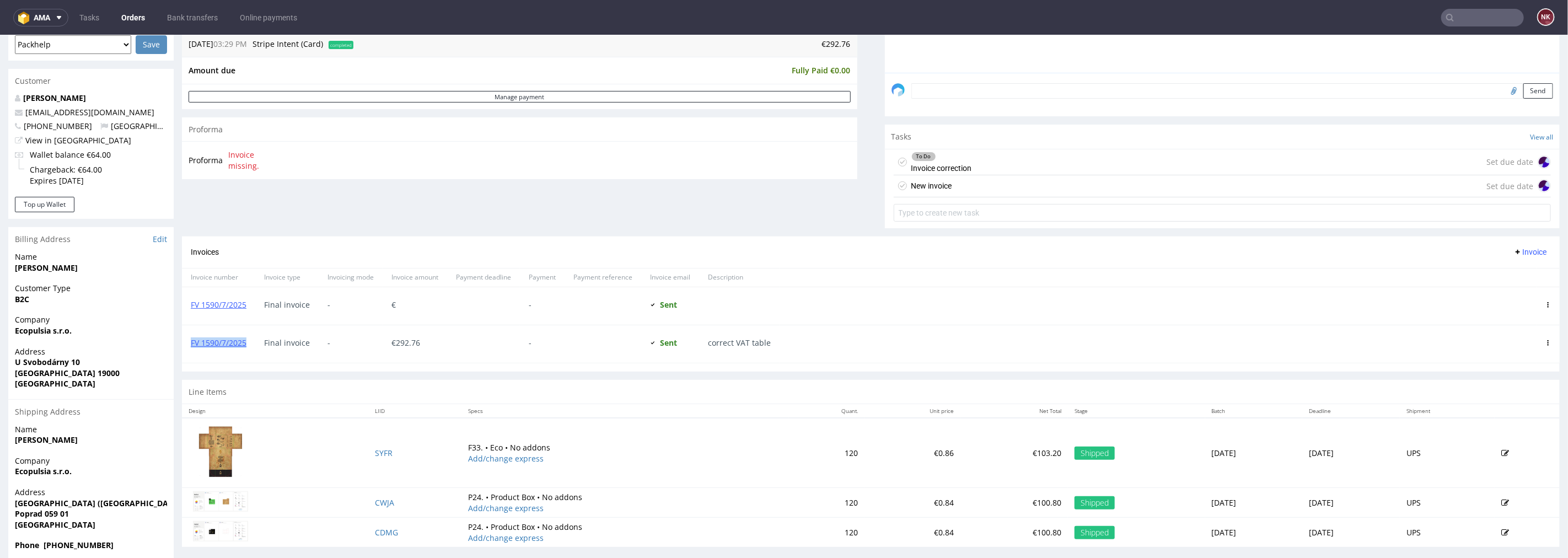
drag, startPoint x: 255, startPoint y: 343, endPoint x: 187, endPoint y: 344, distance: 68.0
click at [187, 344] on div "FV 1590/7/2025" at bounding box center [219, 343] width 74 height 37
copy link "FV 1590/7/2025"
click at [925, 185] on div "New invoice" at bounding box center [932, 185] width 41 height 13
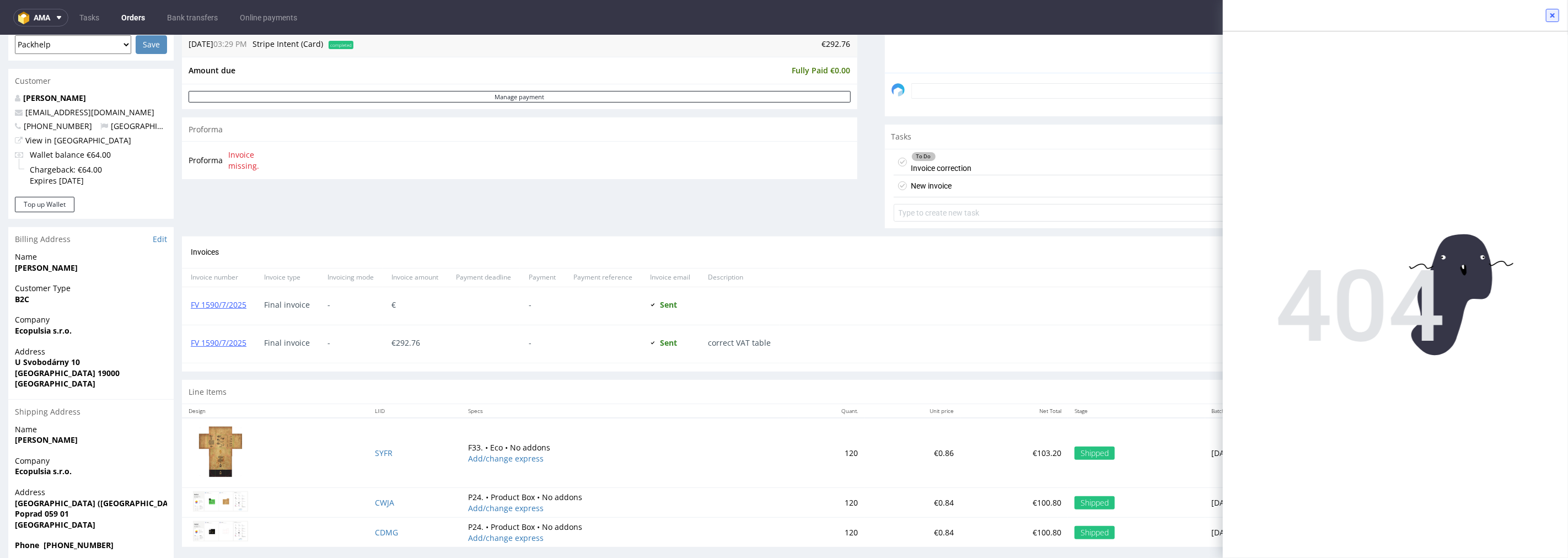
click at [1550, 13] on icon at bounding box center [1553, 16] width 9 height 9
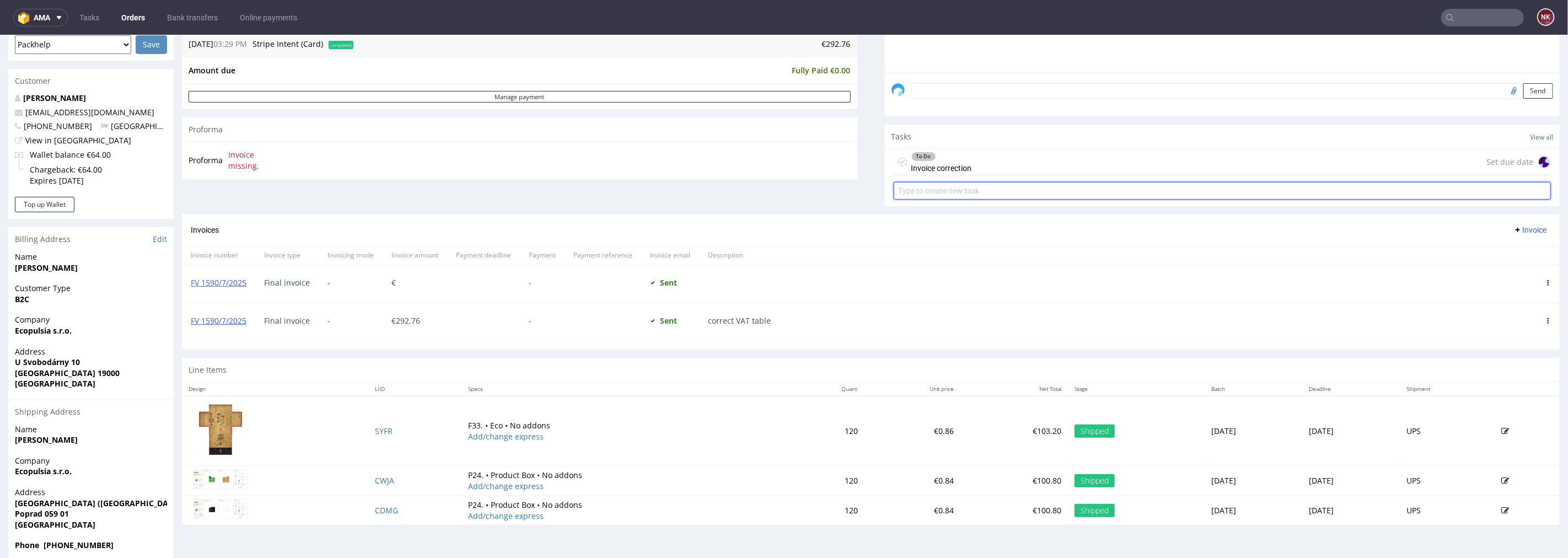
click at [969, 188] on input "text" at bounding box center [1223, 190] width 658 height 17
type input "Refund (VAT amount)"
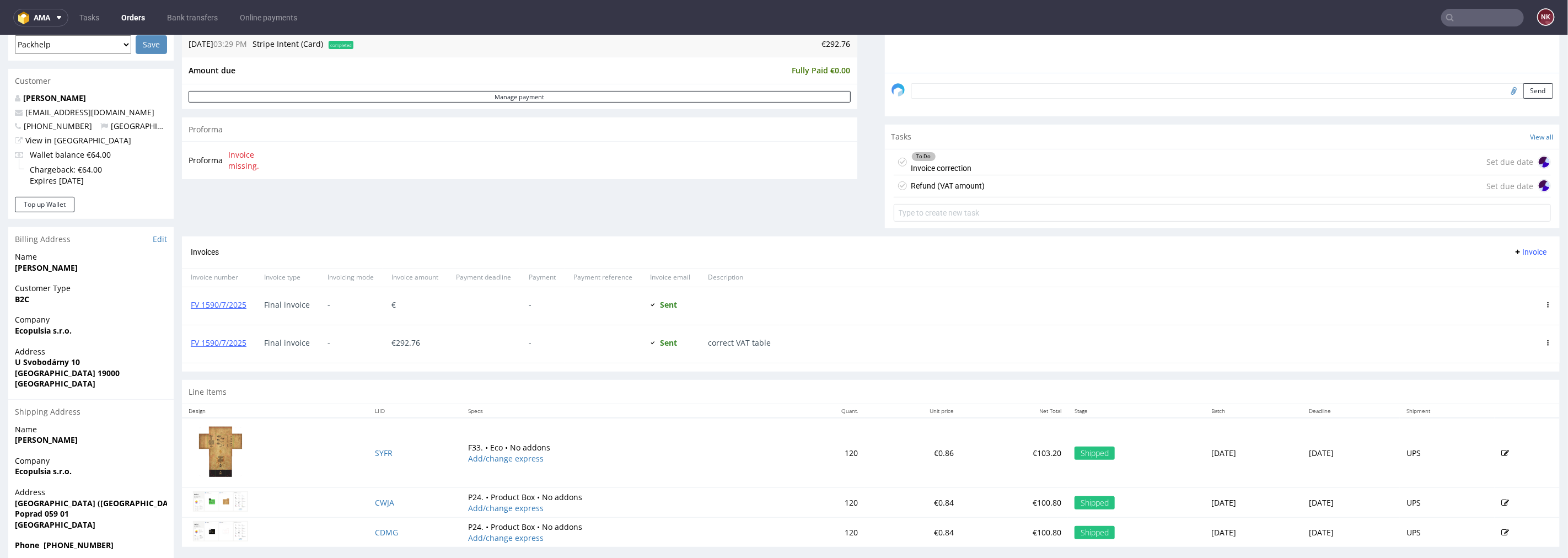
click at [1290, 192] on div "Refund (VAT amount) Set due date" at bounding box center [1223, 185] width 658 height 22
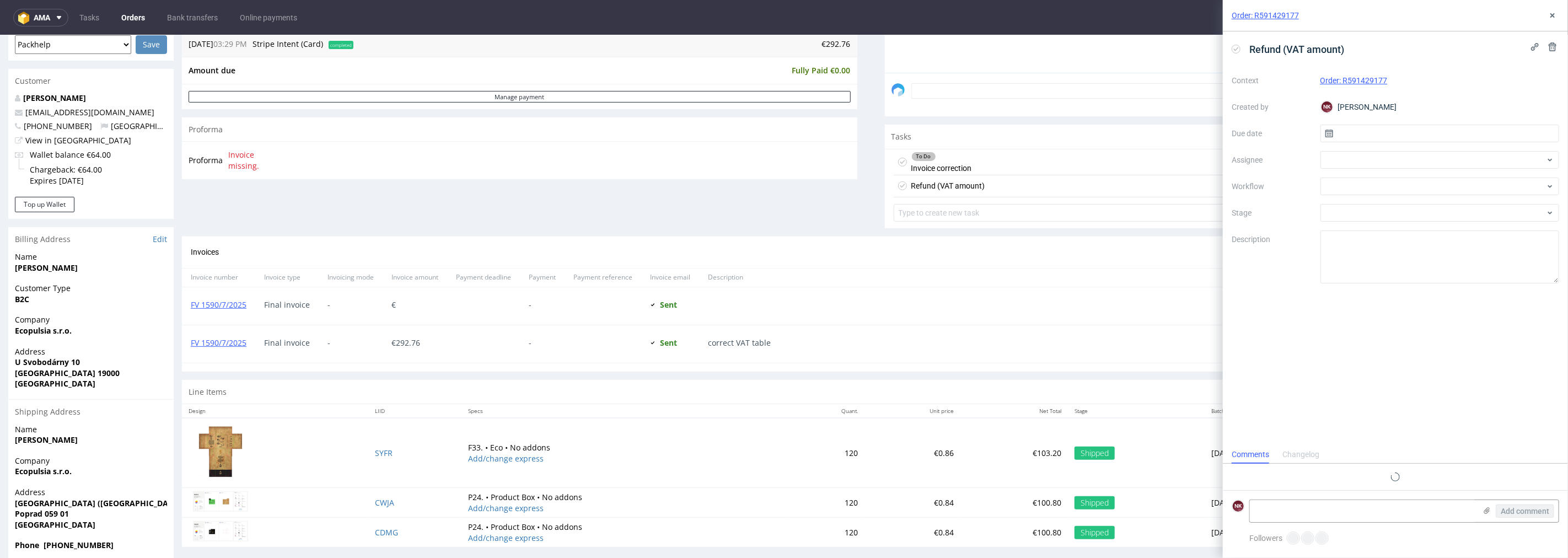
scroll to position [9, 0]
click at [1358, 190] on div at bounding box center [1440, 187] width 239 height 17
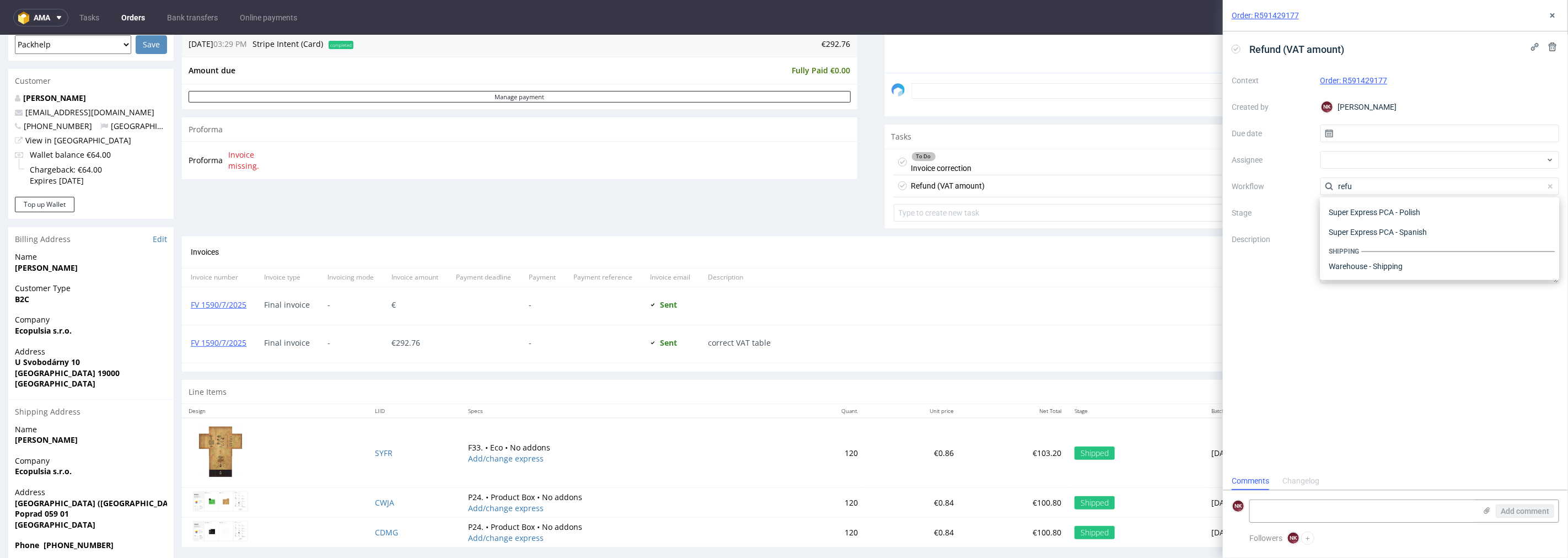
scroll to position [59, 0]
type input "refund"
click at [1380, 246] on div "Finance - Refunds - Stripe" at bounding box center [1440, 246] width 231 height 20
click at [1558, 13] on button at bounding box center [1552, 15] width 13 height 13
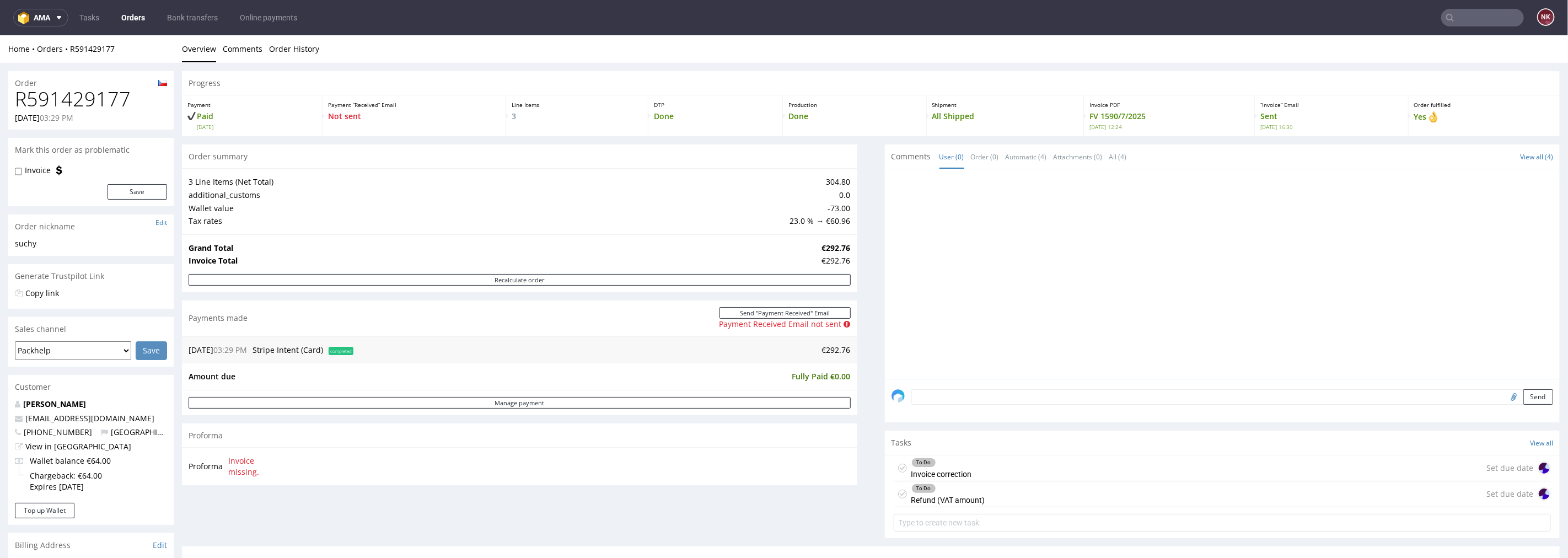
click at [89, 89] on h1 "R591429177" at bounding box center [90, 98] width 152 height 22
copy h1 "R591429177"
click at [823, 253] on td "€292.76" at bounding box center [835, 259] width 31 height 13
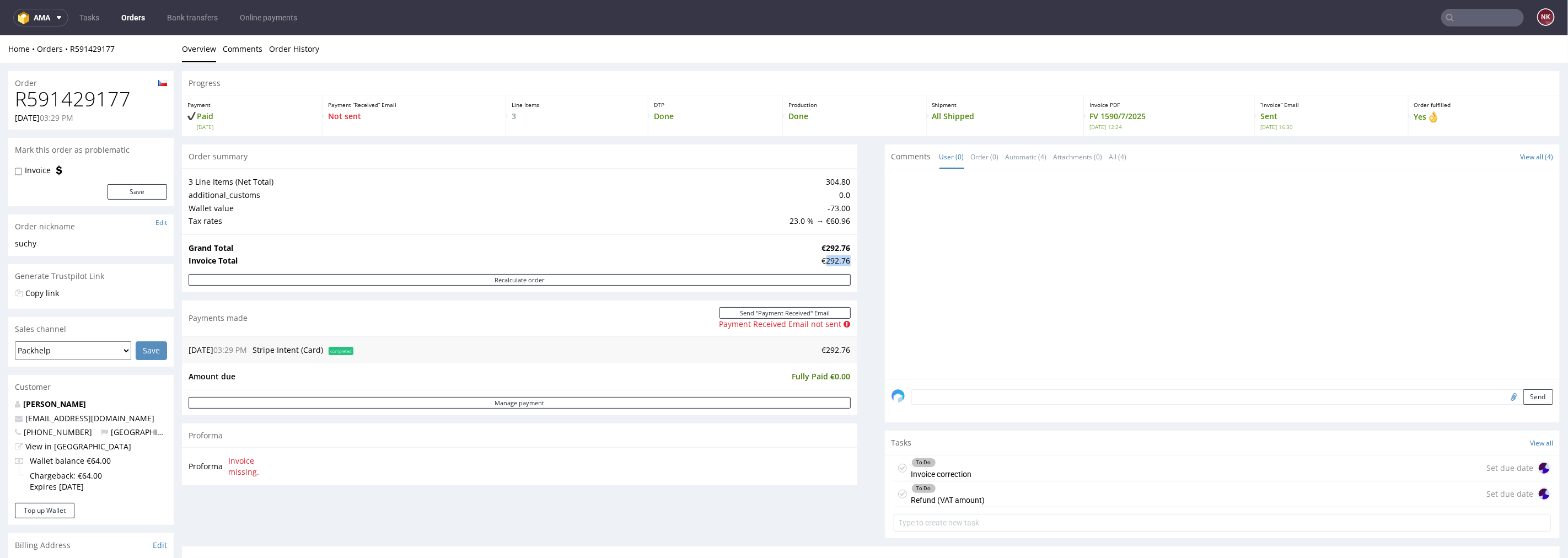
copy div "292.76"
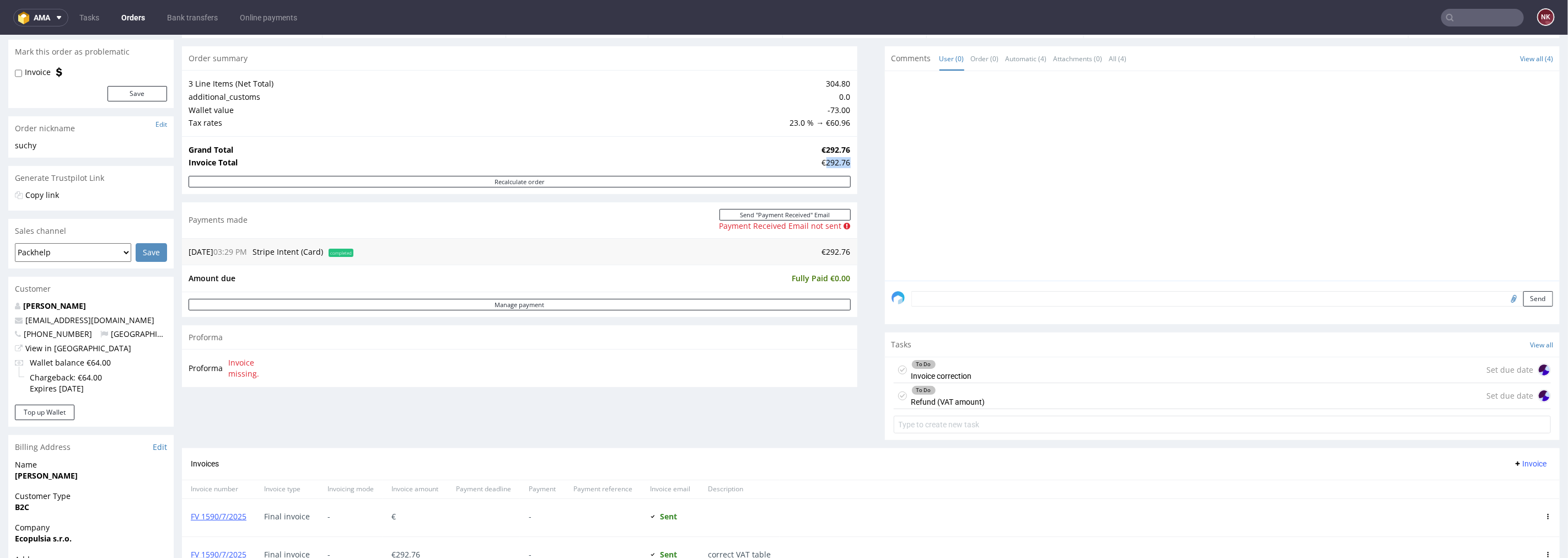
scroll to position [306, 0]
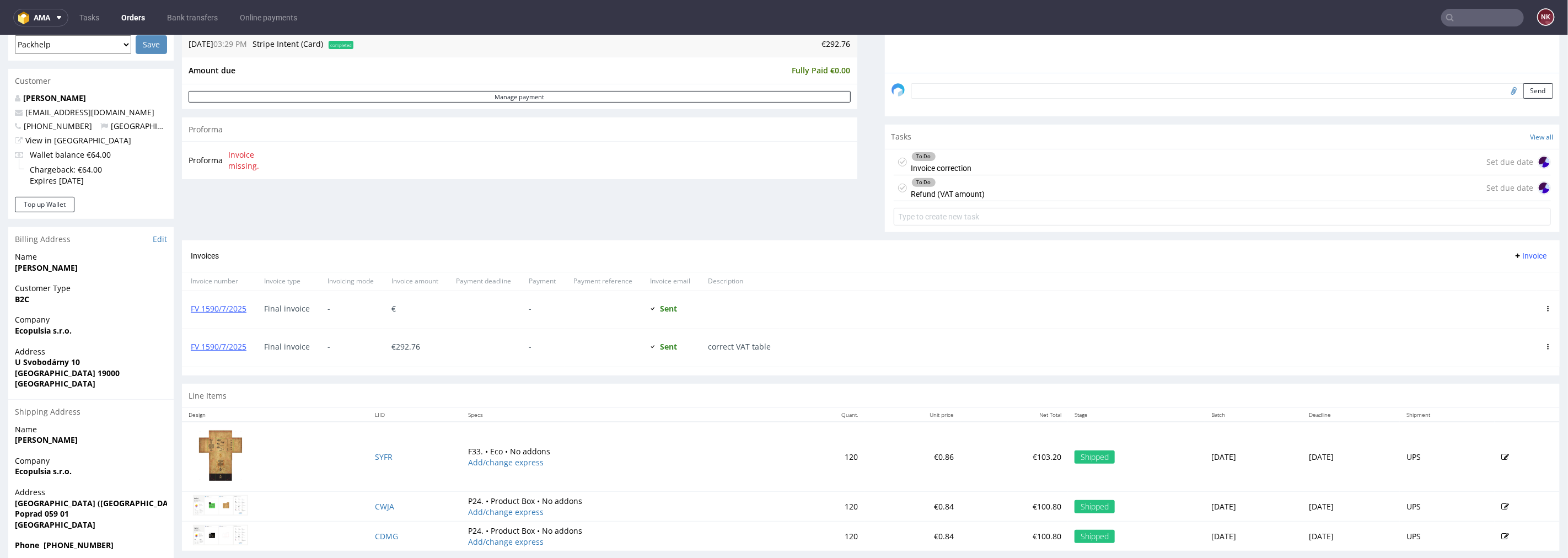
click at [1514, 257] on span "Invoice" at bounding box center [1531, 255] width 33 height 9
click at [1506, 294] on span "Add corrective" at bounding box center [1512, 299] width 56 height 11
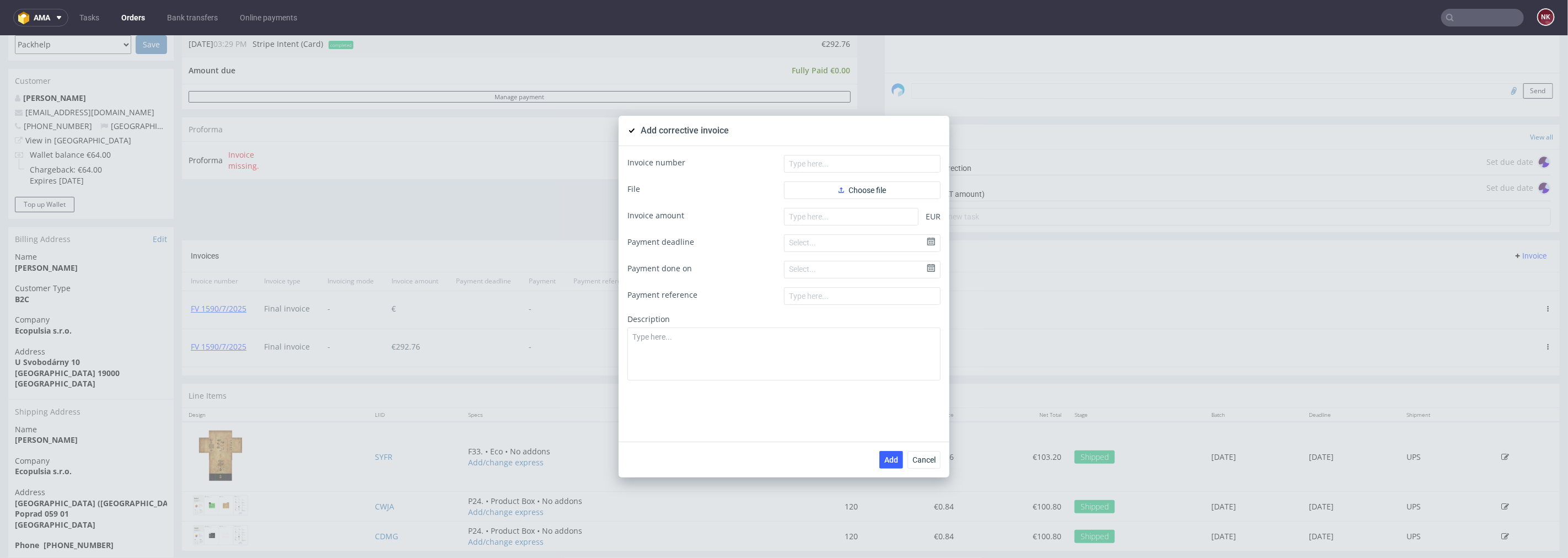
click at [823, 244] on div "Select..." at bounding box center [863, 242] width 156 height 17
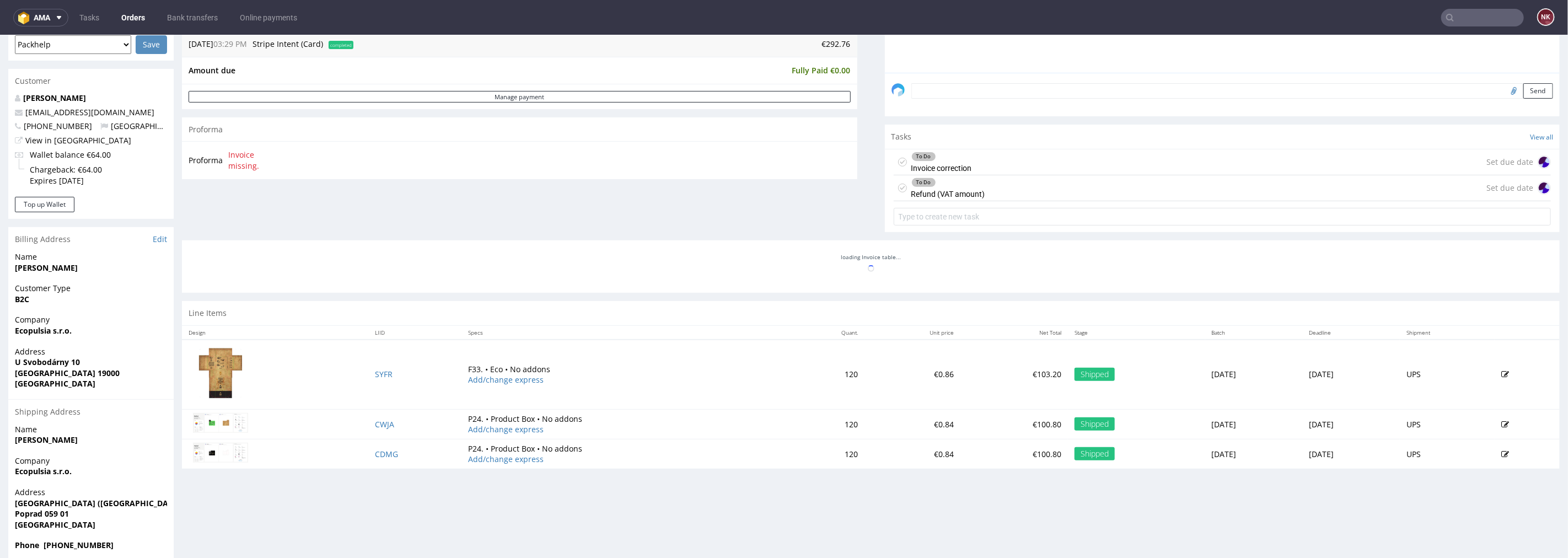
click at [797, 213] on div "Order summary 3 Line Items (Net Total) 304.80 additional_customs 0.0 Wallet val…" at bounding box center [520, 38] width 676 height 402
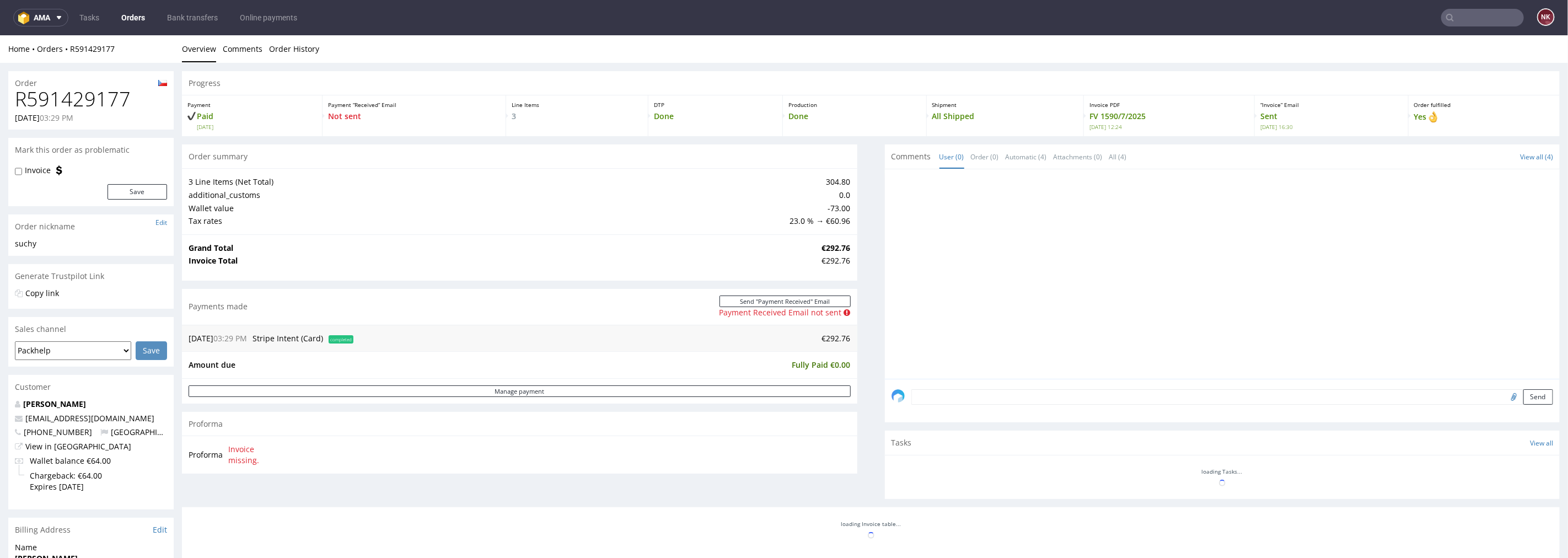
scroll to position [335, 0]
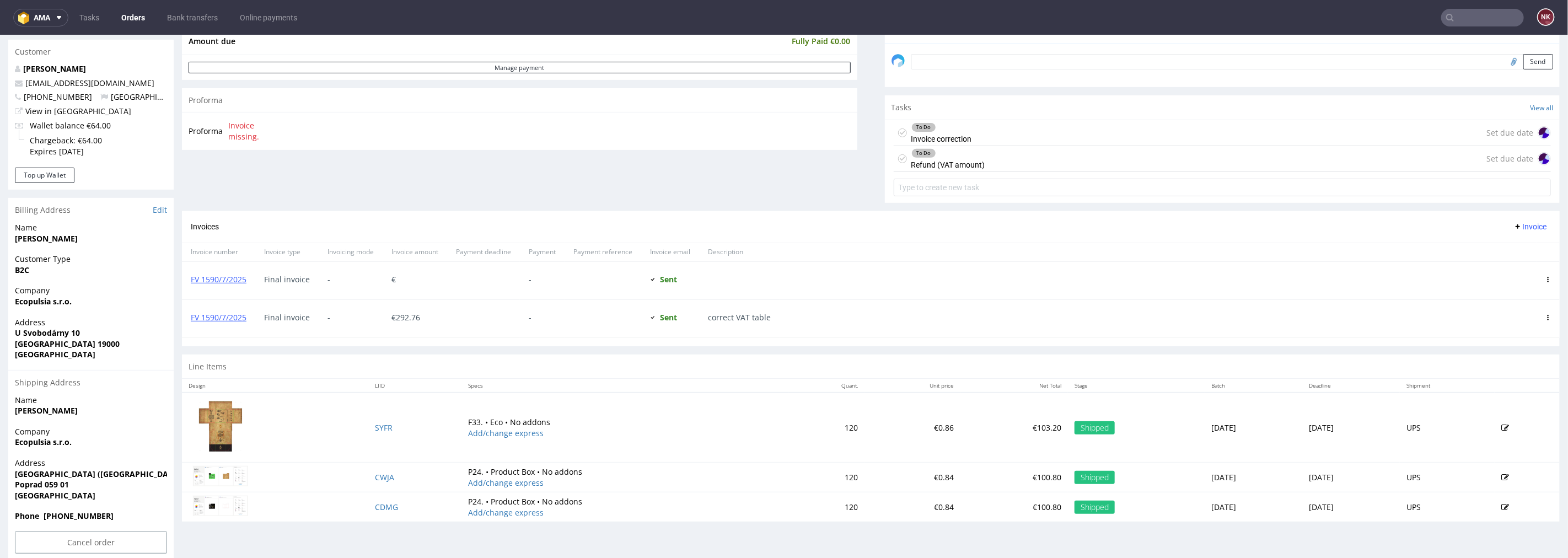
click at [1514, 223] on icon at bounding box center [1519, 226] width 9 height 9
click at [1493, 274] on span "Add corrective" at bounding box center [1512, 269] width 56 height 11
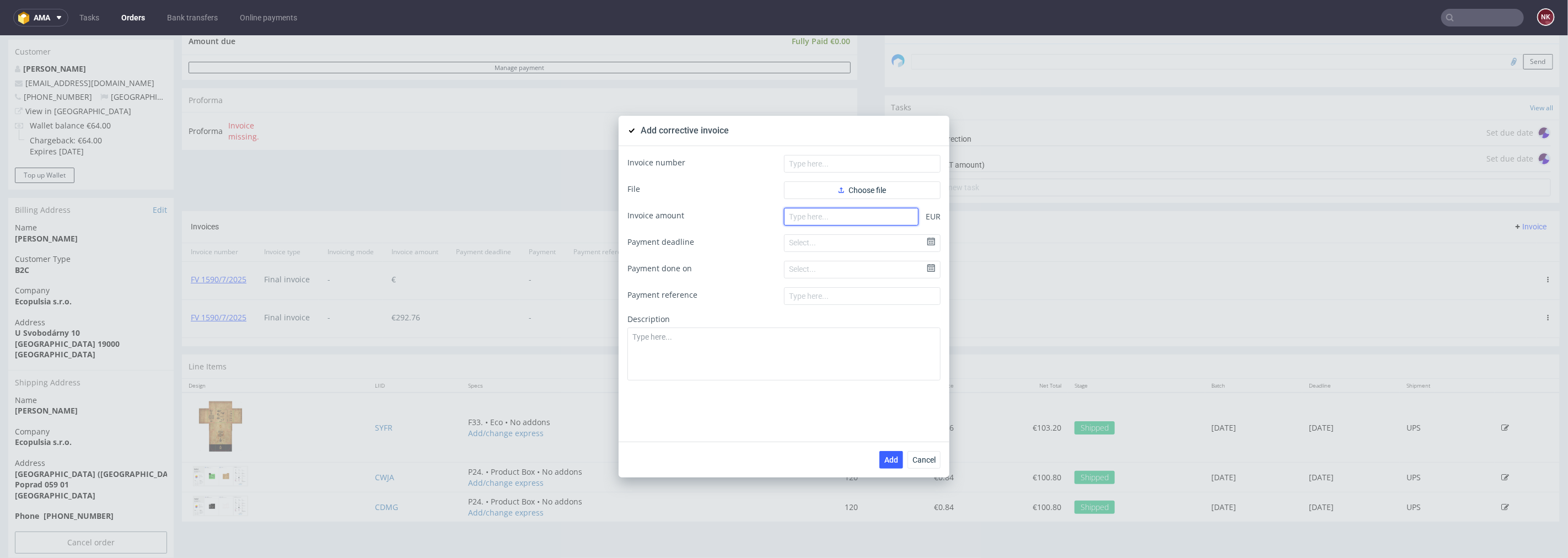
click at [901, 219] on input "number" at bounding box center [851, 216] width 134 height 17
paste input "-292.76"
type input "-292.76"
click at [853, 194] on span "Choose file" at bounding box center [863, 189] width 48 height 8
click at [800, 163] on input "text" at bounding box center [863, 163] width 156 height 17
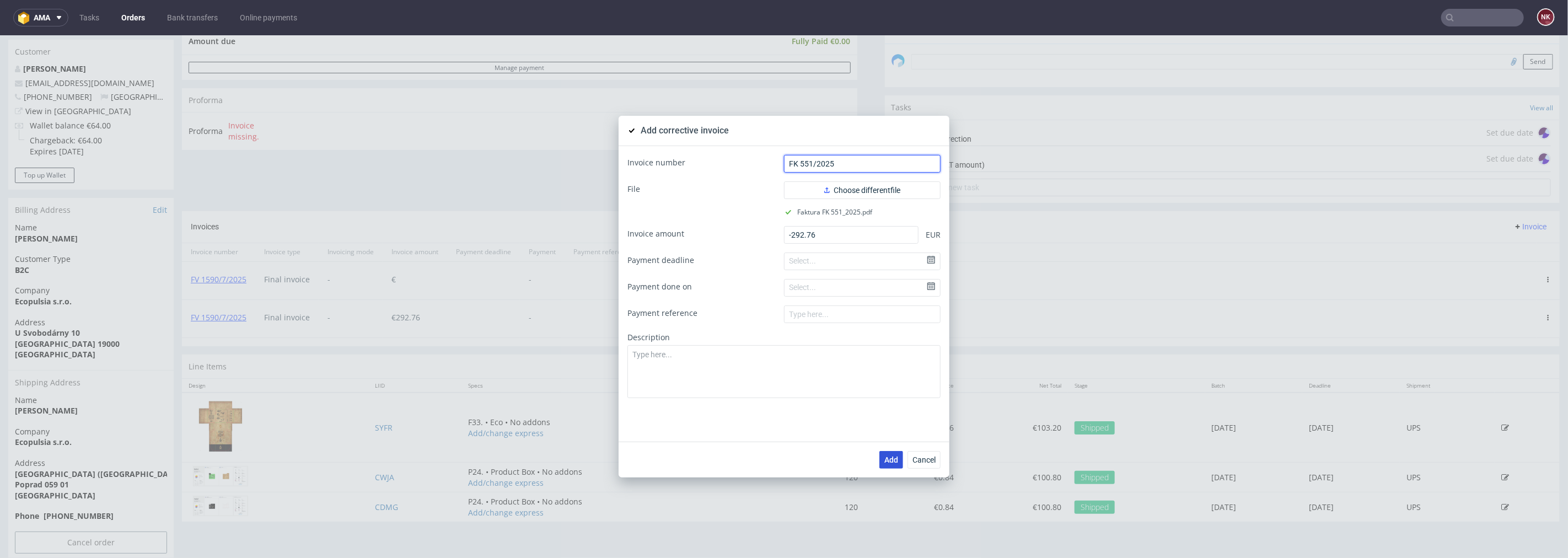
type input "FK 551/2025"
click at [884, 456] on span "Add" at bounding box center [891, 459] width 14 height 8
click at [916, 463] on span "Cancel" at bounding box center [924, 459] width 23 height 8
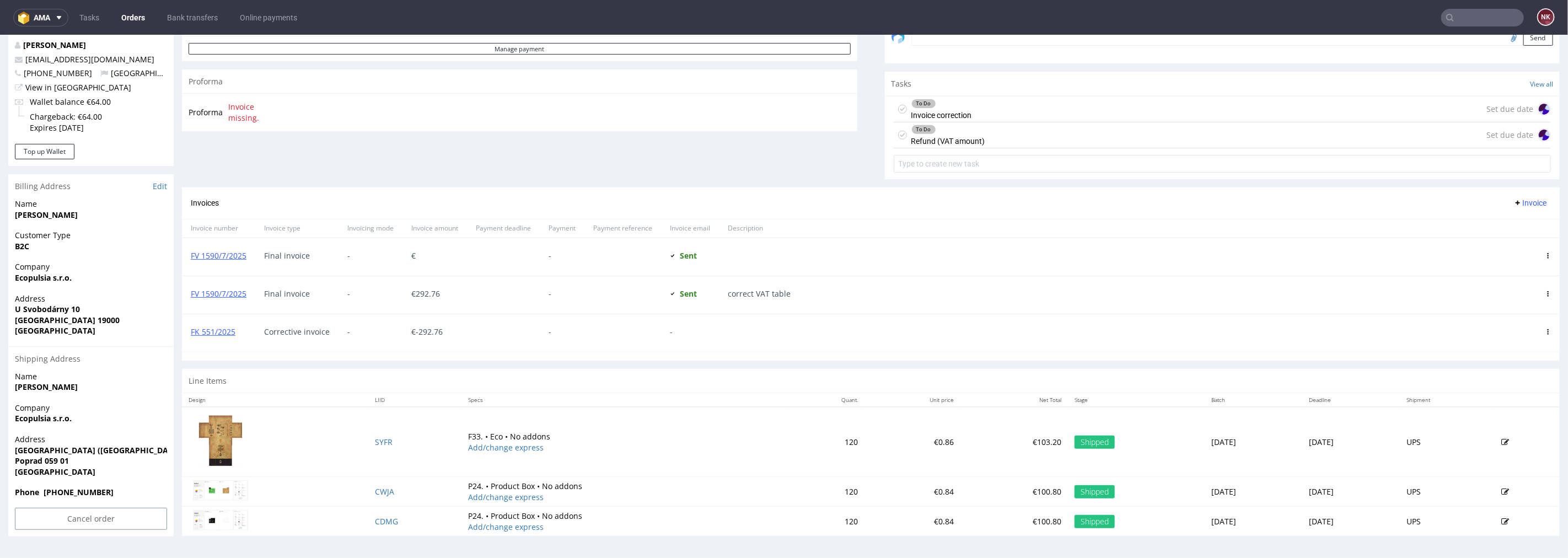
scroll to position [299, 0]
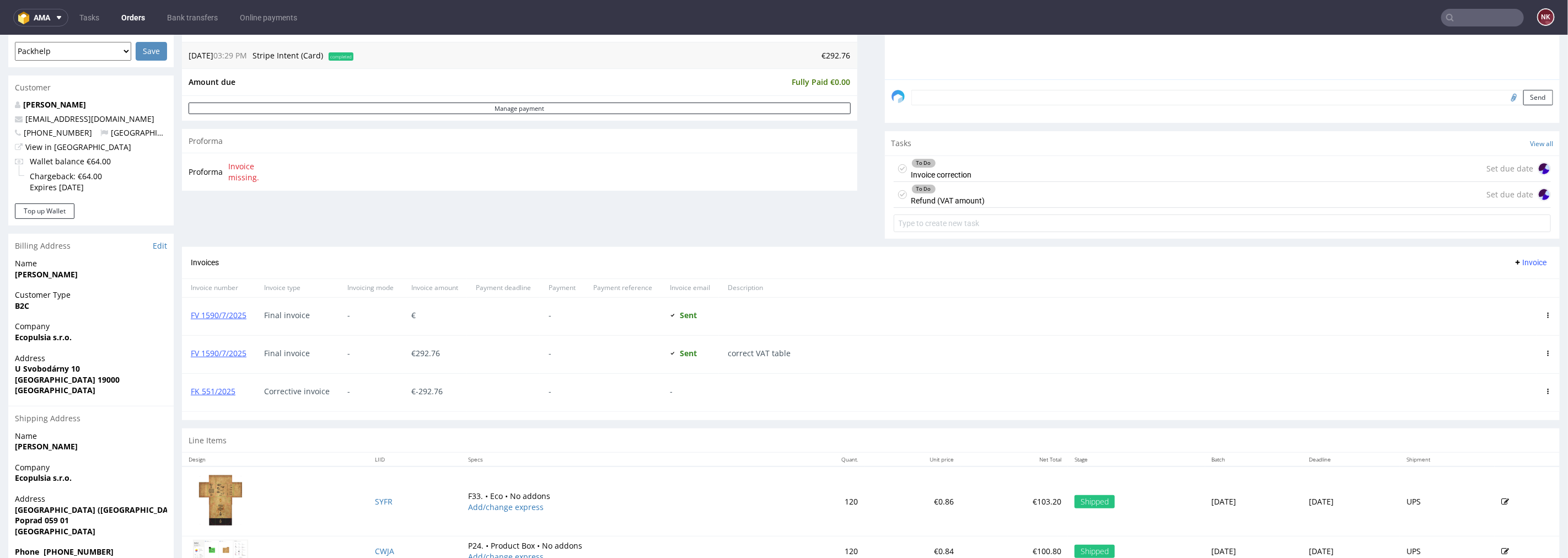
click at [1035, 162] on div "To Do Invoice correction Set due date" at bounding box center [1223, 168] width 658 height 26
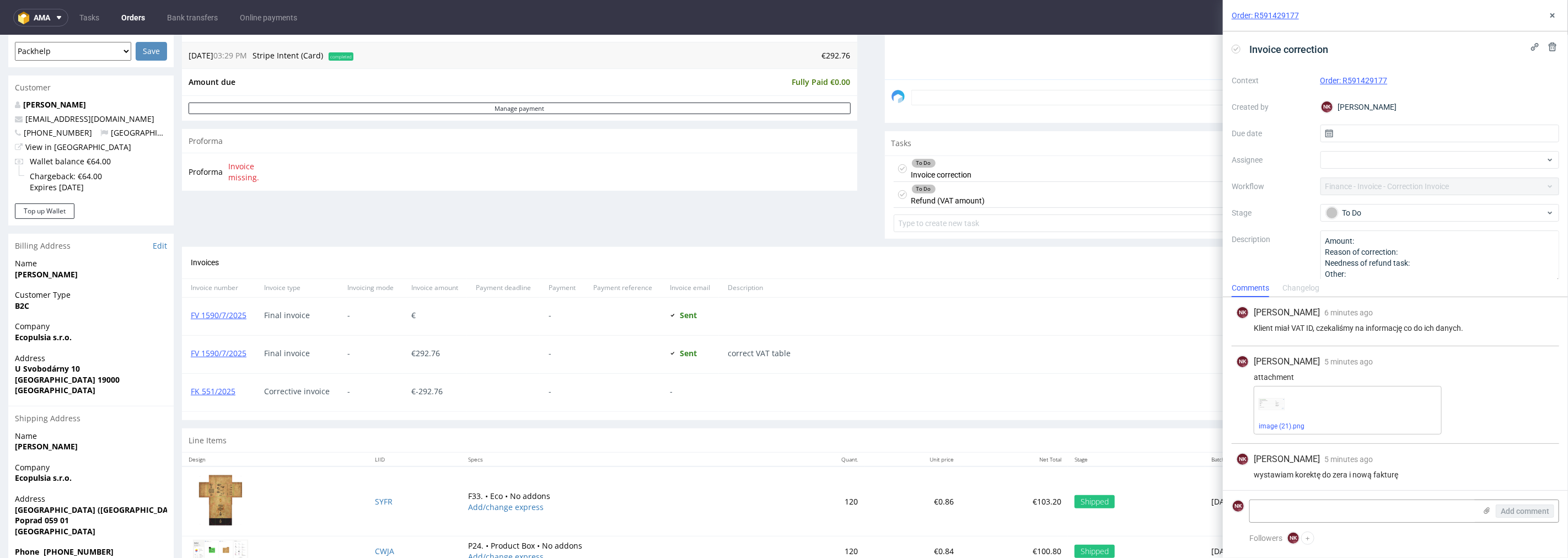
scroll to position [3, 0]
click at [1361, 212] on div "To Do" at bounding box center [1435, 213] width 220 height 12
click at [1370, 272] on div "Completed" at bounding box center [1434, 269] width 213 height 12
click at [1558, 13] on button at bounding box center [1552, 15] width 13 height 13
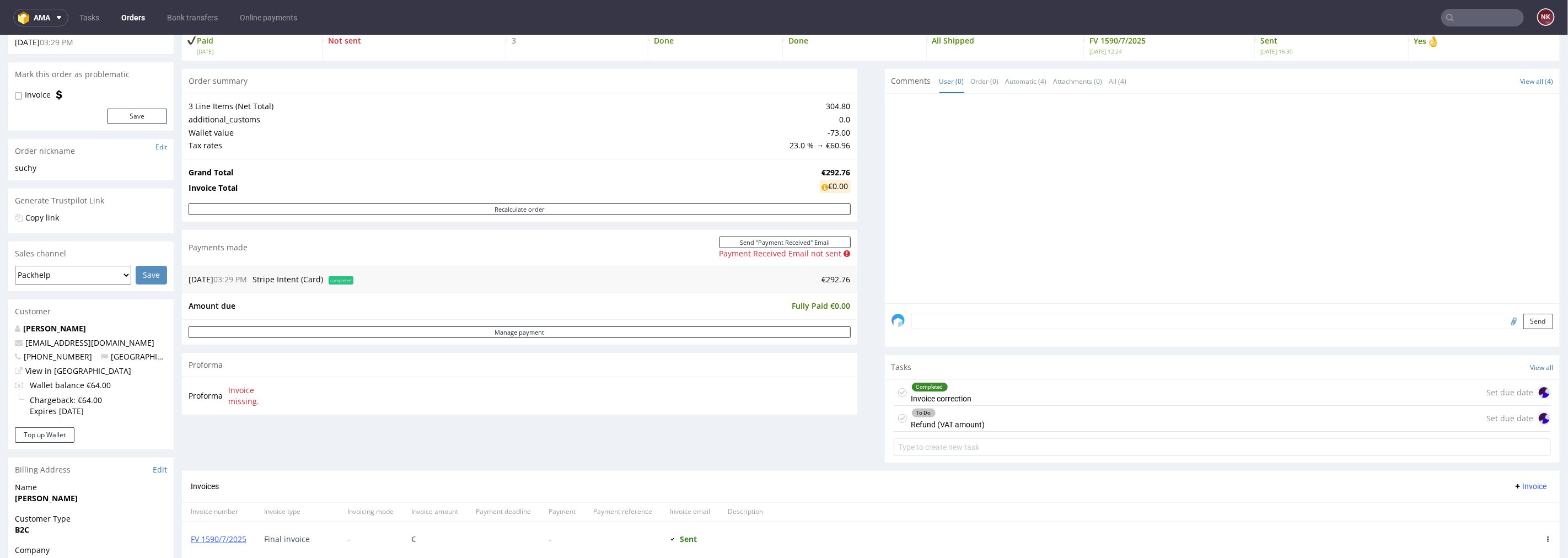
scroll to position [299, 0]
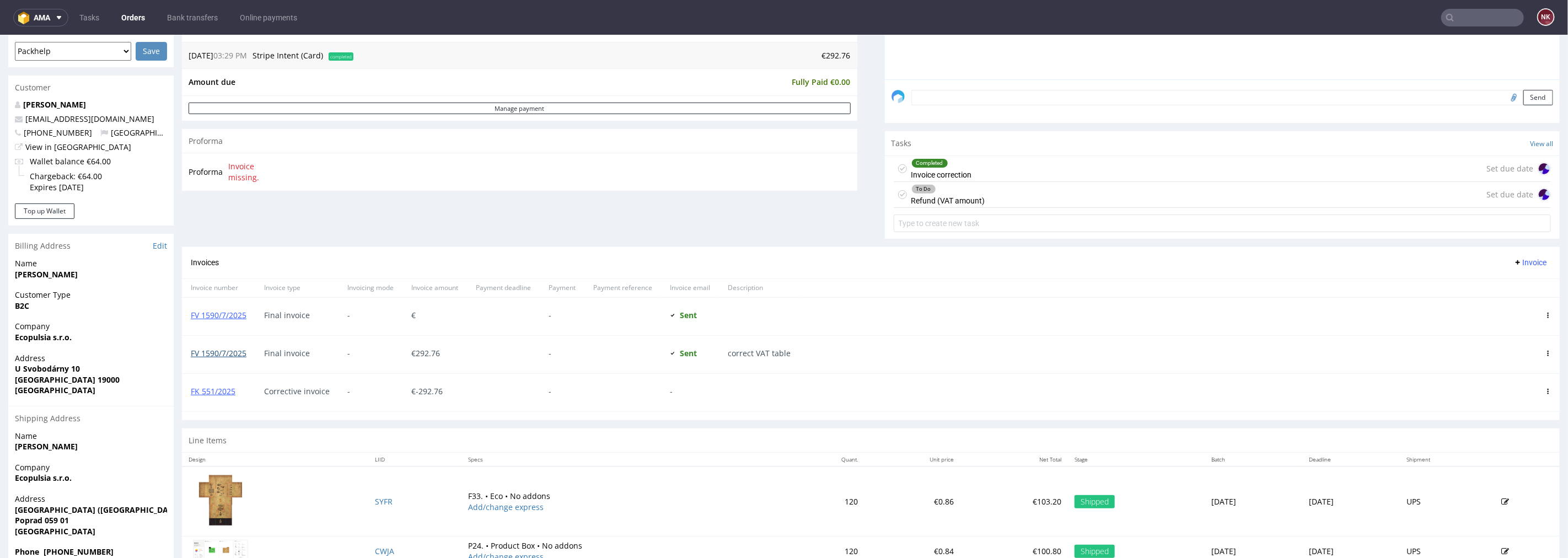
click at [221, 350] on link "FV 1590/7/2025" at bounding box center [219, 352] width 56 height 10
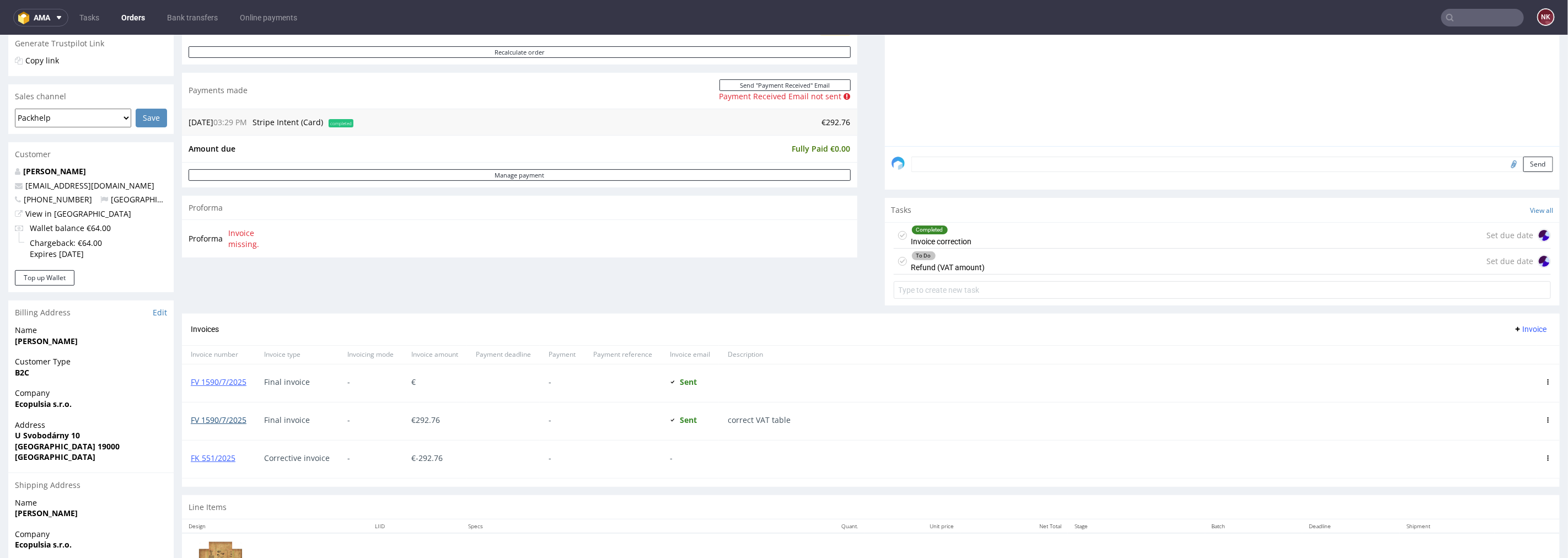
scroll to position [239, 0]
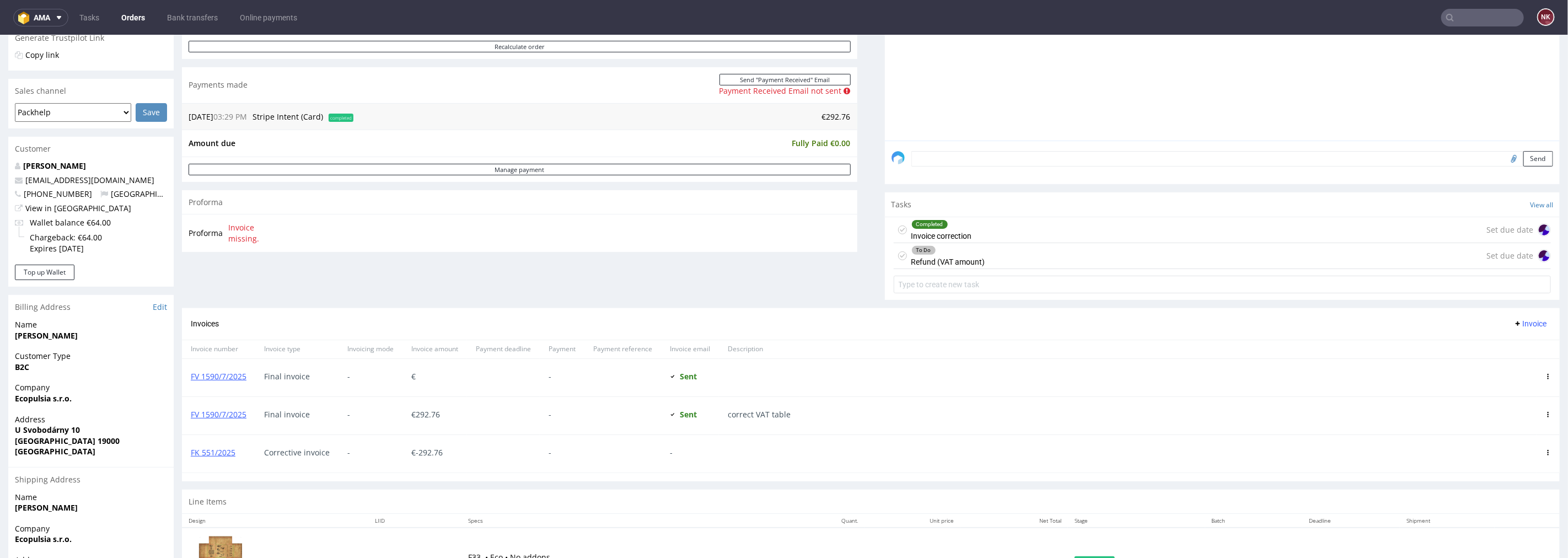
click at [1521, 327] on span "Invoice" at bounding box center [1531, 323] width 33 height 9
click at [1503, 349] on span "Upload" at bounding box center [1512, 346] width 54 height 11
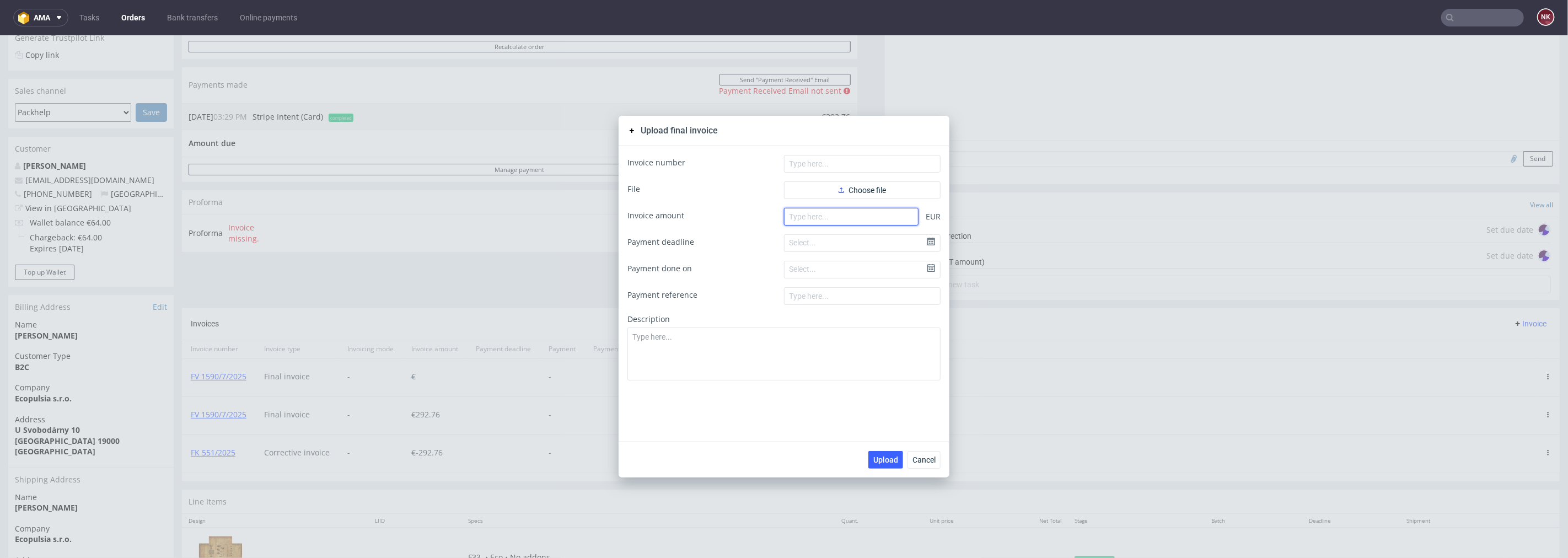
click at [847, 218] on input "number" at bounding box center [851, 216] width 134 height 17
type input "231.80"
click at [858, 192] on span "Choose file" at bounding box center [863, 189] width 48 height 8
click at [876, 193] on span "Choose file" at bounding box center [863, 189] width 48 height 8
click at [863, 190] on span "Choose file" at bounding box center [863, 189] width 48 height 8
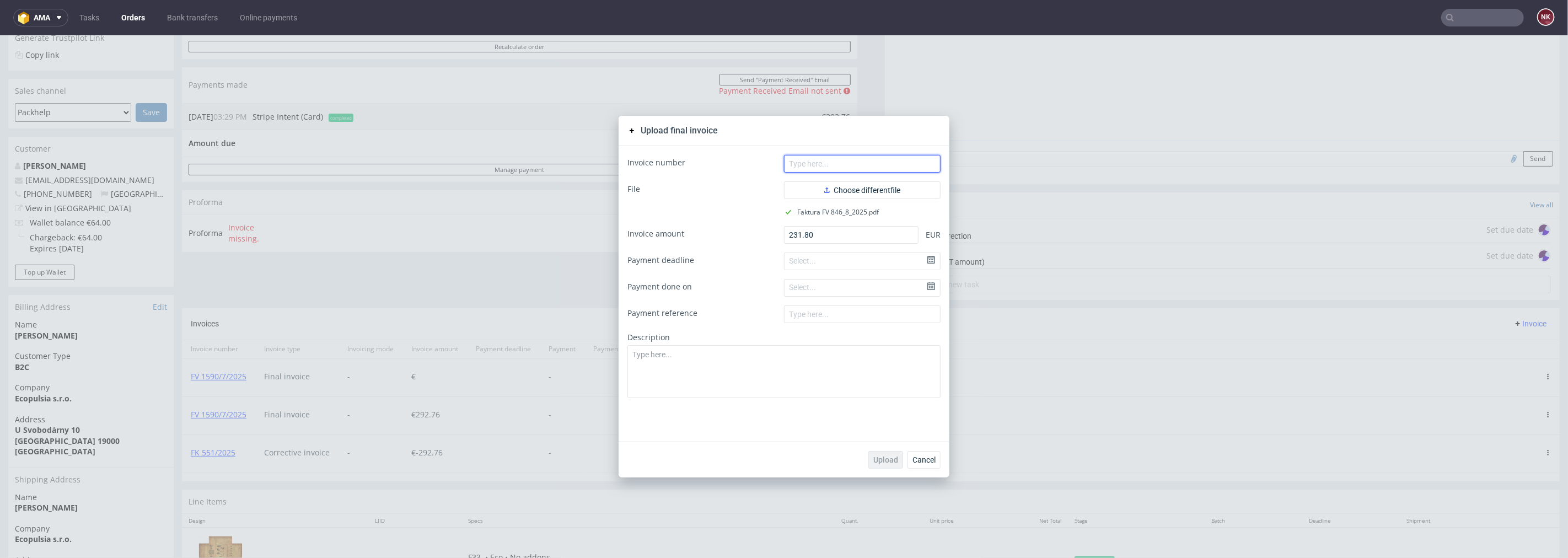
click at [804, 167] on input "text" at bounding box center [863, 163] width 156 height 17
type input "FV 846/8/2025"
click at [869, 453] on button "Upload" at bounding box center [886, 459] width 35 height 17
click at [928, 461] on span "Cancel" at bounding box center [924, 459] width 23 height 8
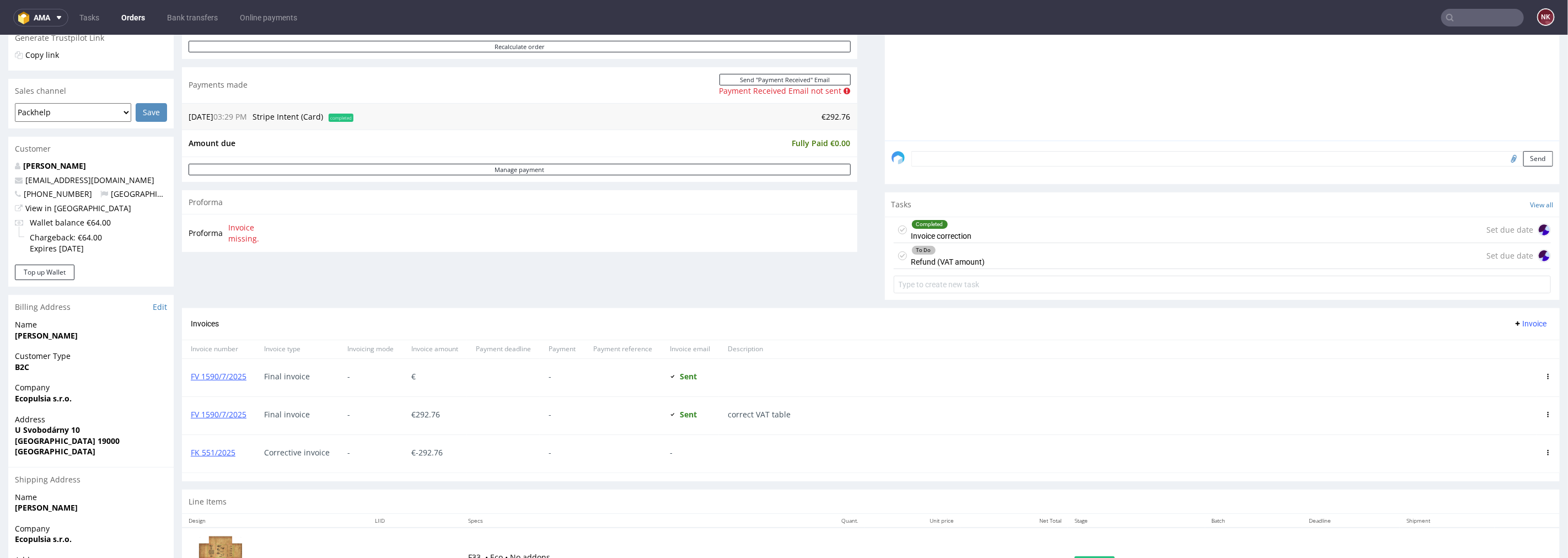
click at [964, 347] on div at bounding box center [1169, 349] width 738 height 19
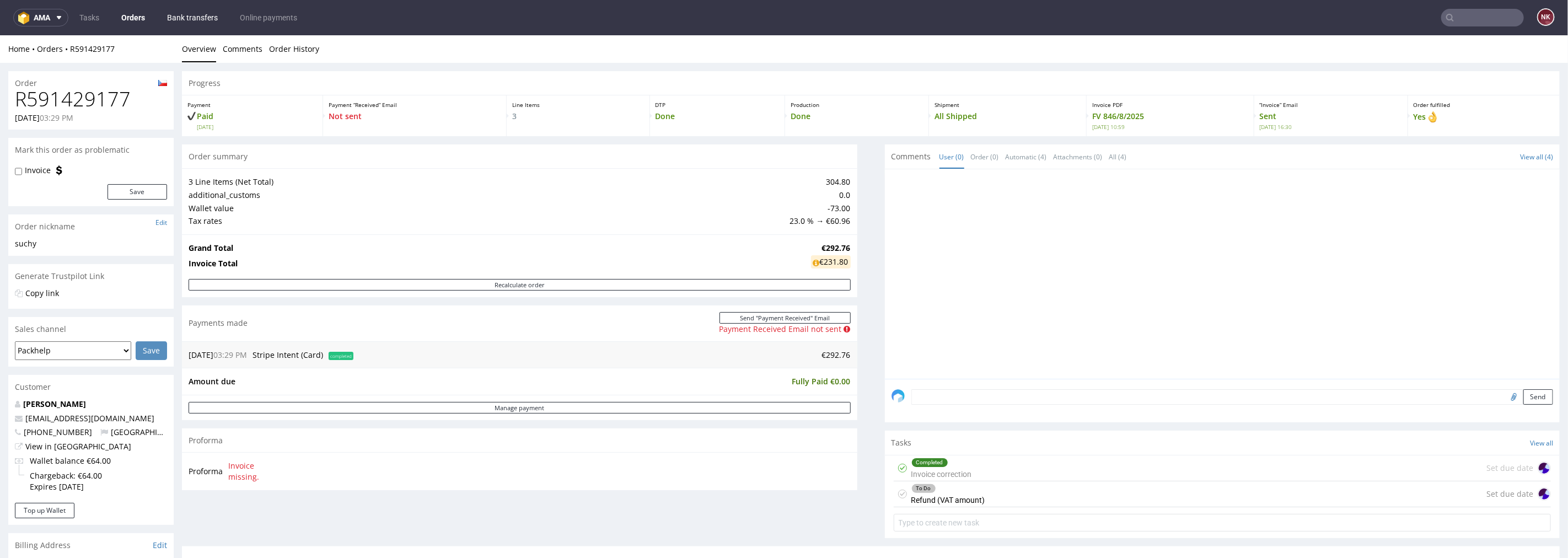
click at [208, 17] on link "Bank transfers" at bounding box center [193, 17] width 64 height 17
